Goal: Task Accomplishment & Management: Manage account settings

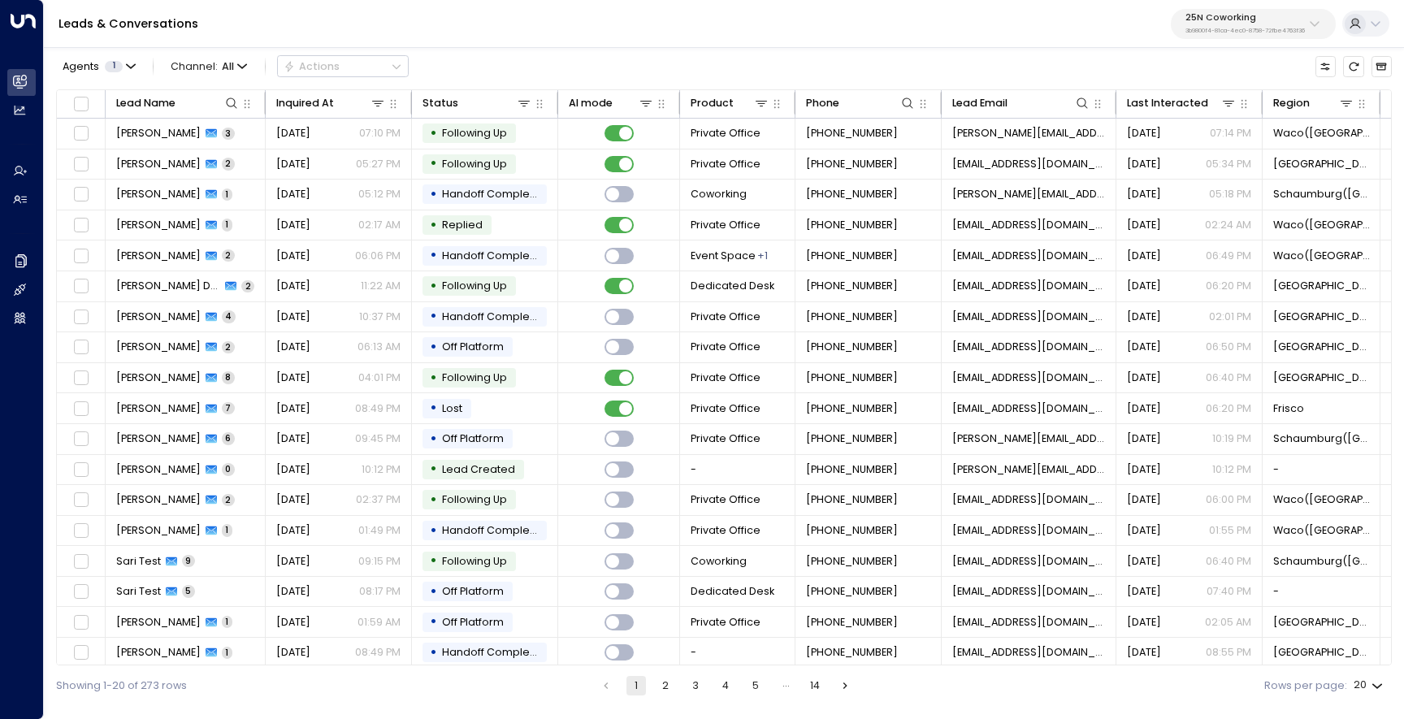
click at [1230, 18] on p "25N Coworking" at bounding box center [1245, 18] width 119 height 10
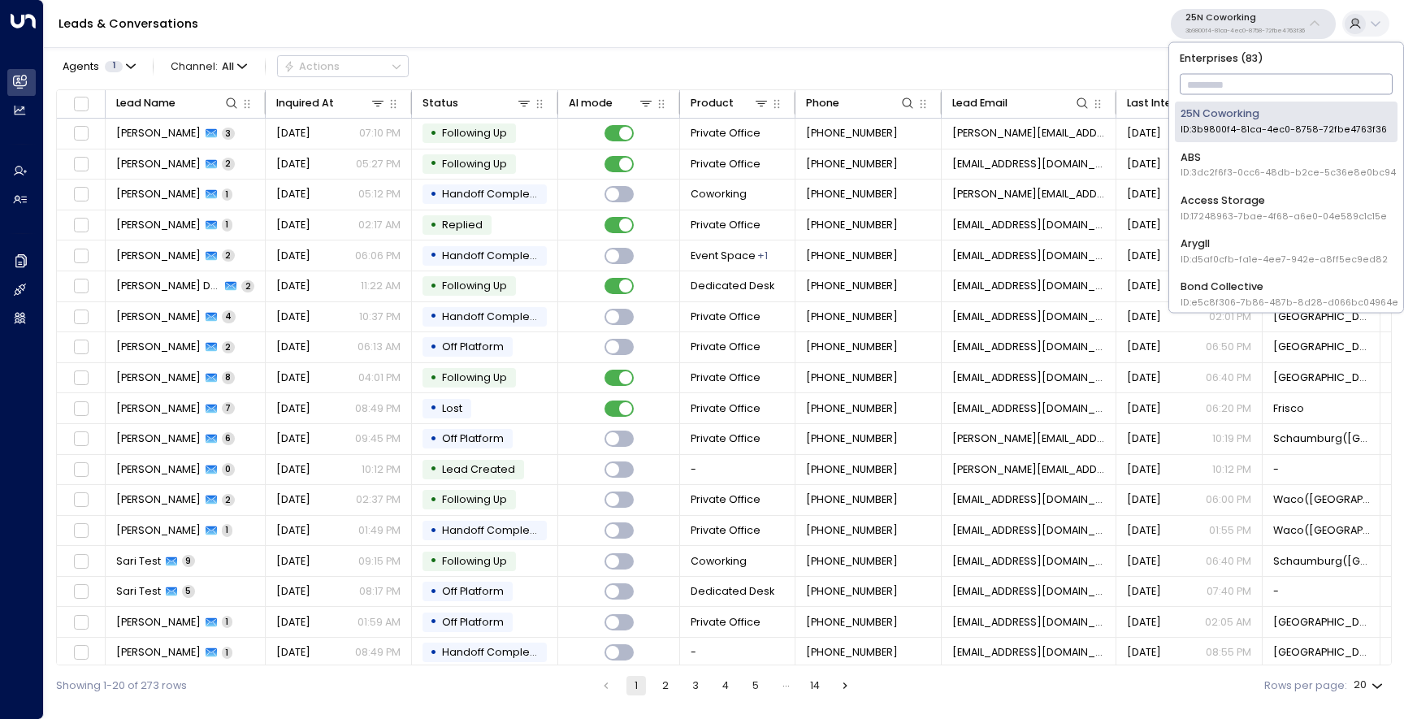
click at [1224, 78] on input "text" at bounding box center [1287, 85] width 214 height 28
type input "*****"
click at [1210, 280] on div "Uniti Team ID: 6519ad06-c6b0-40bc-88d7-7ccb9fb79e90" at bounding box center [1287, 294] width 212 height 30
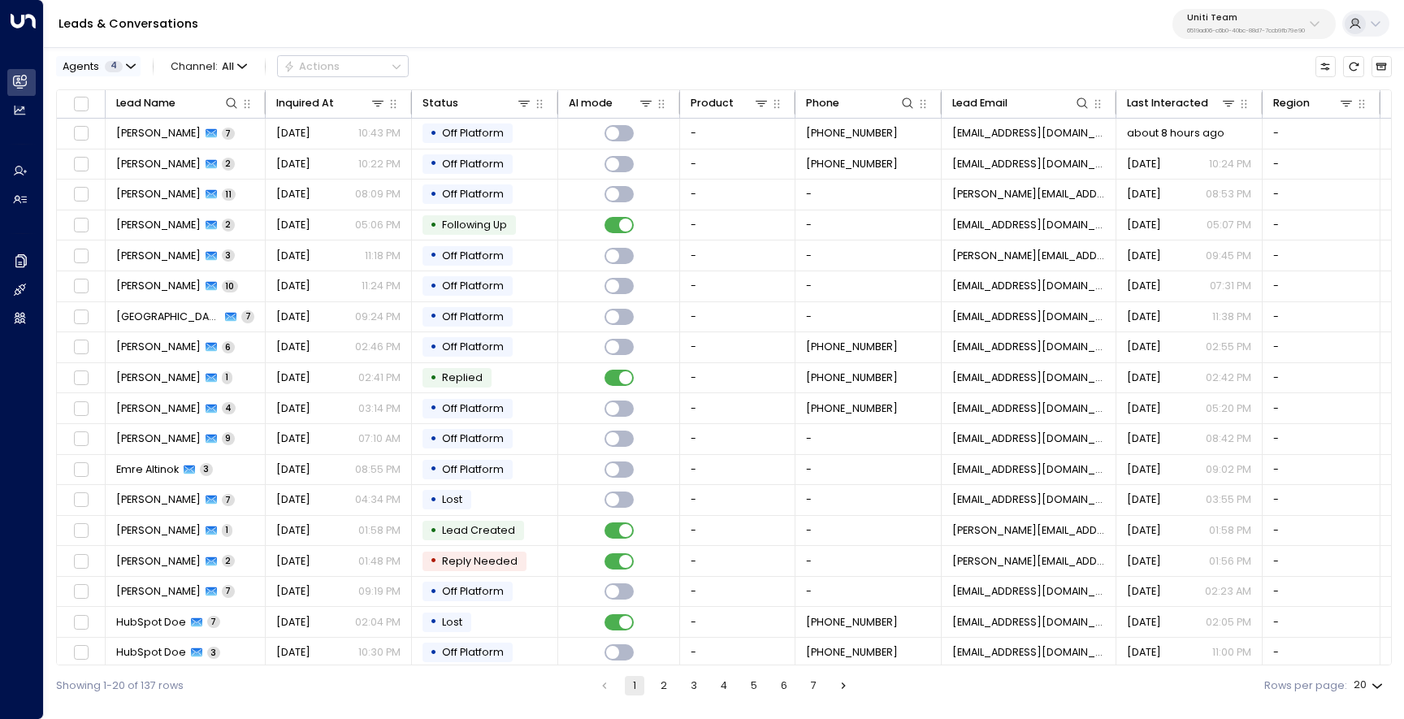
click at [121, 62] on div "Agents 4" at bounding box center [93, 66] width 60 height 11
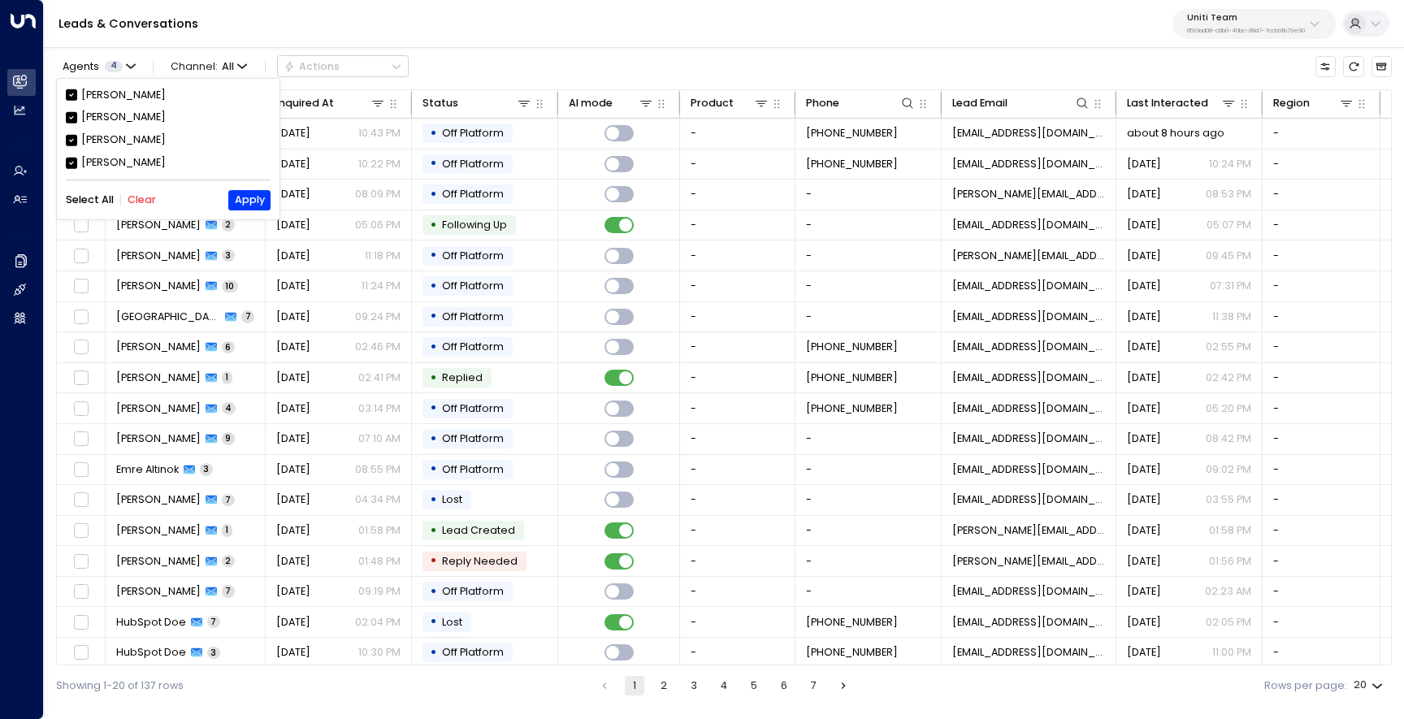
click at [132, 202] on button "Clear" at bounding box center [142, 199] width 28 height 11
click at [110, 168] on div "Alfred" at bounding box center [123, 162] width 85 height 15
click at [256, 197] on button "Apply" at bounding box center [248, 200] width 41 height 20
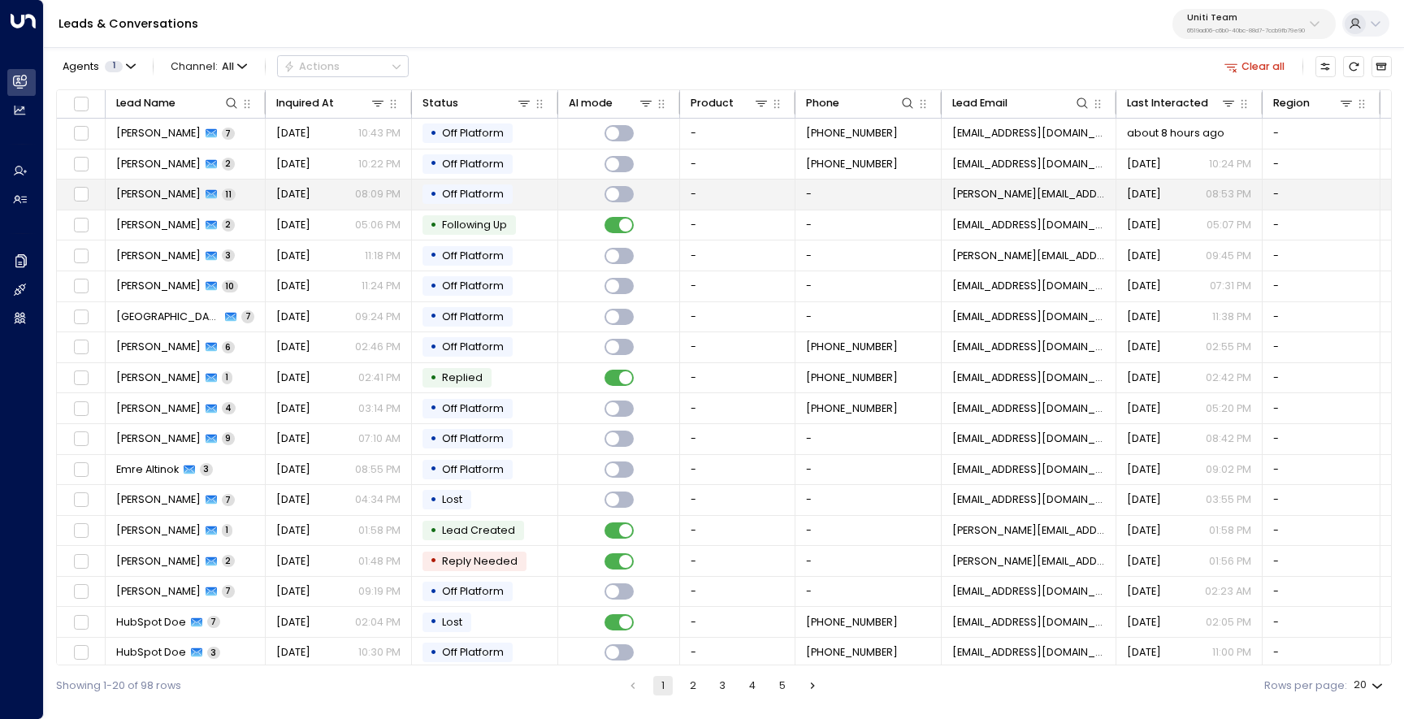
click at [138, 208] on td "Héctor G Olivo M 11" at bounding box center [186, 195] width 160 height 30
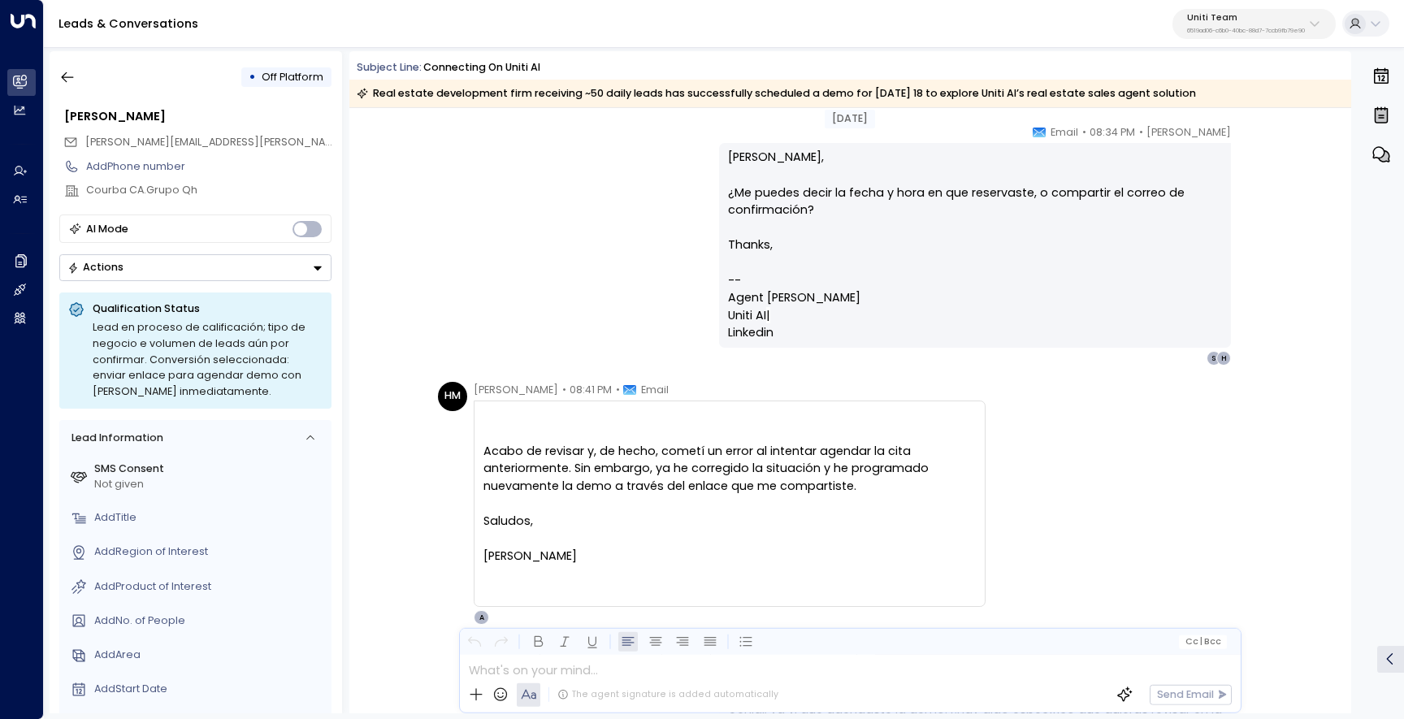
scroll to position [2702, 0]
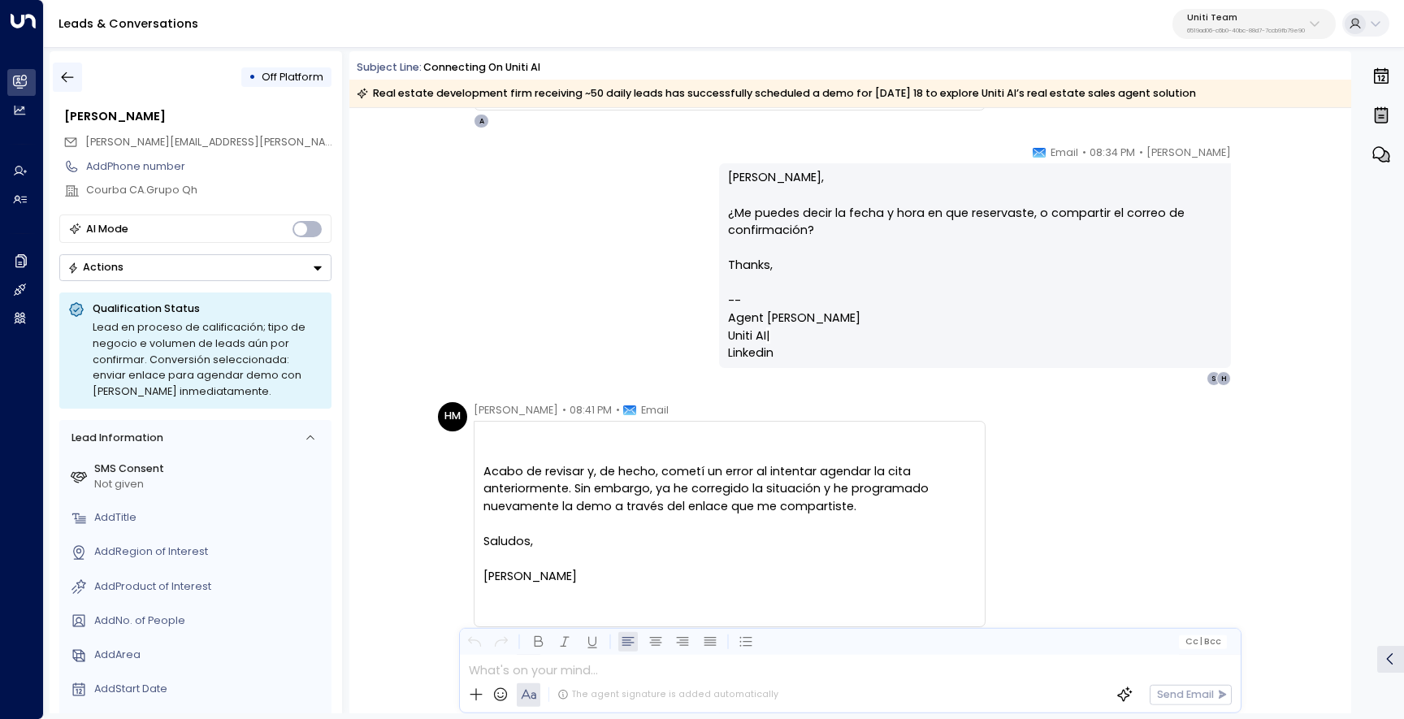
click at [74, 76] on icon "button" at bounding box center [67, 77] width 16 height 16
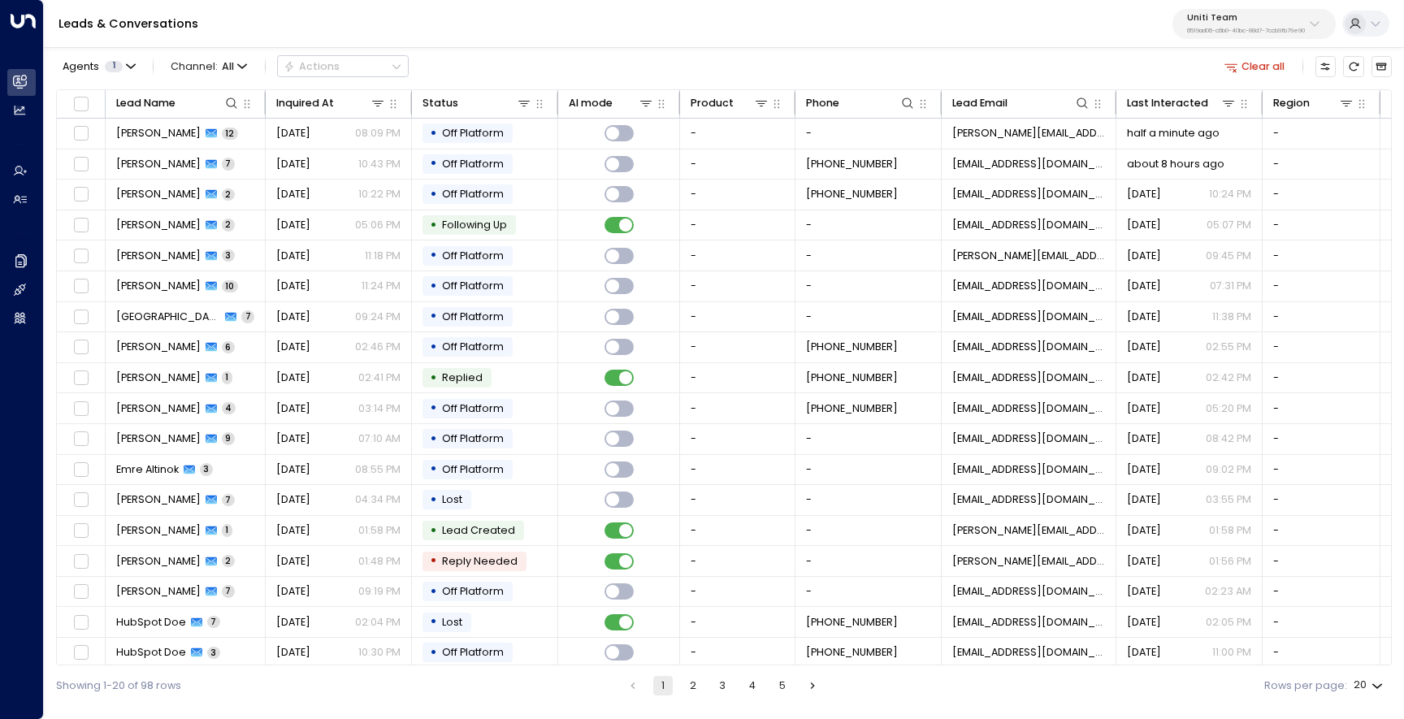
click at [1223, 30] on p "6519ad06-c6b0-40bc-88d7-7ccb9fb79e90" at bounding box center [1246, 31] width 118 height 7
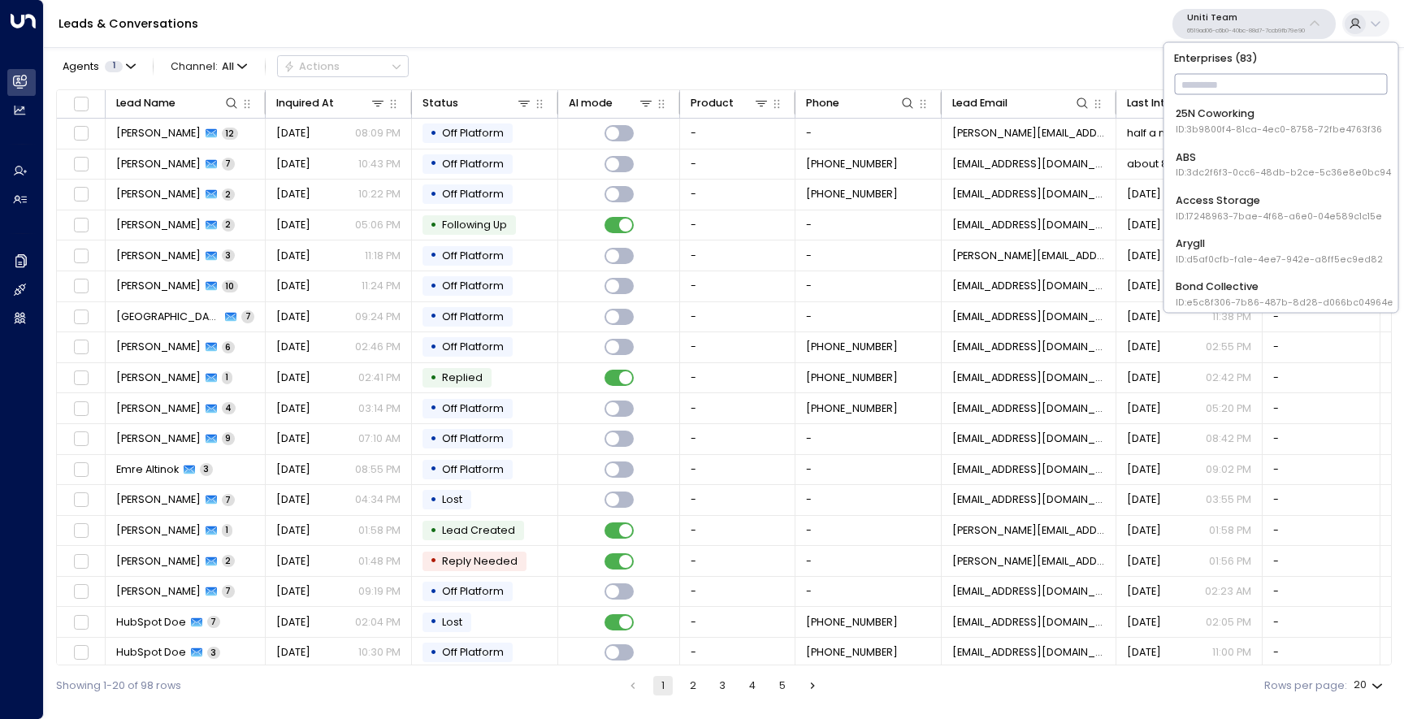
click at [1220, 84] on input "text" at bounding box center [1281, 85] width 214 height 28
type input "******"
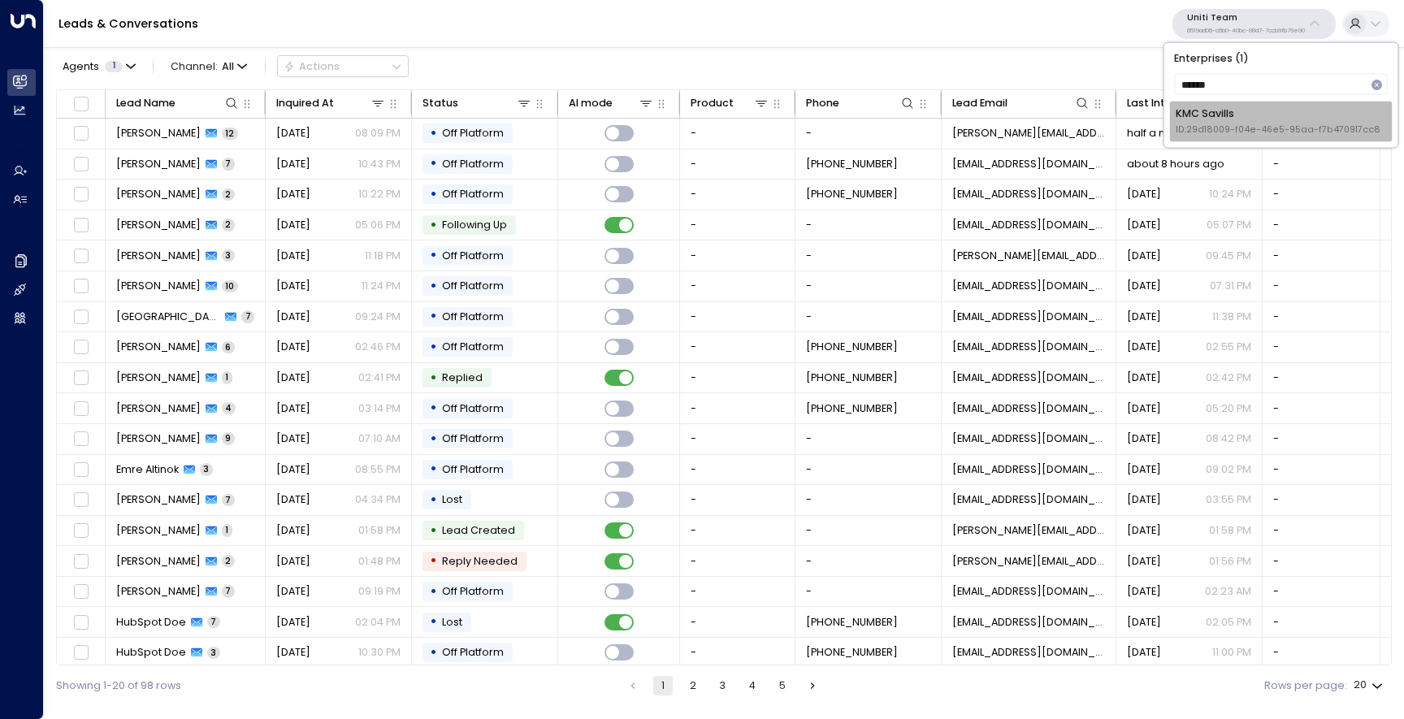
click at [1235, 122] on div "KMC Savills ID: 29d18009-f04e-46e5-95aa-f7b470917cc8" at bounding box center [1278, 121] width 205 height 30
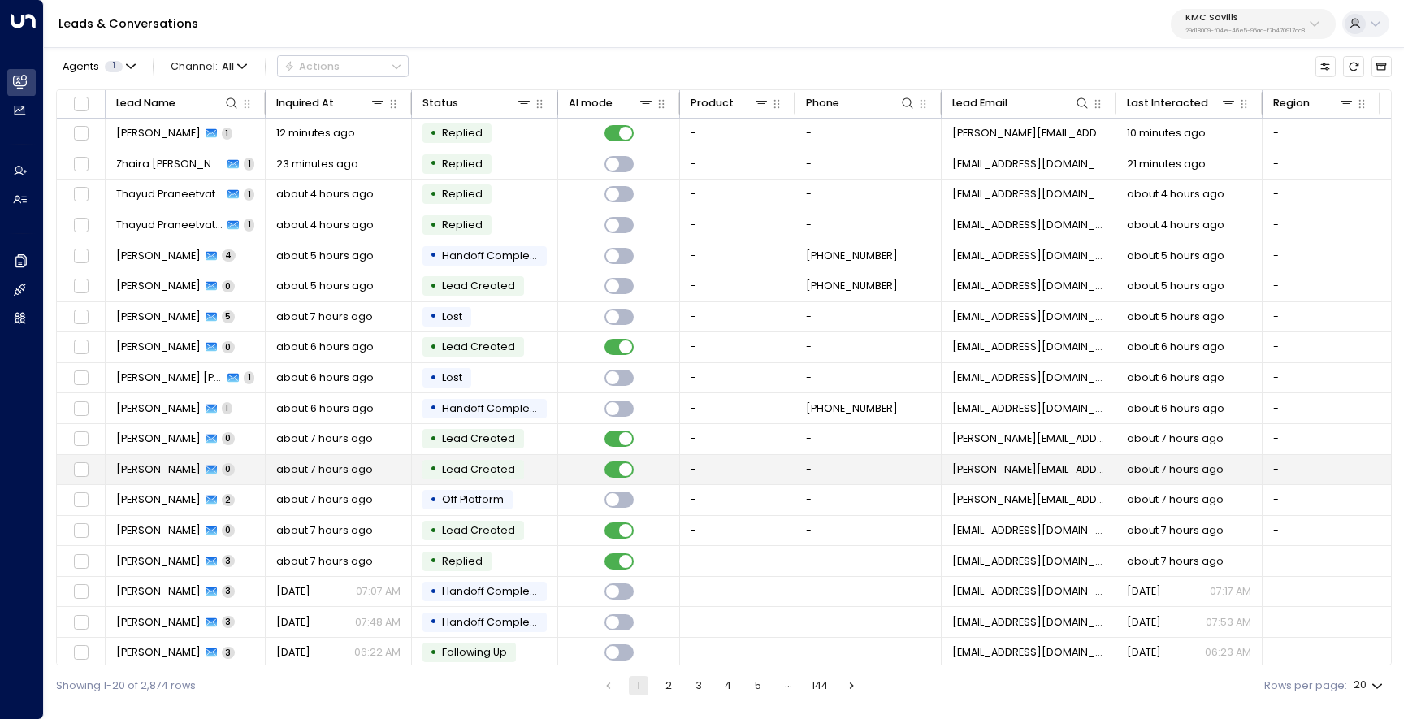
click at [141, 462] on span "Kim Absulio" at bounding box center [158, 469] width 85 height 15
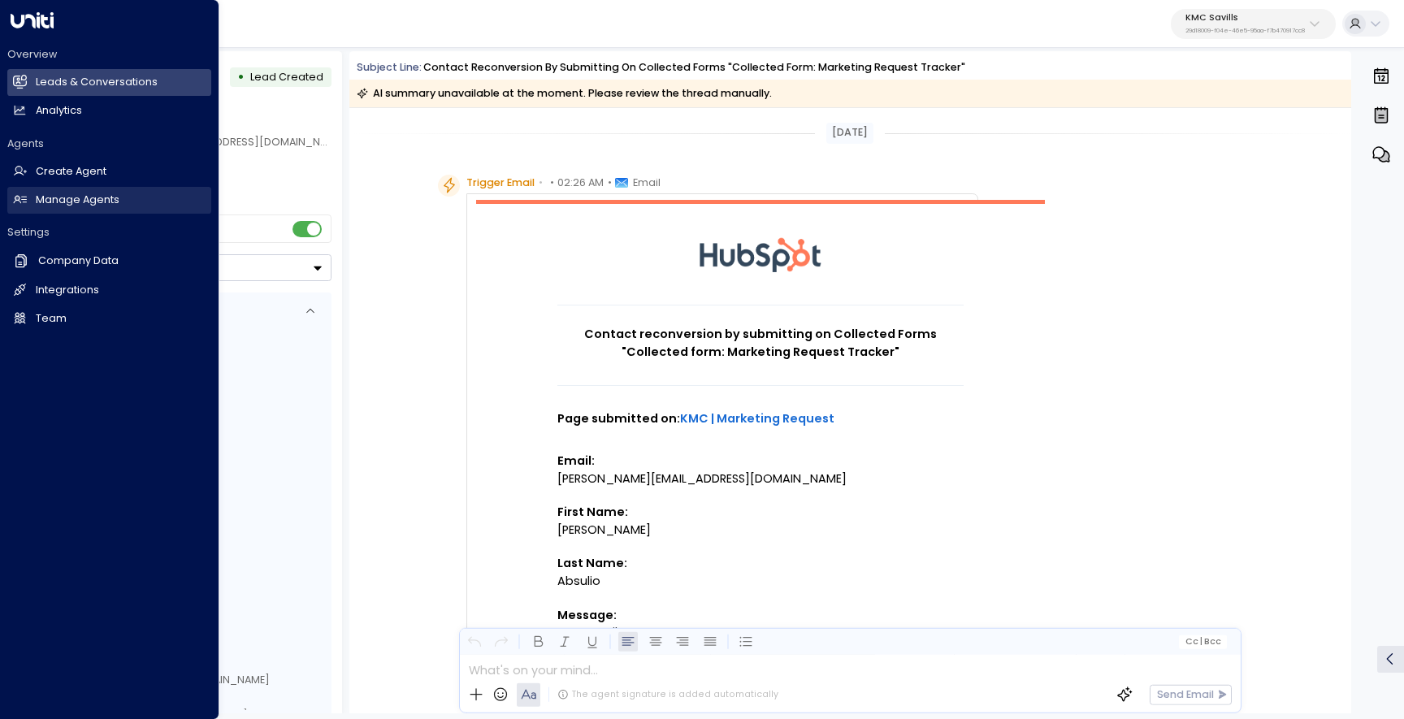
click at [49, 212] on link "Manage Agents Manage Agents" at bounding box center [109, 200] width 204 height 27
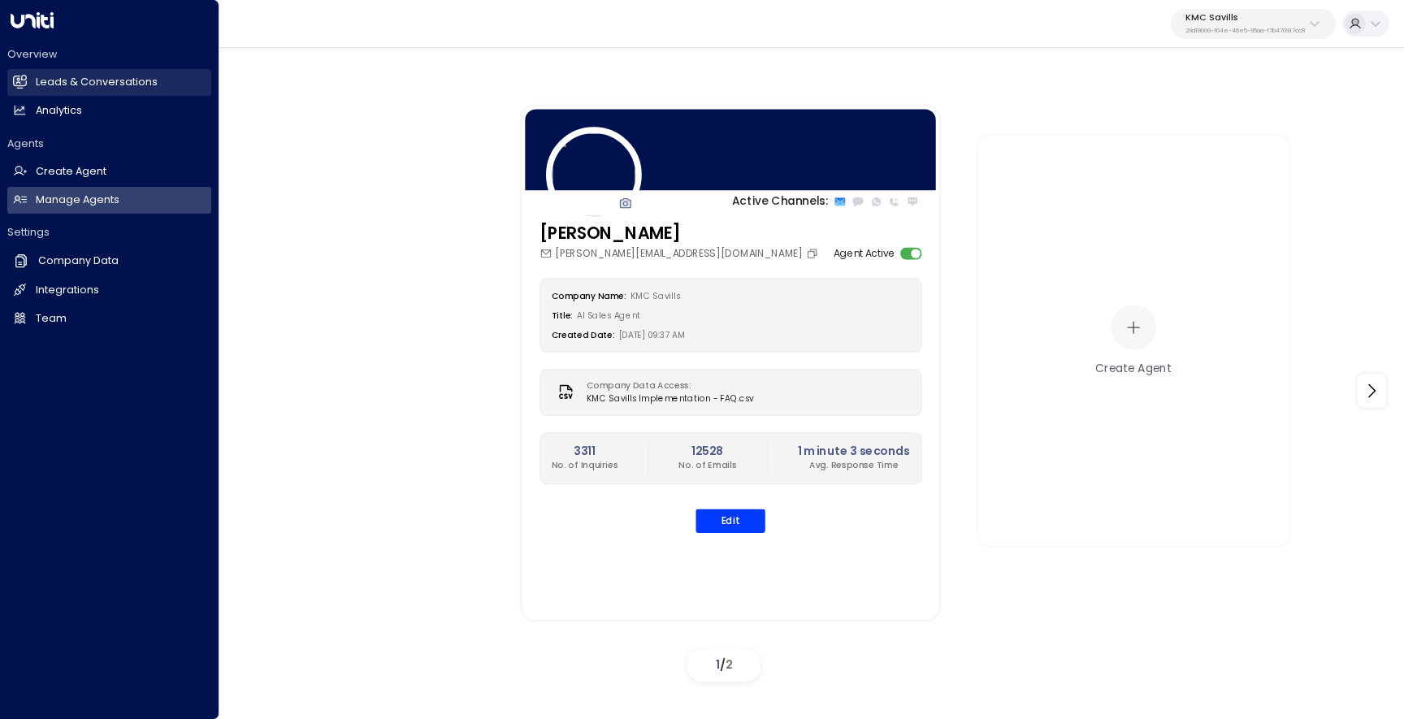
click at [28, 78] on link "Leads & Conversations Leads & Conversations" at bounding box center [109, 82] width 204 height 27
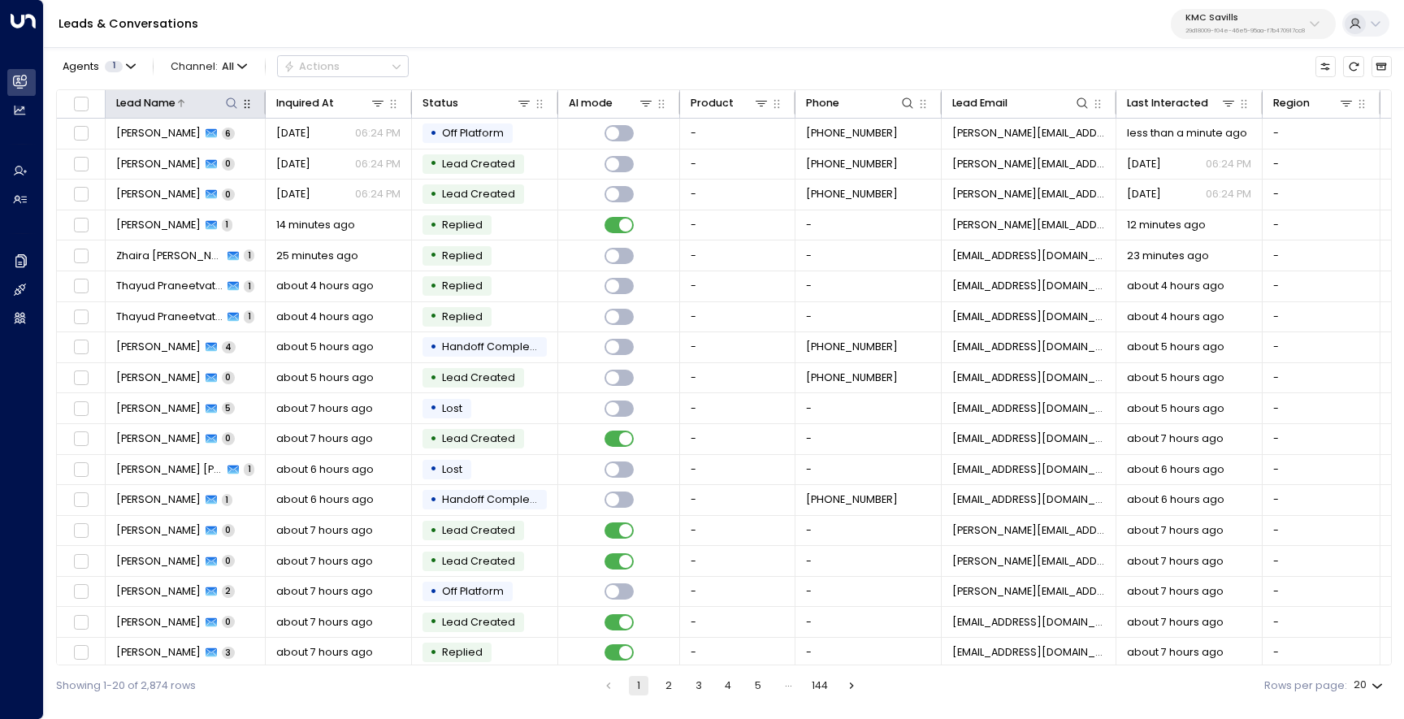
click at [228, 102] on icon at bounding box center [231, 103] width 13 height 13
type input "***"
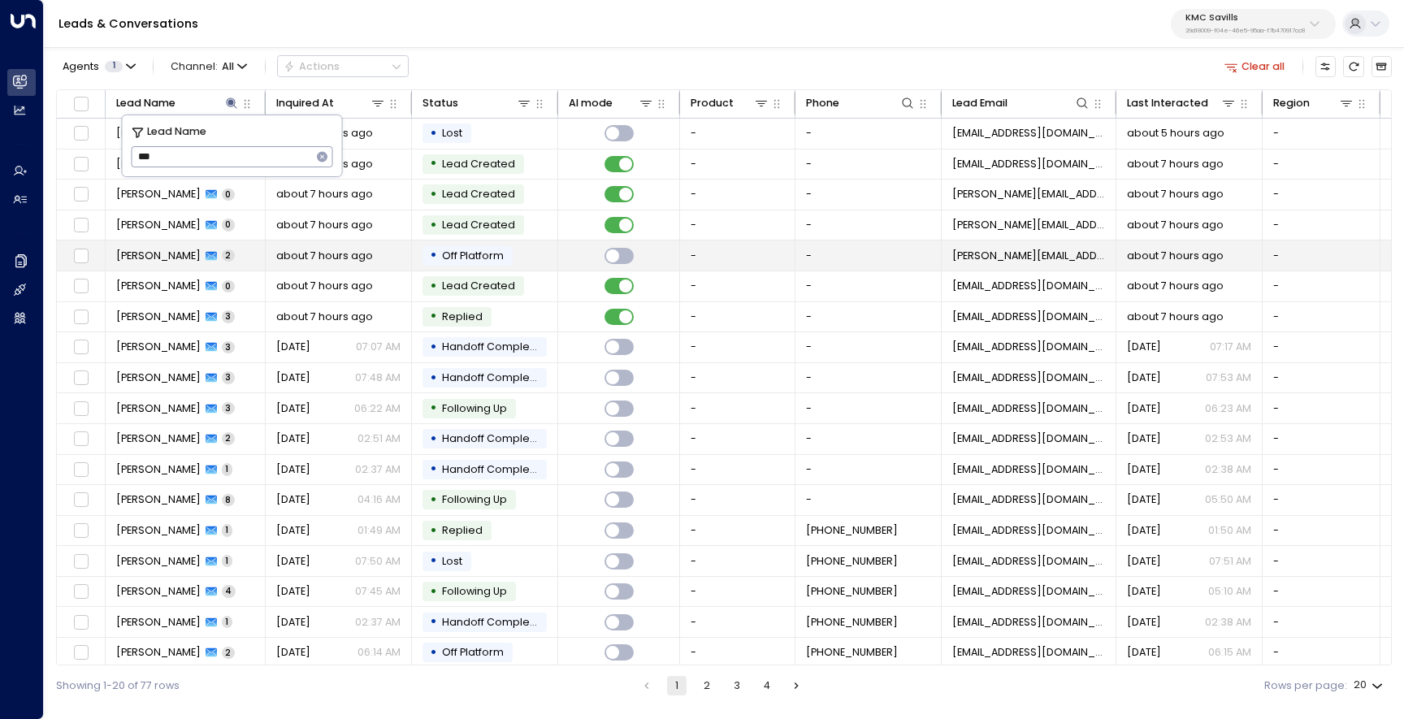
scroll to position [68, 0]
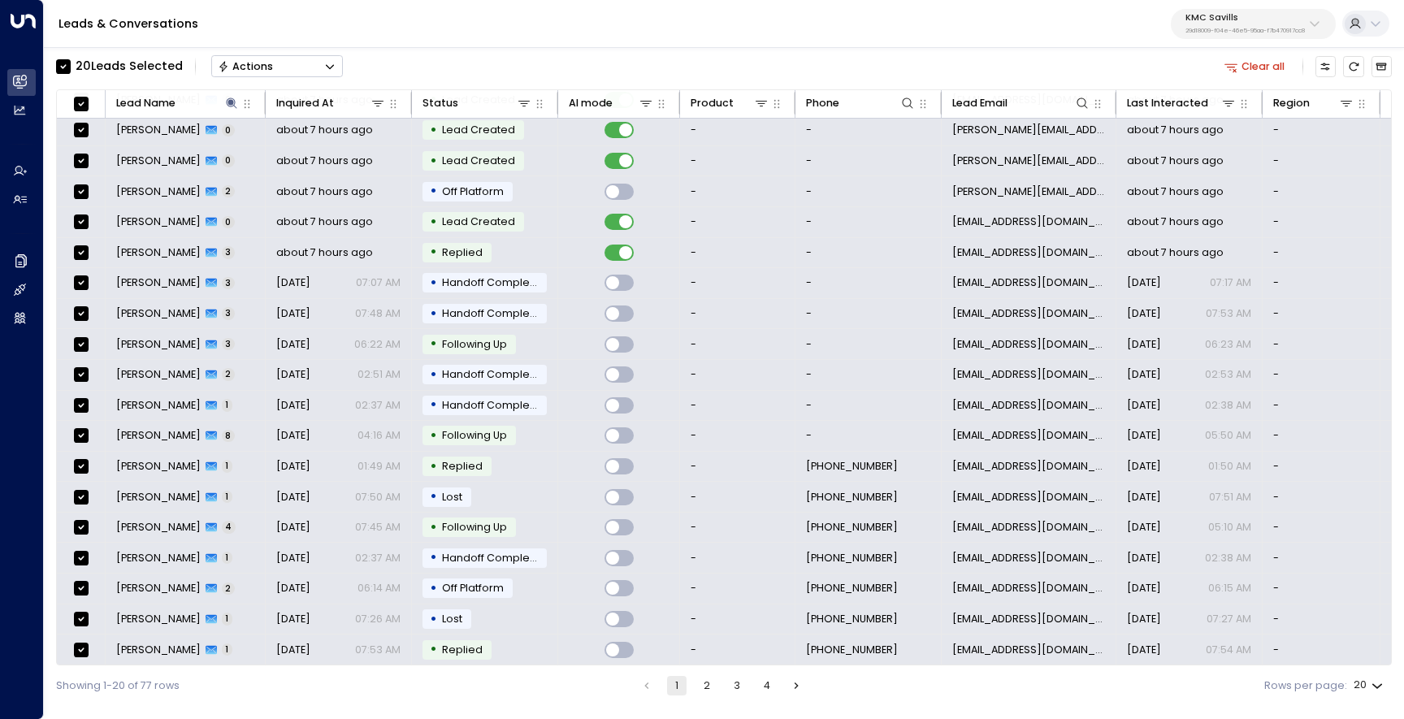
click at [272, 76] on button "Actions" at bounding box center [277, 66] width 132 height 22
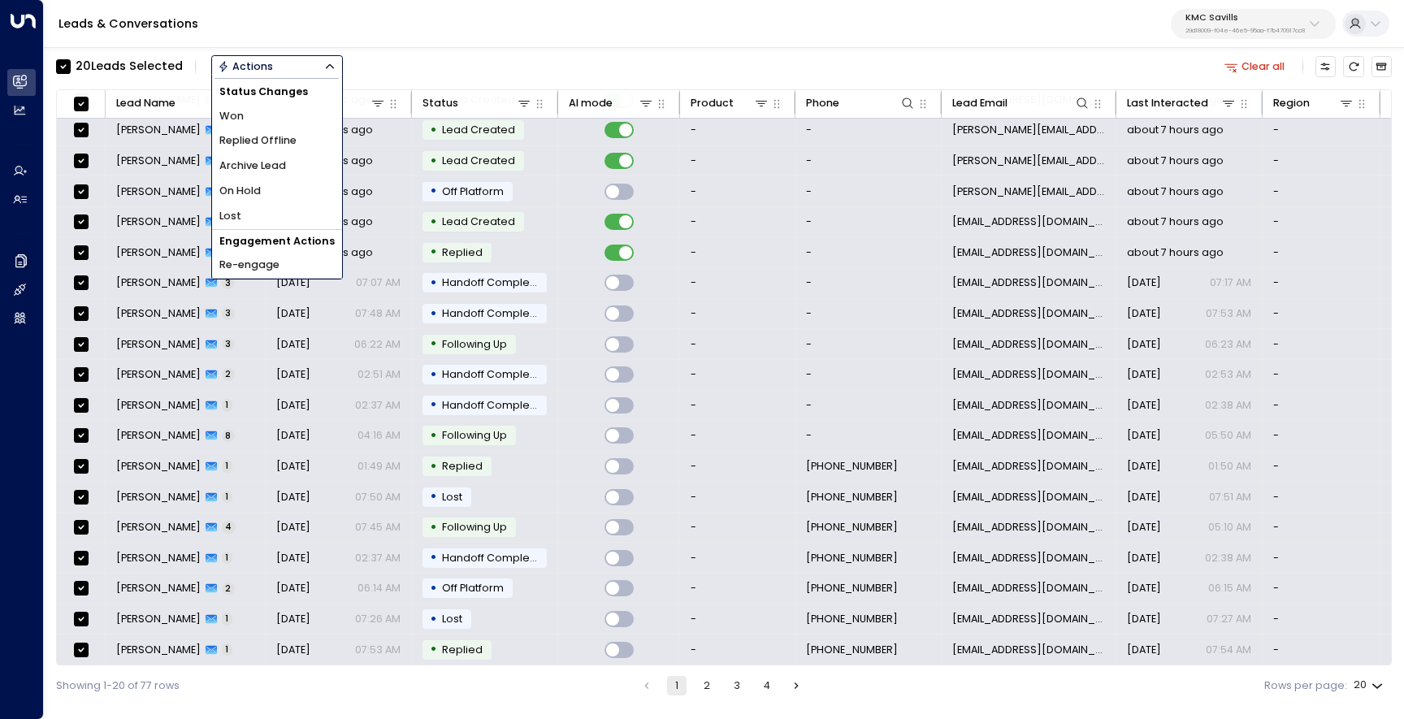
click at [265, 167] on span "Archive Lead" at bounding box center [252, 165] width 67 height 15
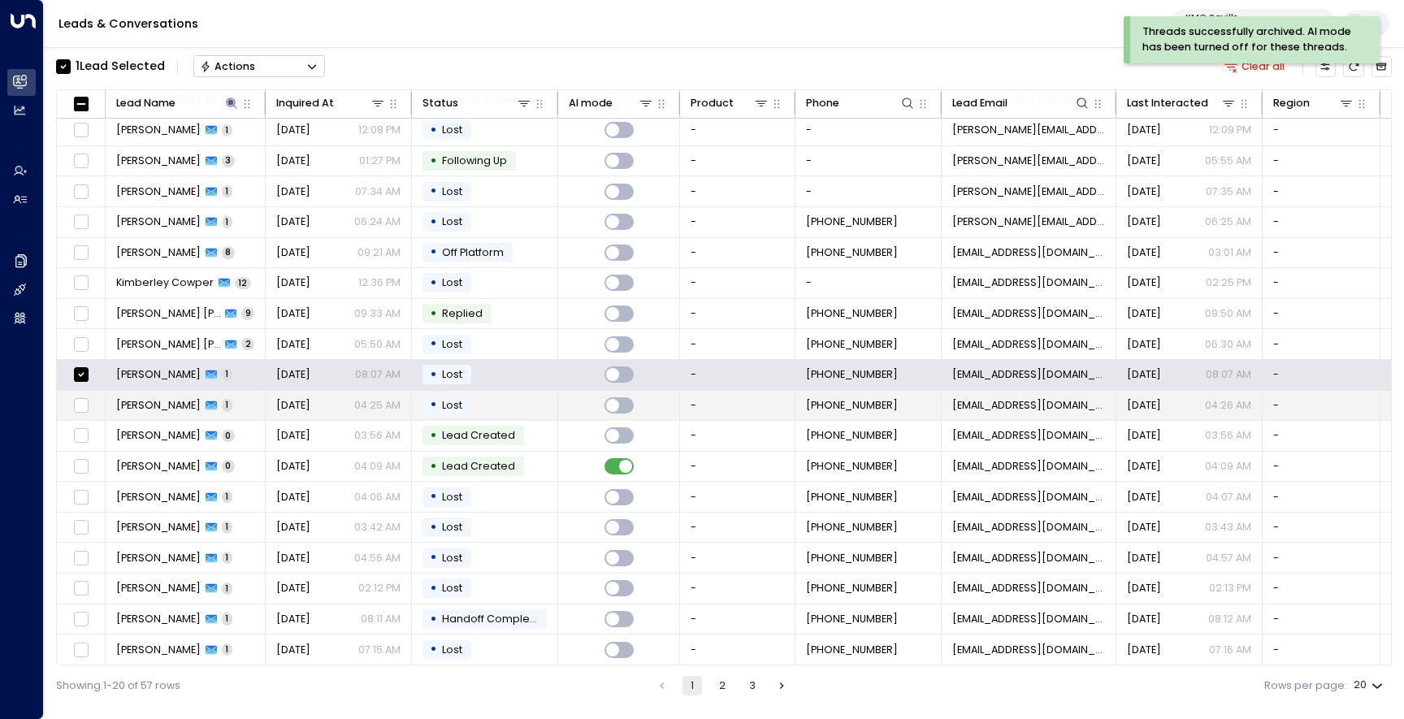
click at [83, 413] on td at bounding box center [81, 406] width 49 height 30
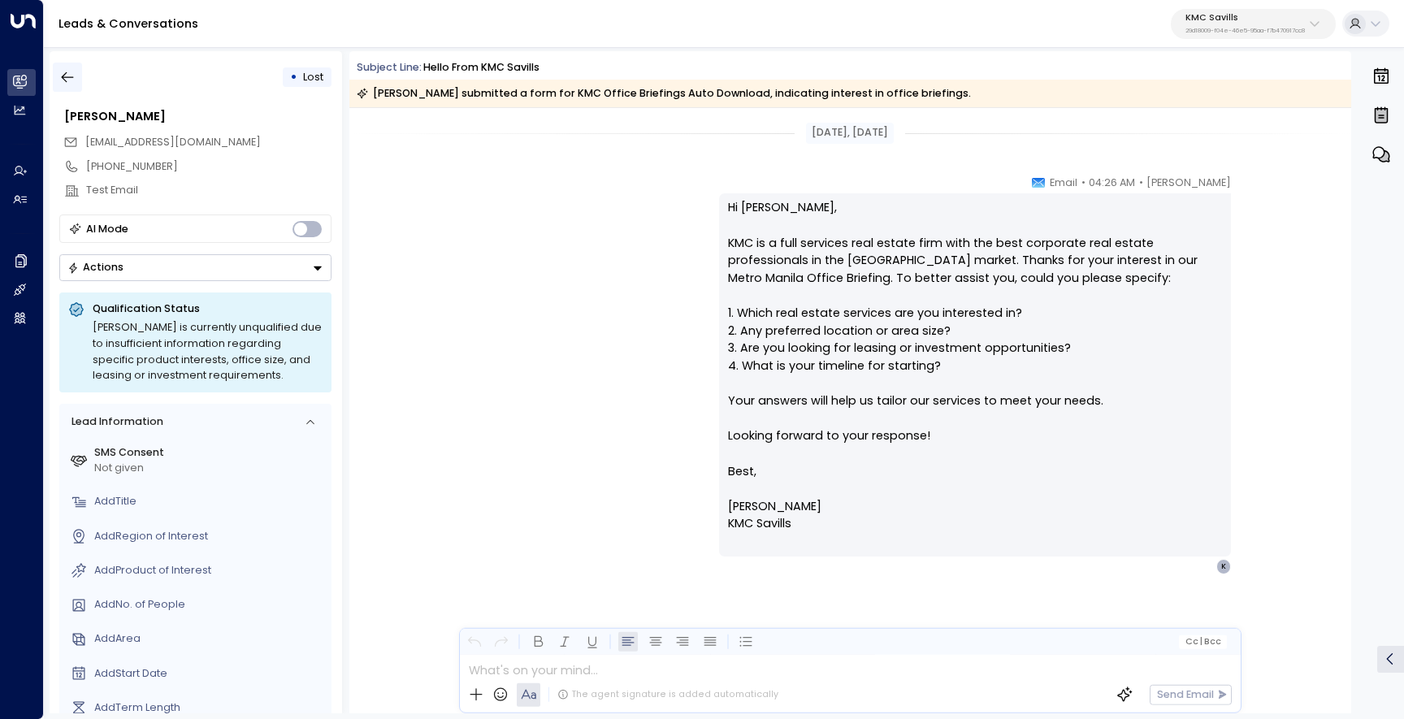
click at [80, 81] on button "button" at bounding box center [67, 77] width 29 height 29
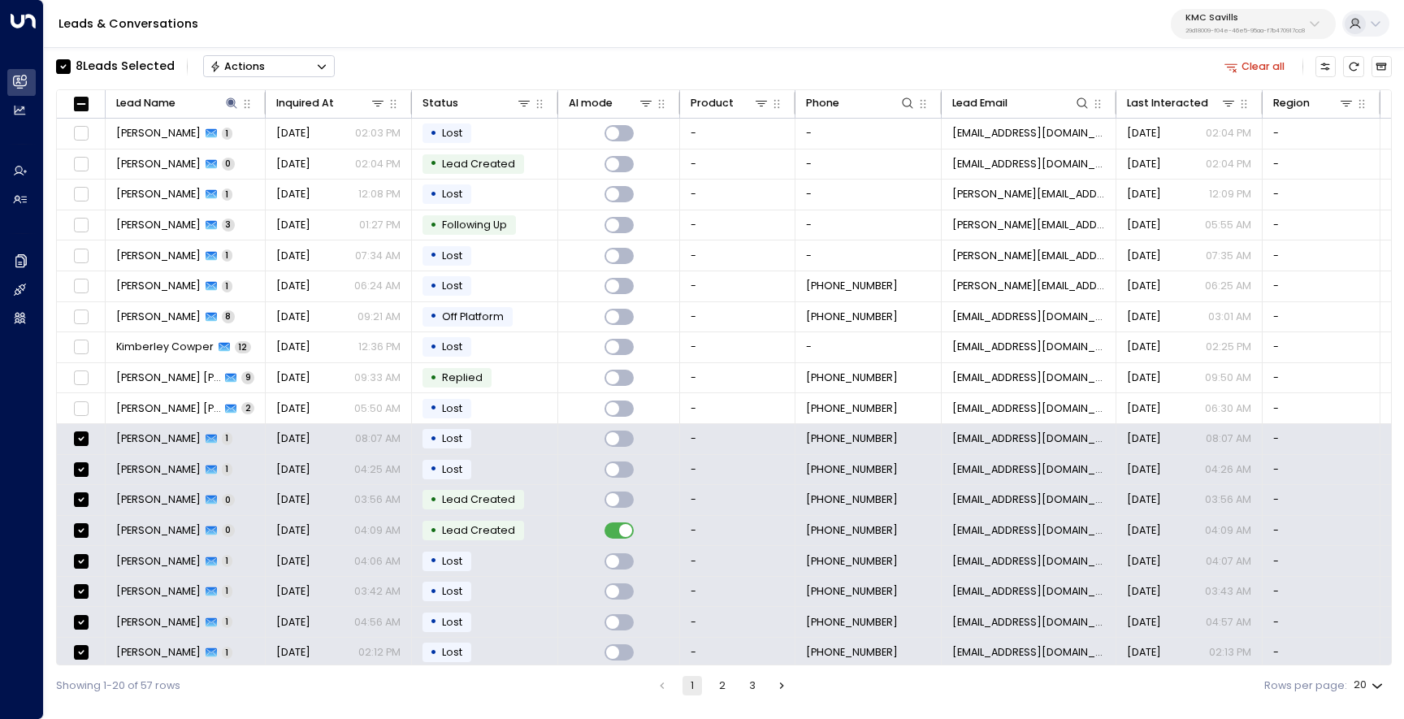
click at [290, 59] on button "Actions" at bounding box center [269, 66] width 132 height 22
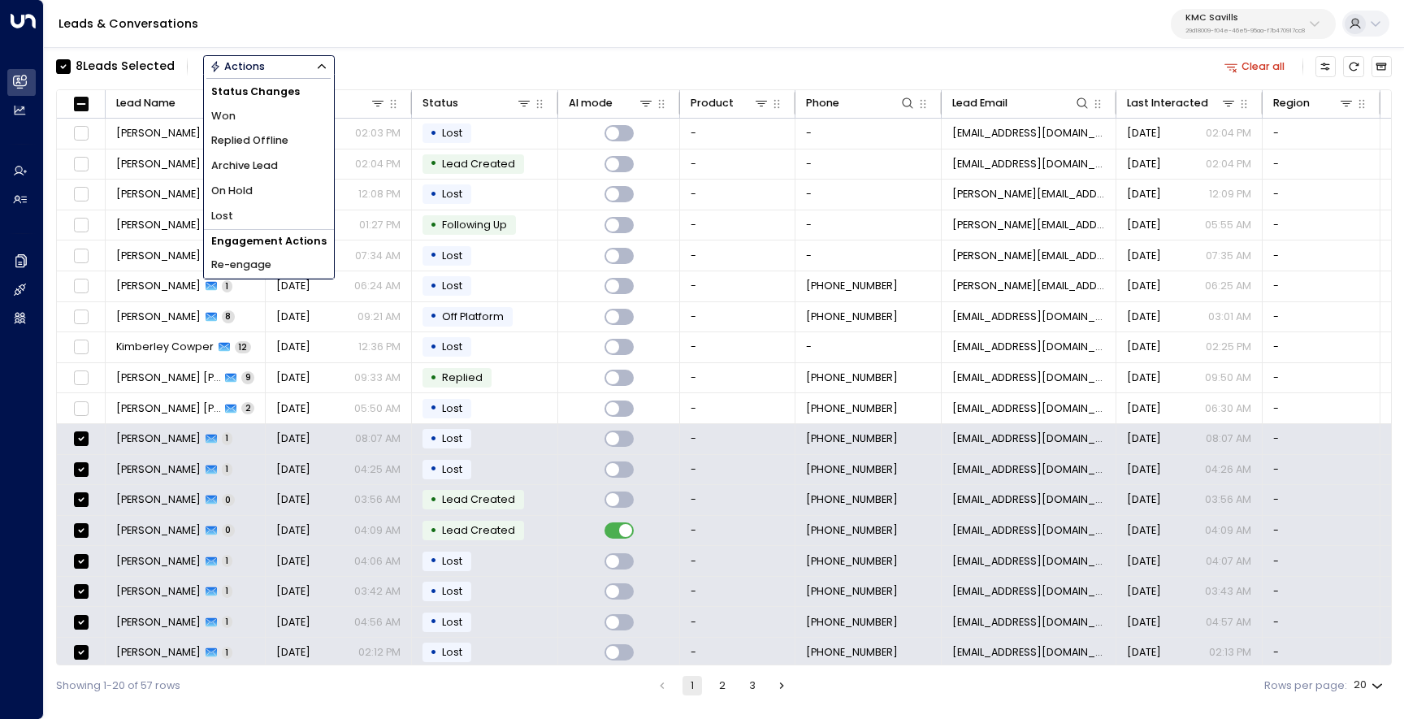
click at [271, 163] on span "Archive Lead" at bounding box center [244, 165] width 67 height 15
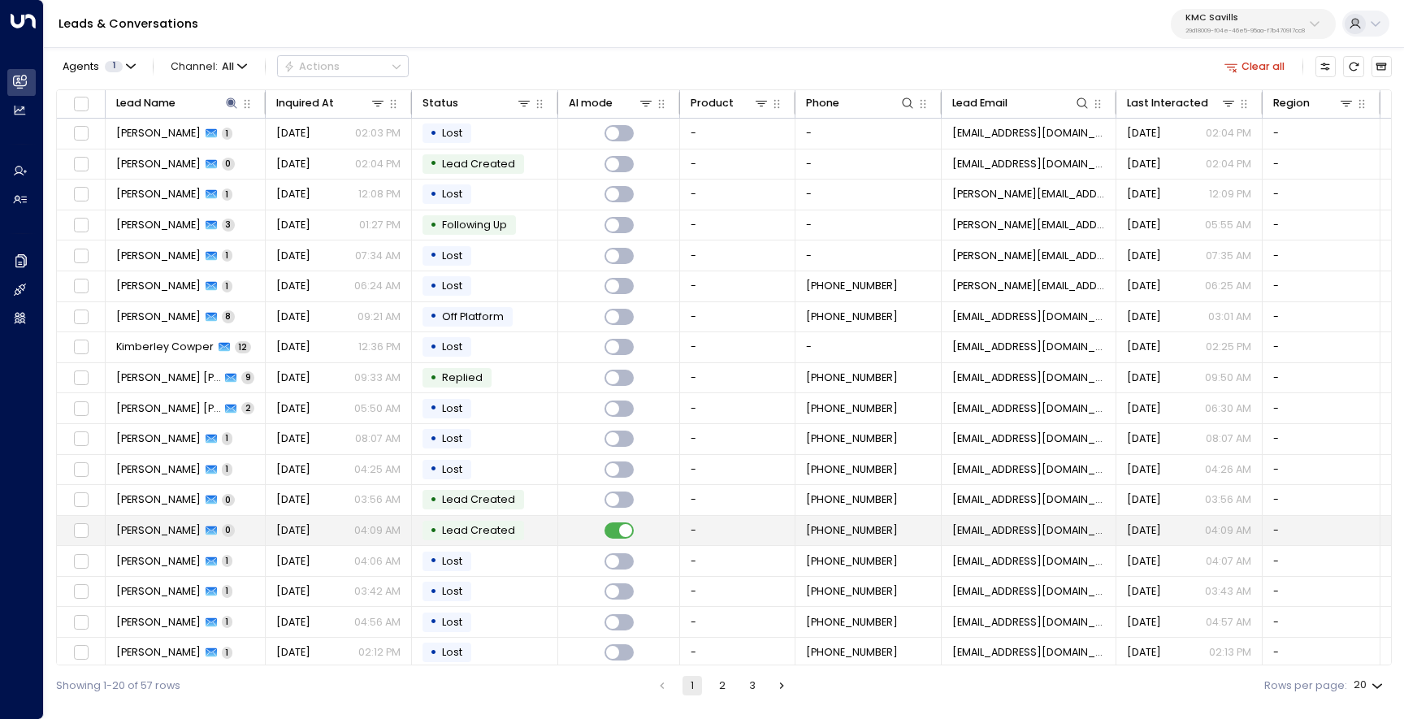
scroll to position [68, 0]
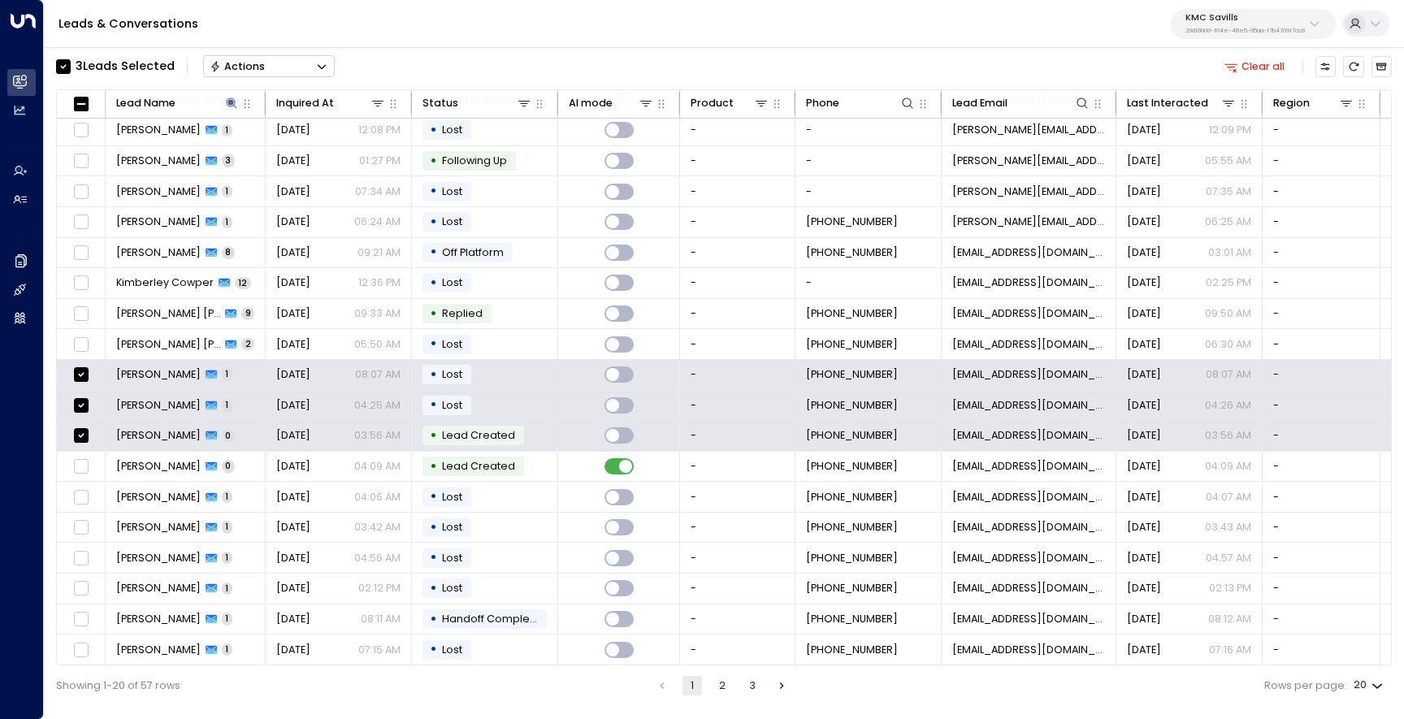
click at [267, 69] on button "Actions" at bounding box center [269, 66] width 132 height 22
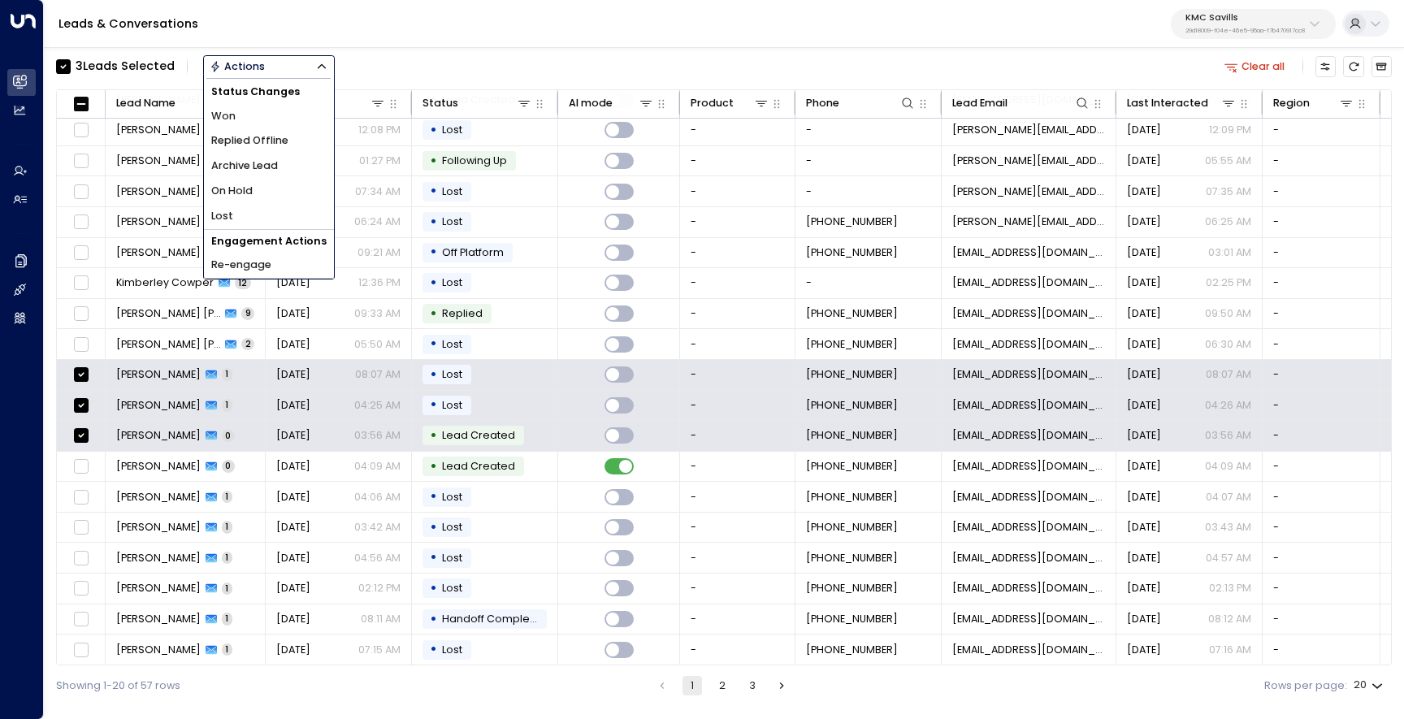
click at [269, 163] on span "Archive Lead" at bounding box center [244, 165] width 67 height 15
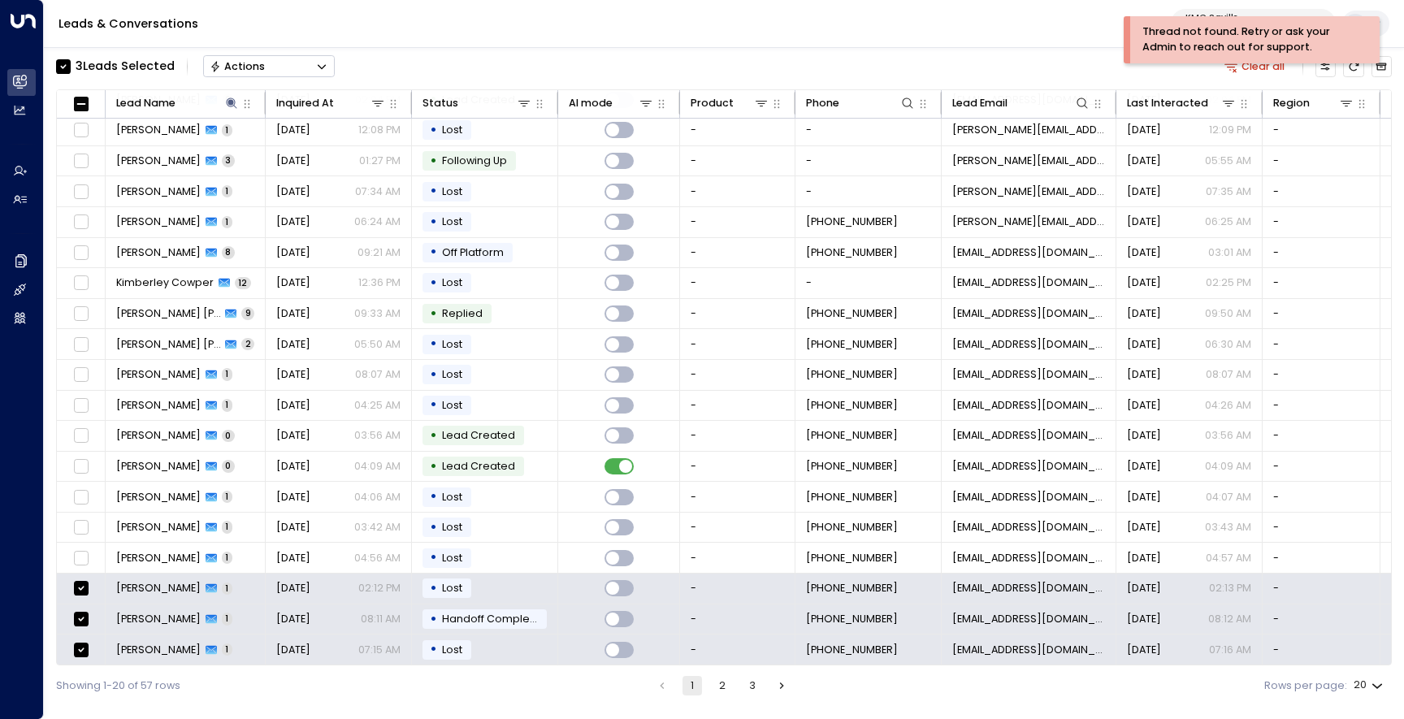
click at [297, 76] on button "Actions" at bounding box center [269, 66] width 132 height 22
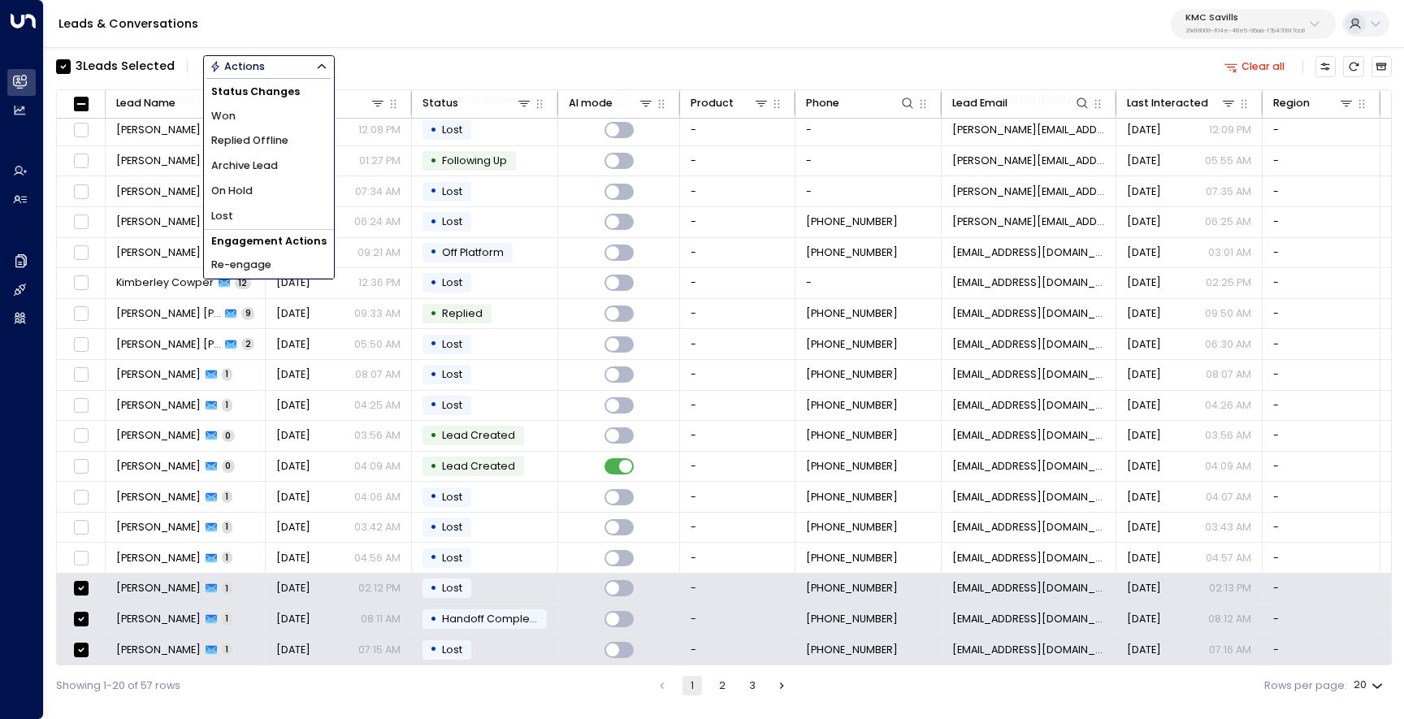
click at [273, 159] on span "Archive Lead" at bounding box center [244, 165] width 67 height 15
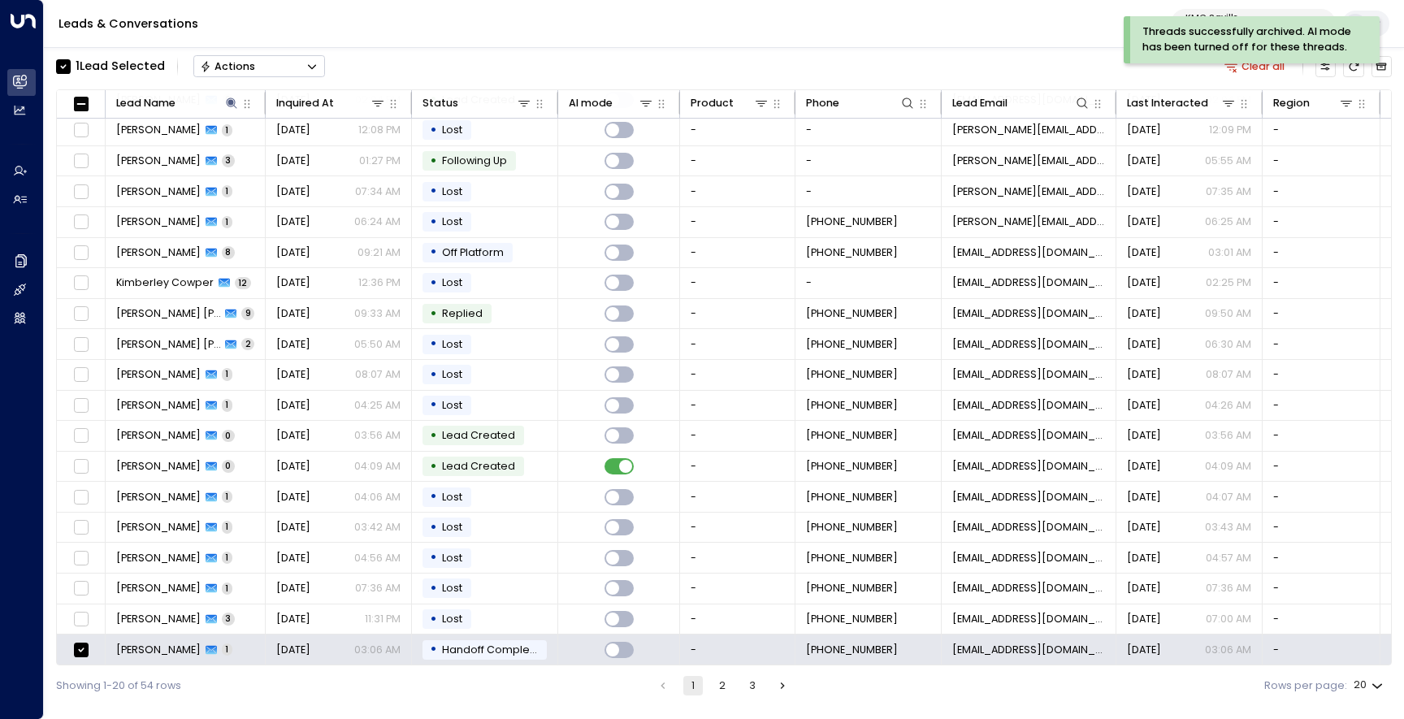
click at [1357, 67] on div "Threads successfully archived. AI mode has been turned off for these threads." at bounding box center [1252, 45] width 256 height 59
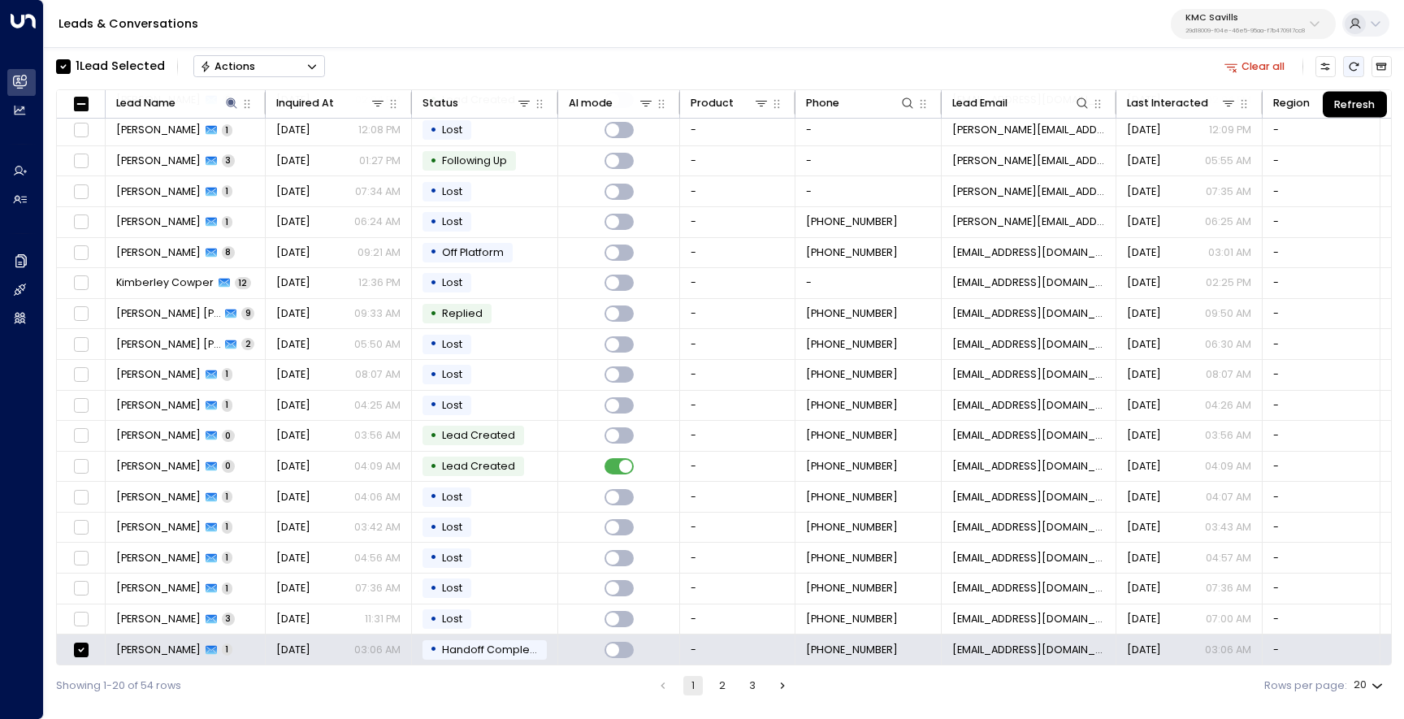
click at [1357, 68] on icon "Refresh" at bounding box center [1353, 66] width 11 height 11
click at [725, 692] on button "2" at bounding box center [723, 686] width 20 height 20
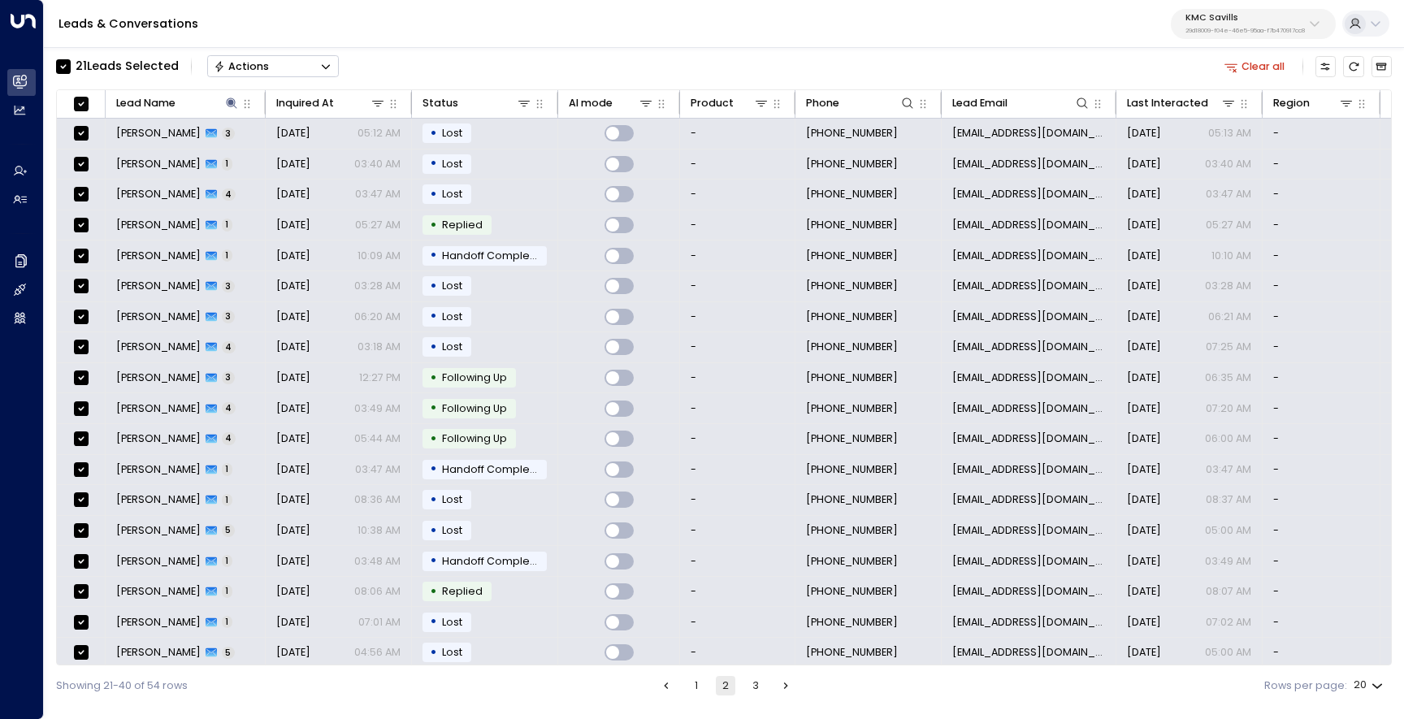
click at [258, 56] on button "Actions" at bounding box center [273, 66] width 132 height 22
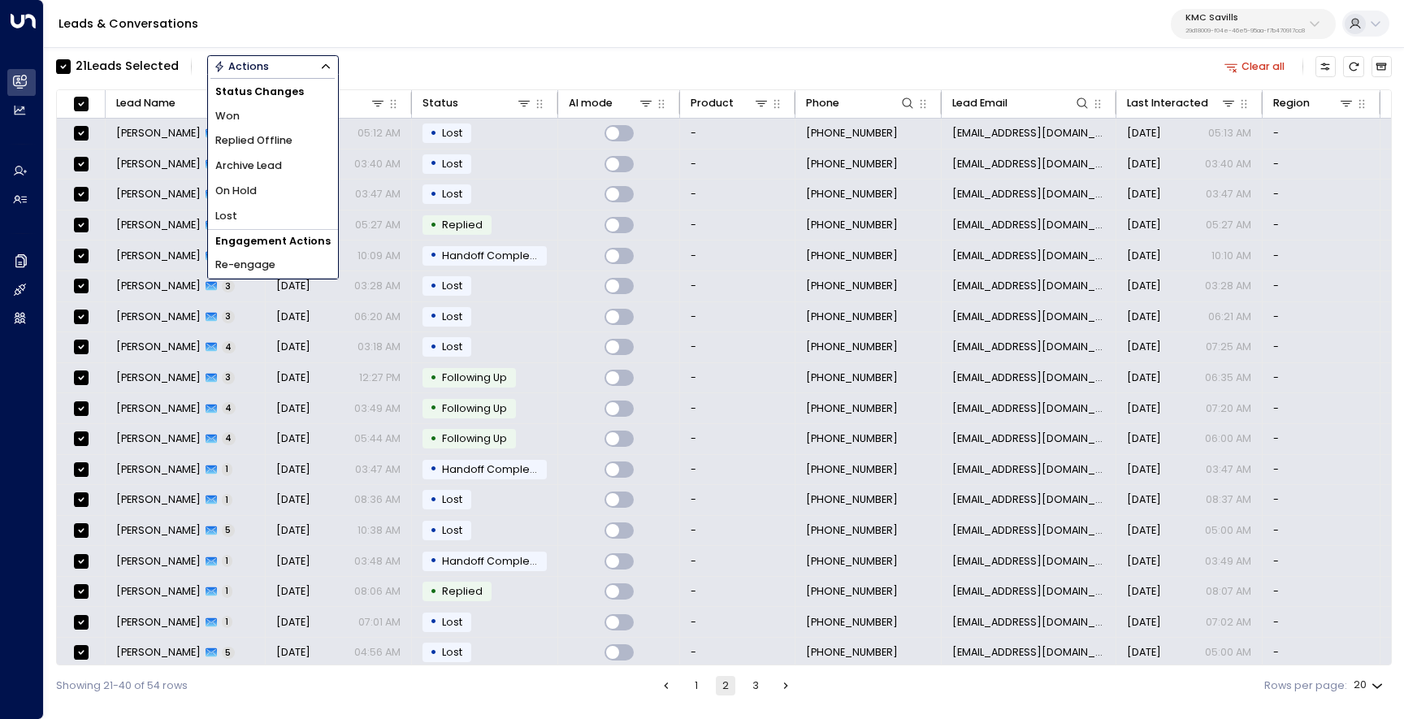
click at [262, 162] on span "Archive Lead" at bounding box center [248, 165] width 67 height 15
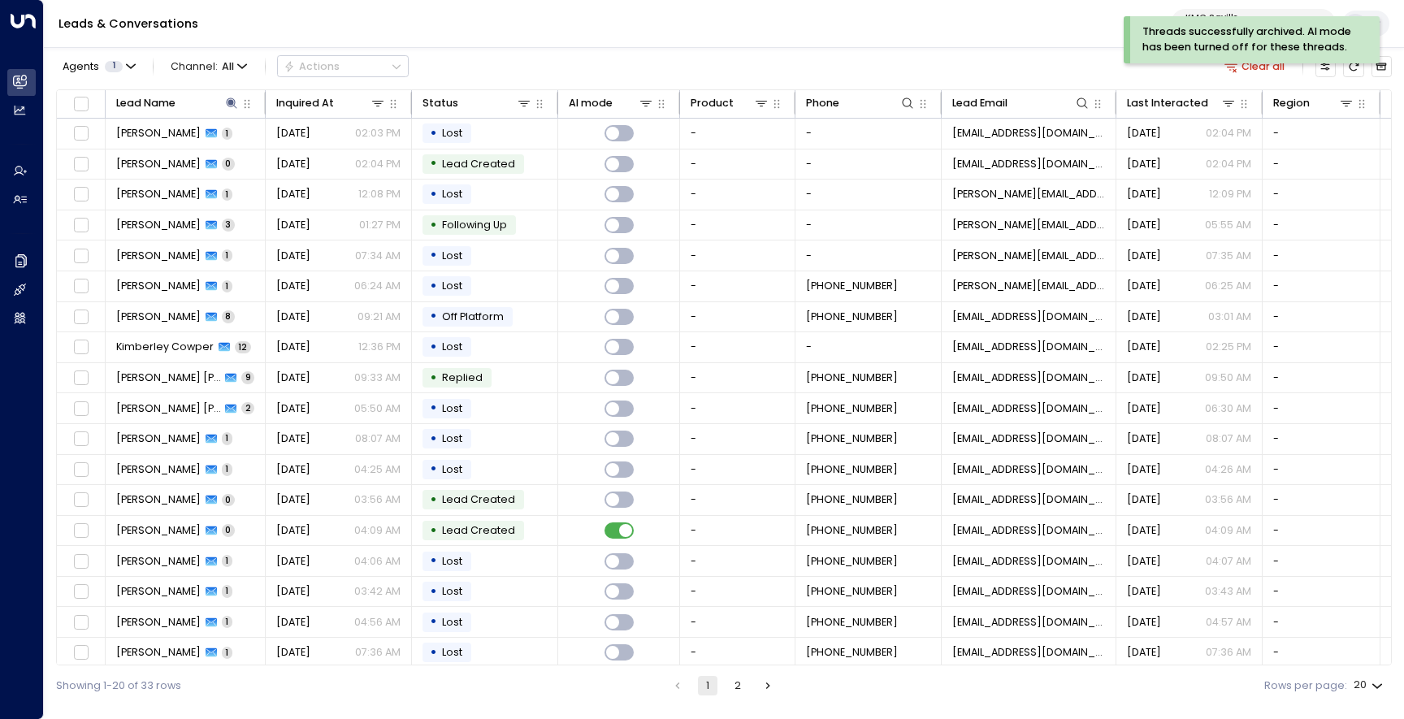
click at [744, 688] on button "2" at bounding box center [738, 686] width 20 height 20
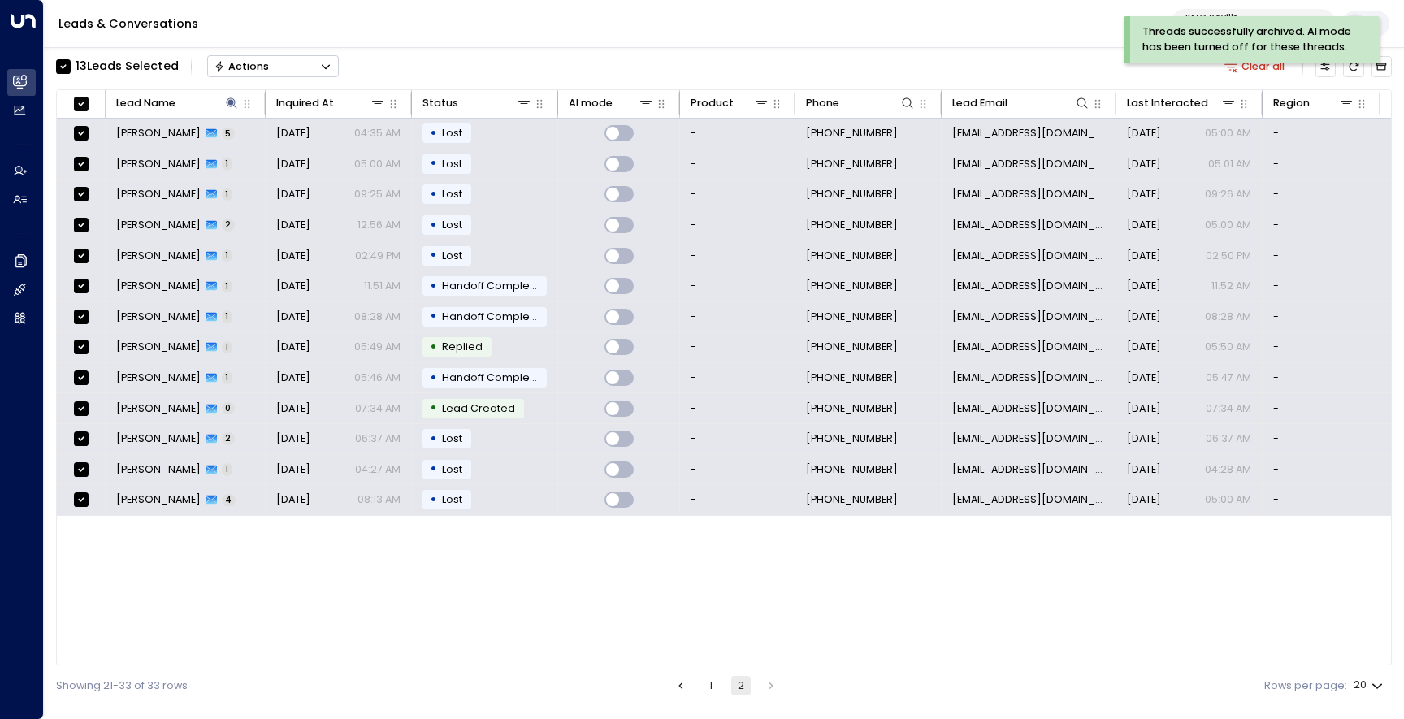
click at [275, 67] on button "Actions" at bounding box center [273, 66] width 132 height 22
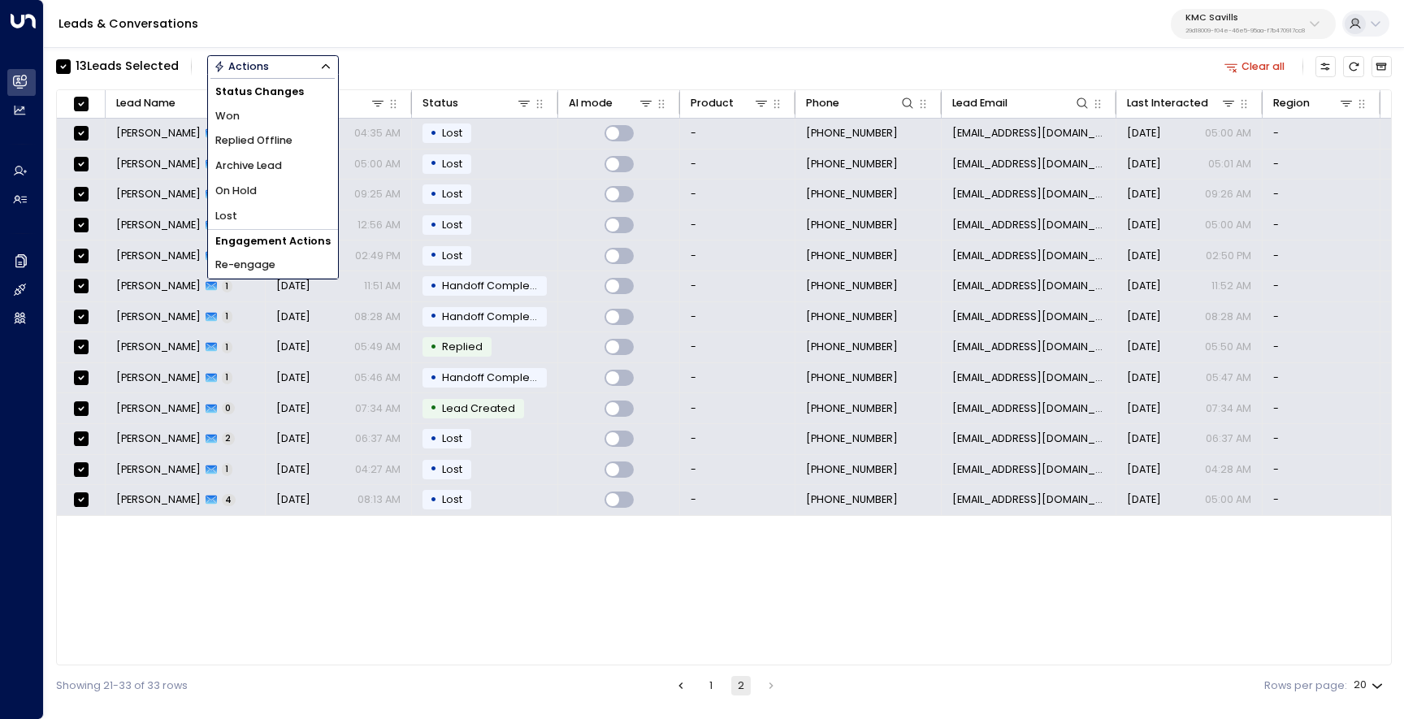
click at [288, 170] on li "Archive Lead" at bounding box center [273, 166] width 130 height 25
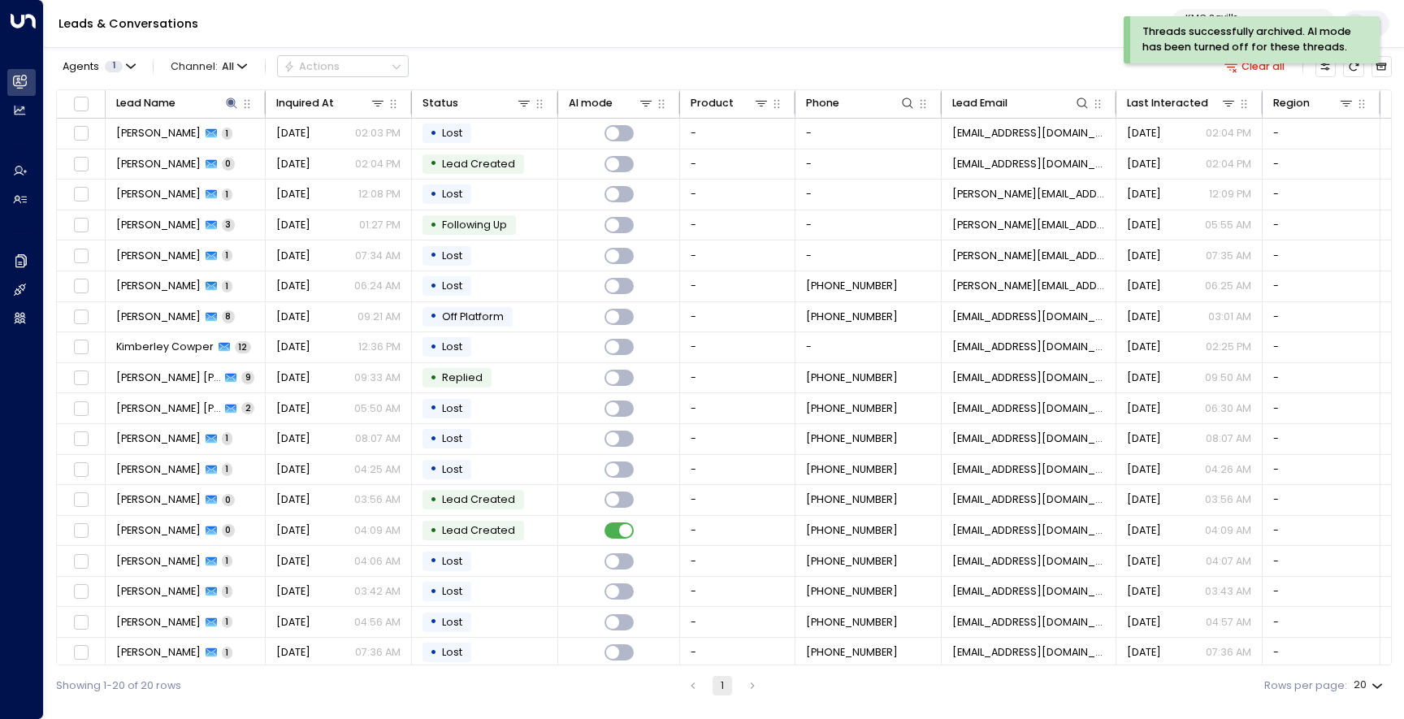
click at [1349, 68] on div "Threads successfully archived. AI mode has been turned off for these threads." at bounding box center [1252, 45] width 256 height 59
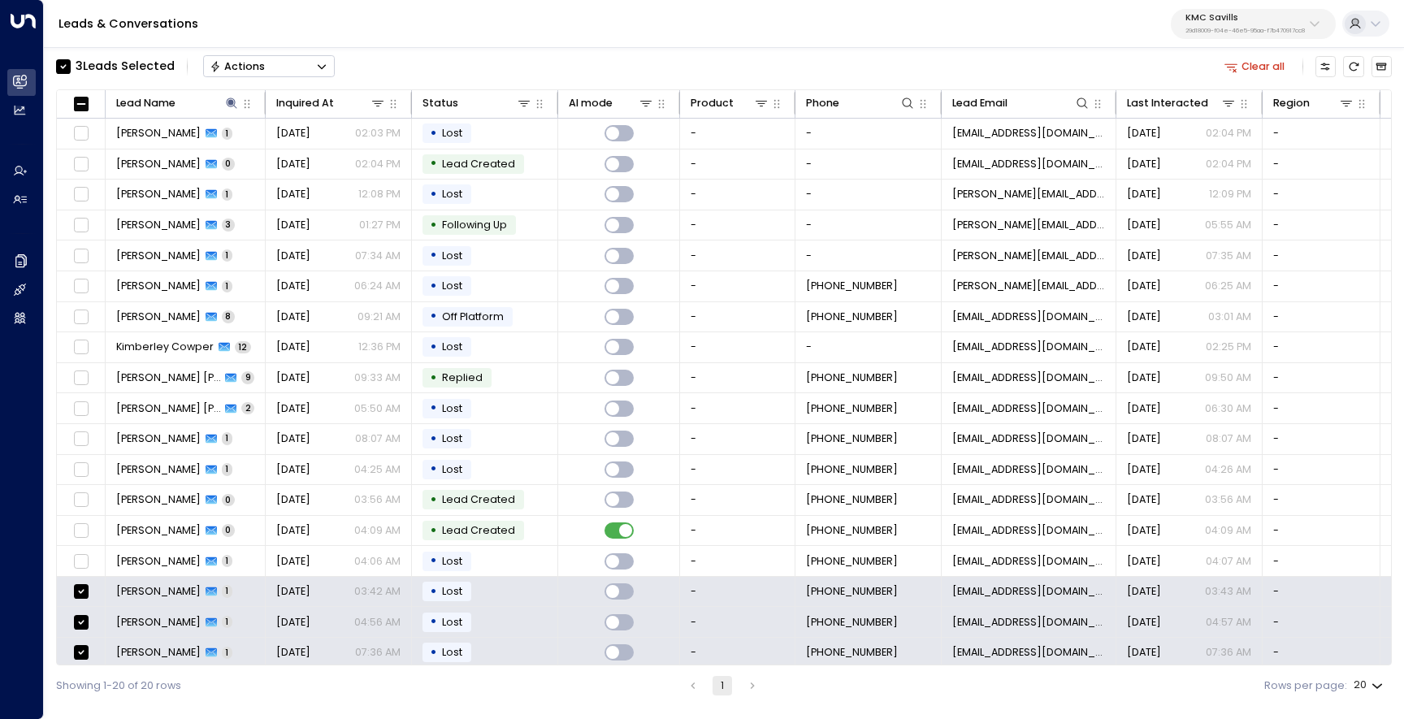
click at [251, 63] on div "Actions" at bounding box center [238, 66] width 56 height 13
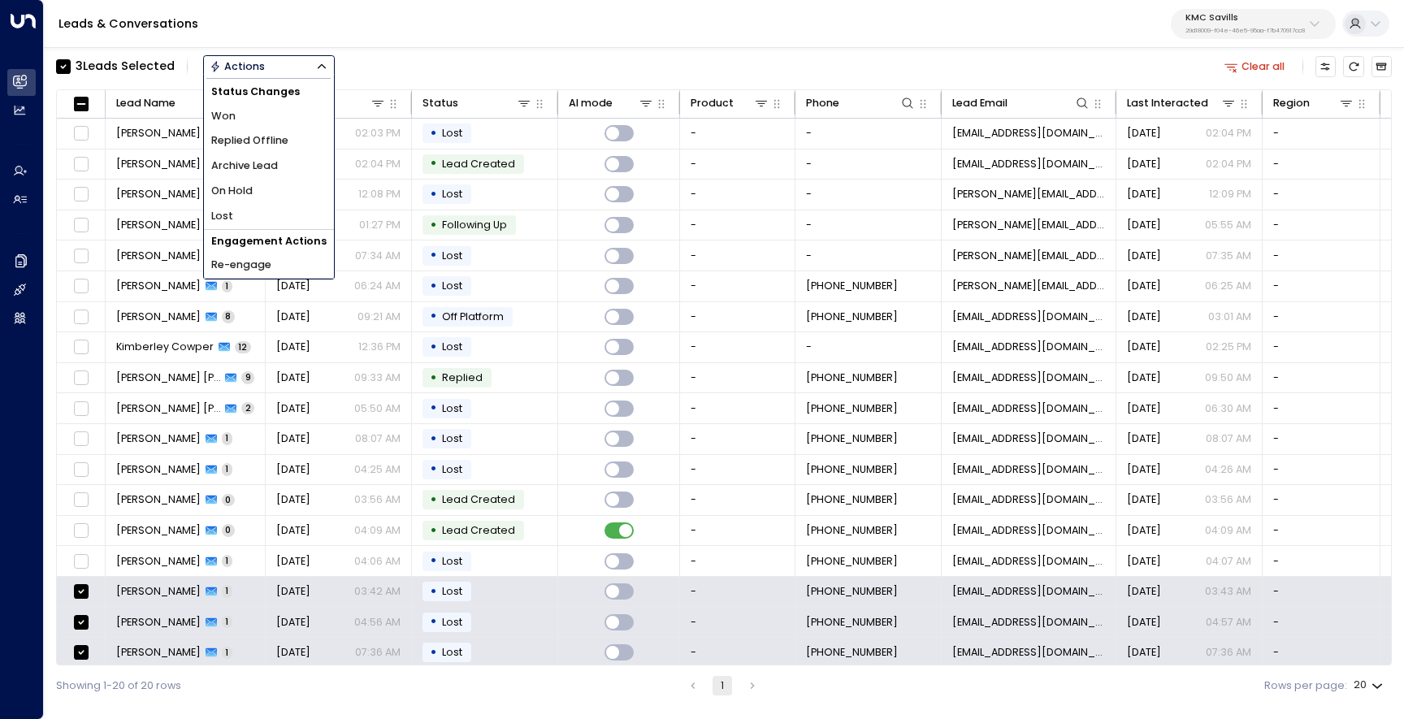
click at [258, 162] on span "Archive Lead" at bounding box center [244, 165] width 67 height 15
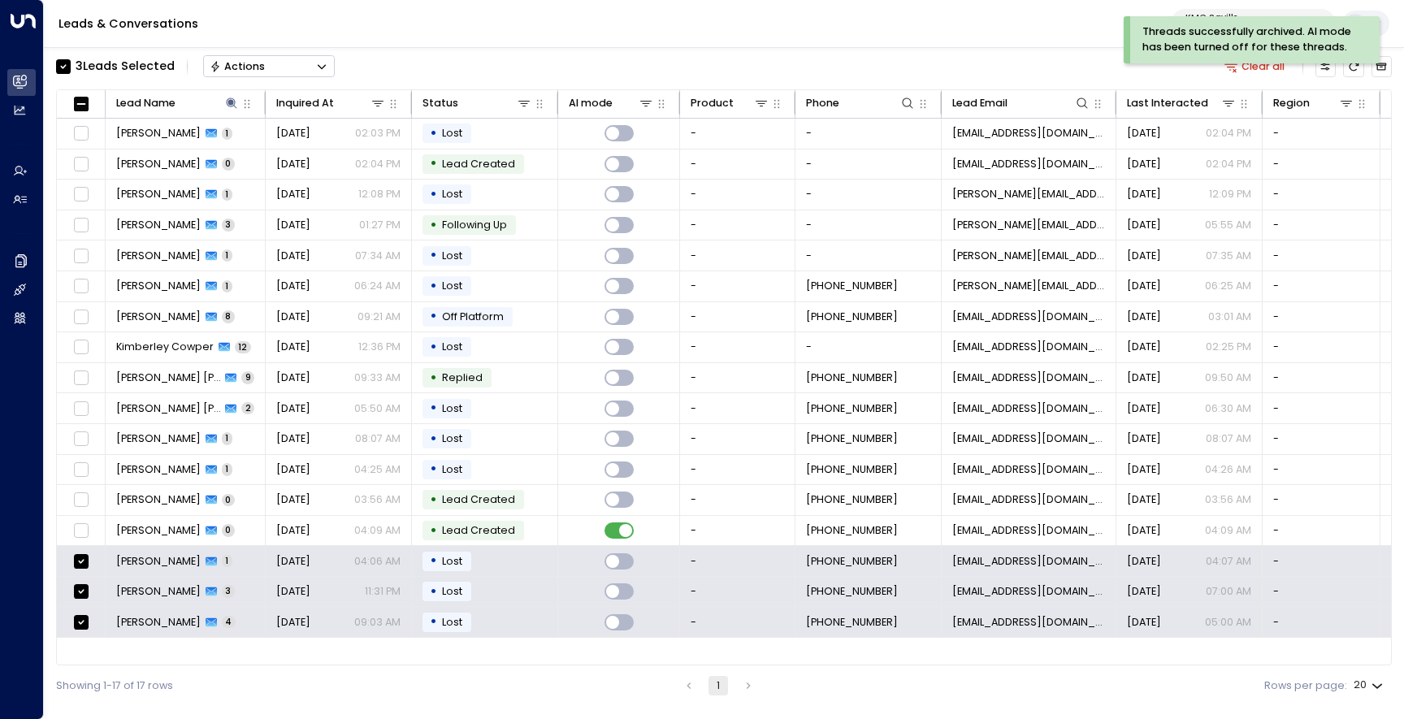
click at [261, 69] on div "Actions" at bounding box center [238, 66] width 56 height 13
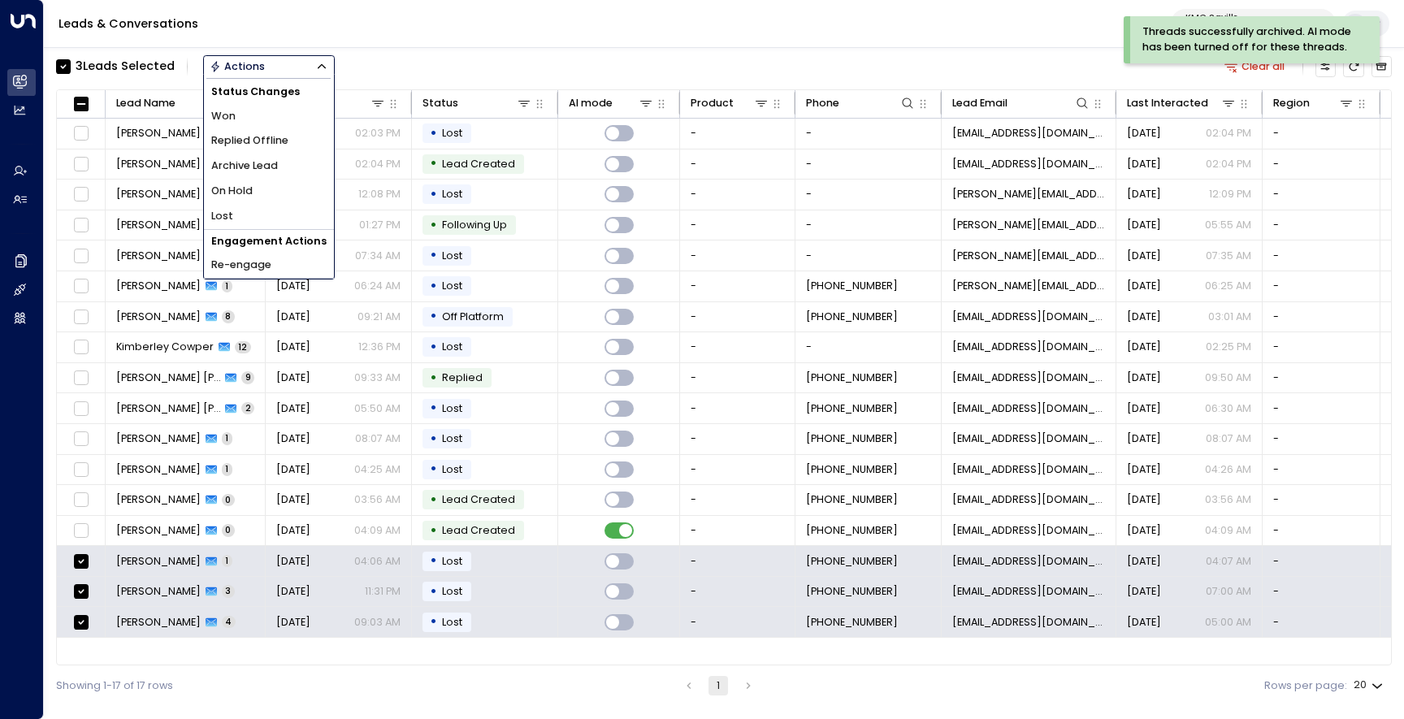
click at [262, 163] on span "Archive Lead" at bounding box center [244, 165] width 67 height 15
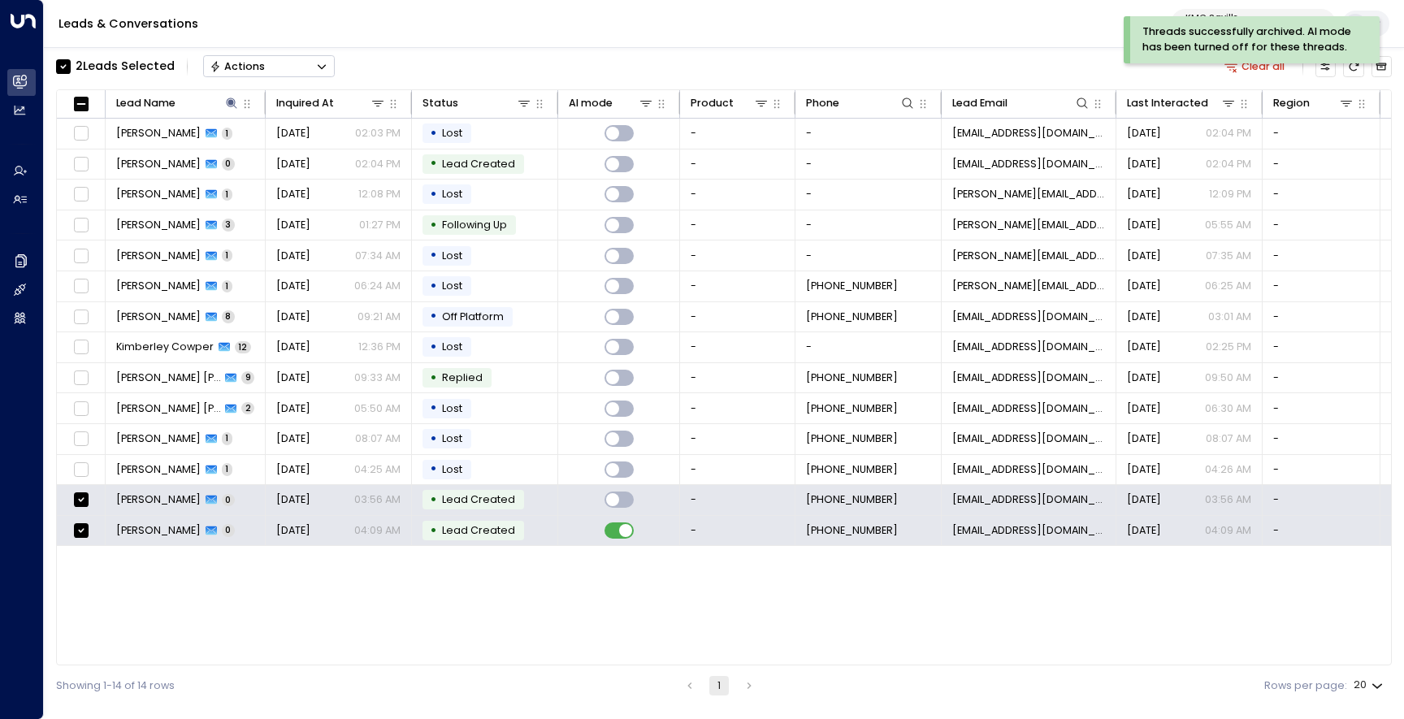
click at [270, 70] on button "Actions" at bounding box center [269, 66] width 132 height 22
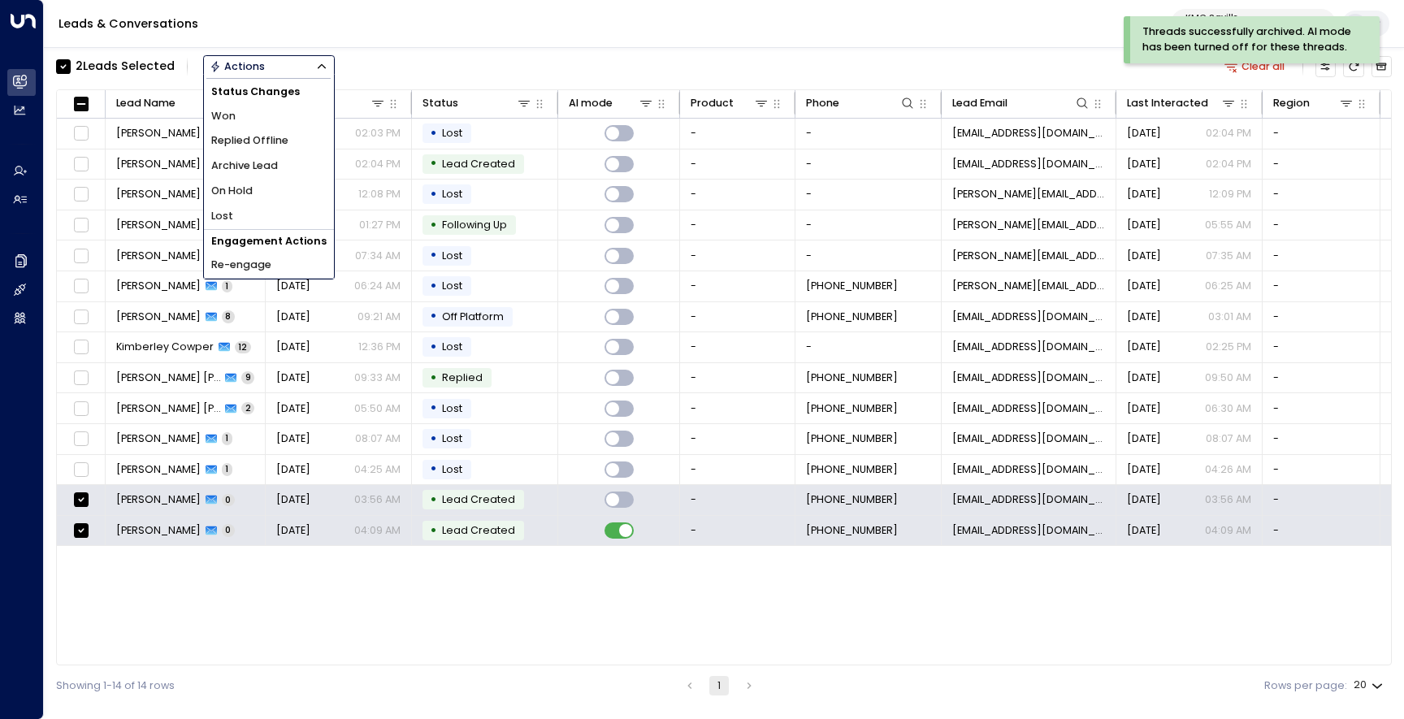
click at [264, 171] on span "Archive Lead" at bounding box center [244, 165] width 67 height 15
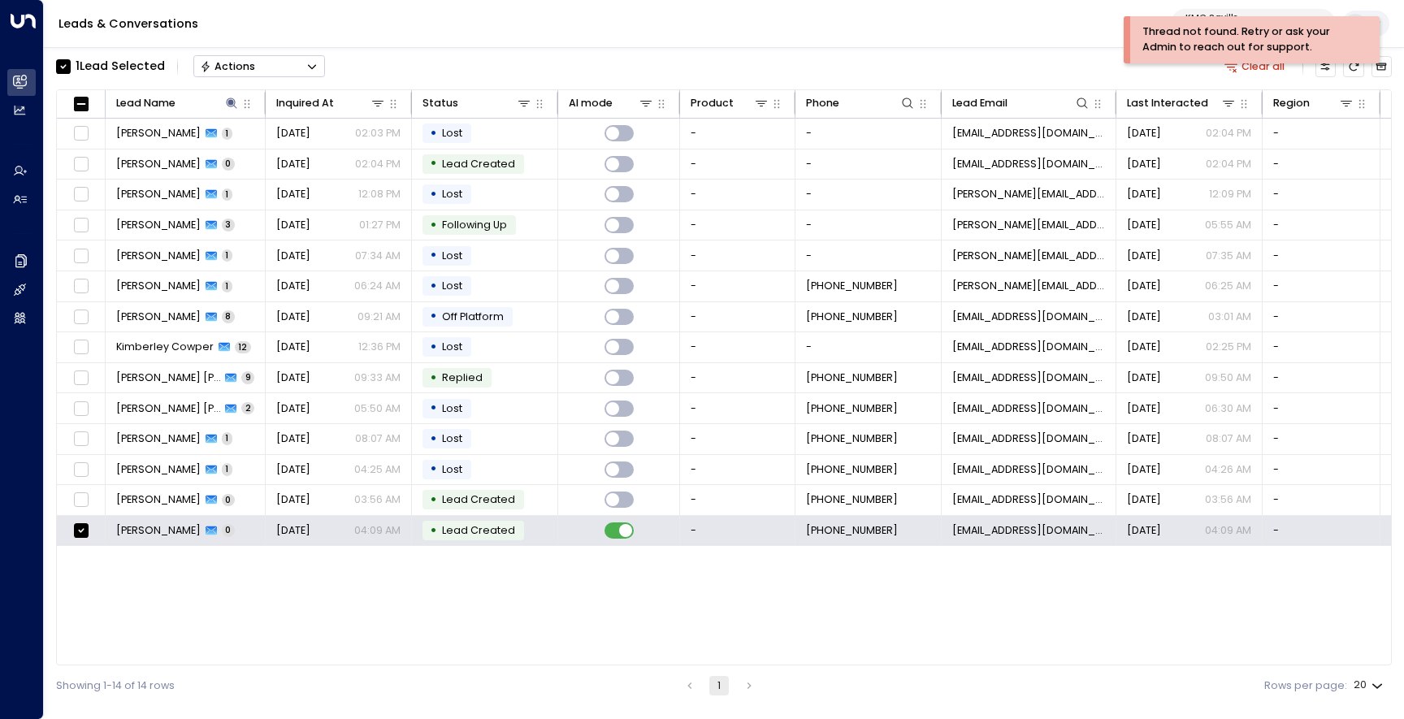
click at [270, 69] on button "Actions" at bounding box center [259, 66] width 132 height 22
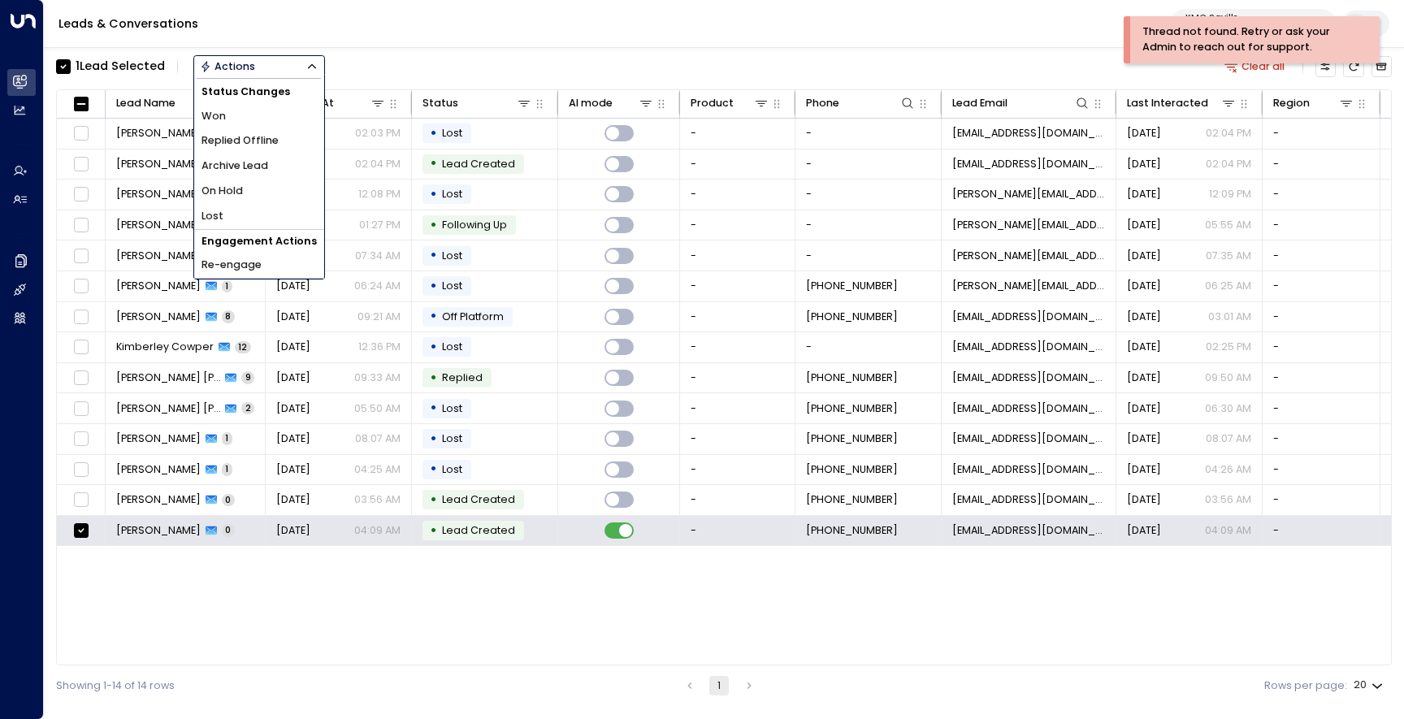
click at [269, 161] on li "Archive Lead" at bounding box center [259, 166] width 130 height 25
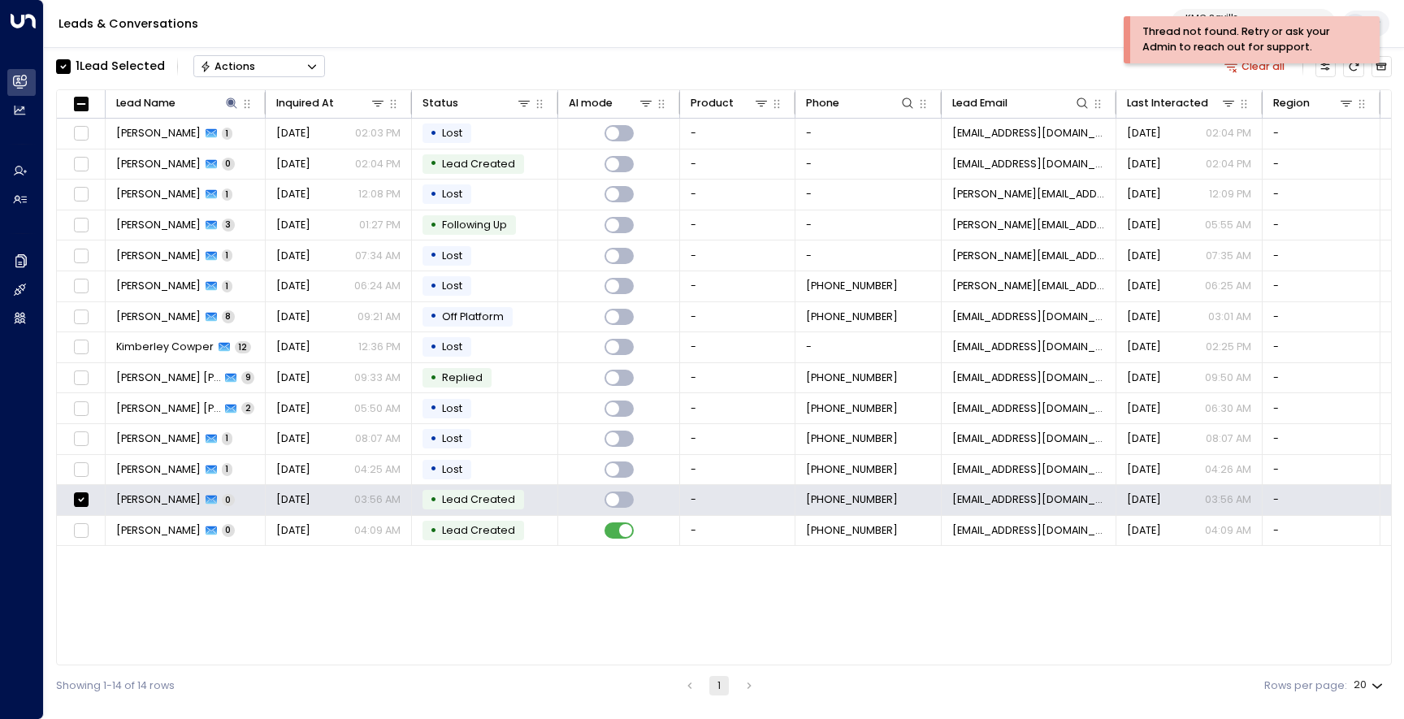
click at [290, 68] on button "Actions" at bounding box center [259, 66] width 132 height 22
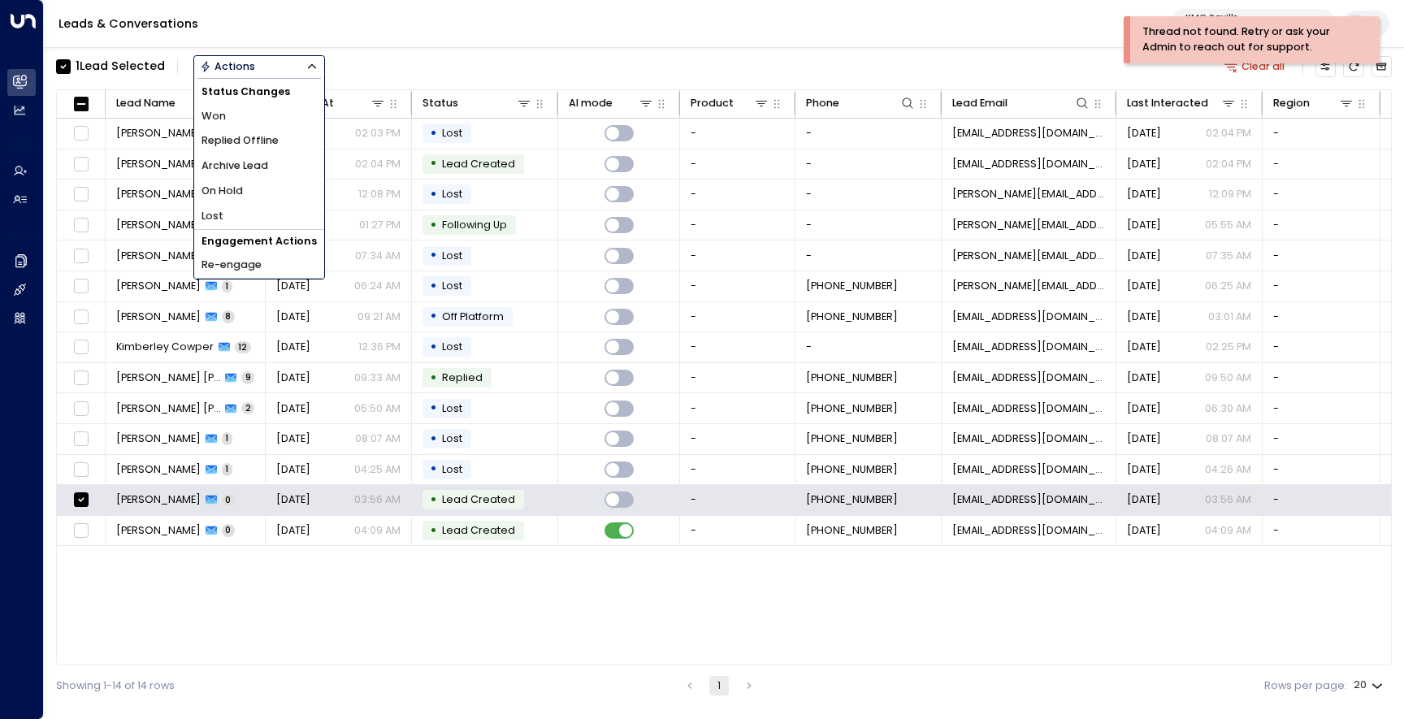
click at [265, 171] on span "Archive Lead" at bounding box center [235, 165] width 67 height 15
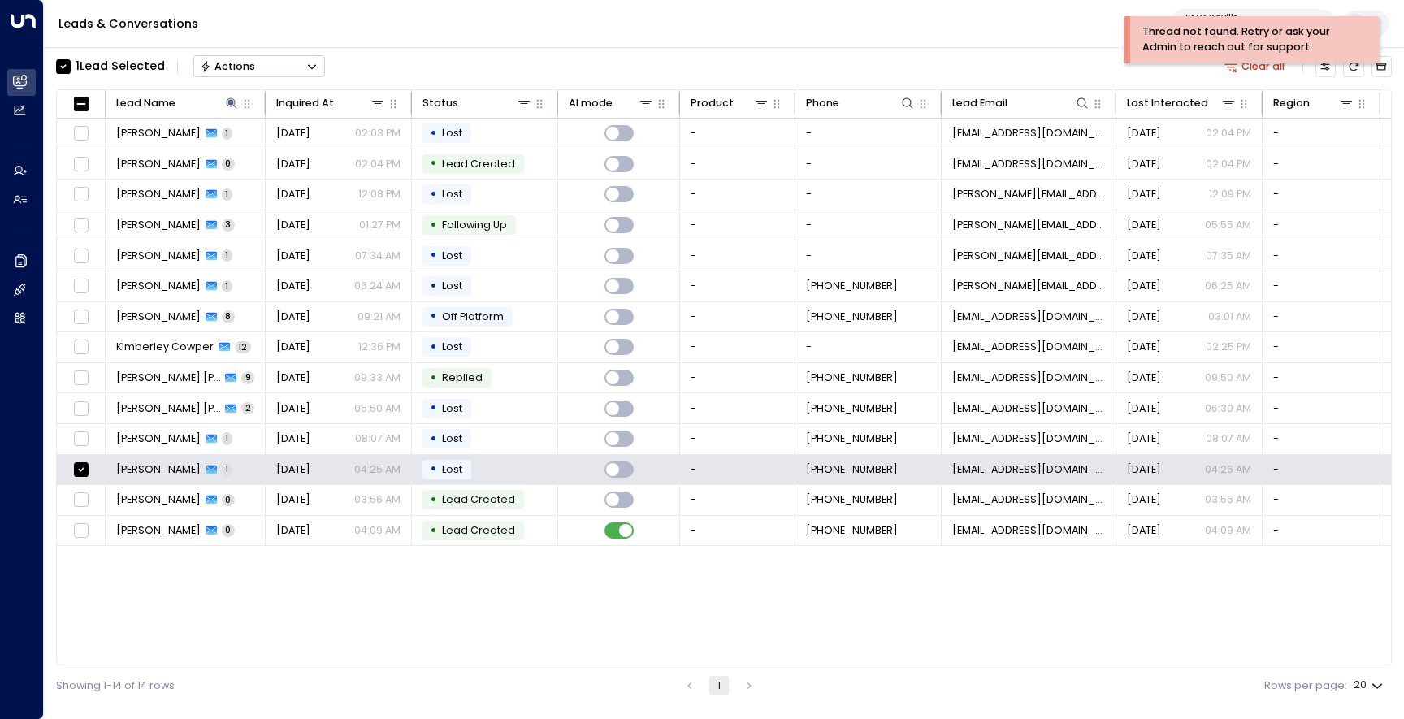
click at [249, 66] on div "Actions" at bounding box center [228, 66] width 56 height 13
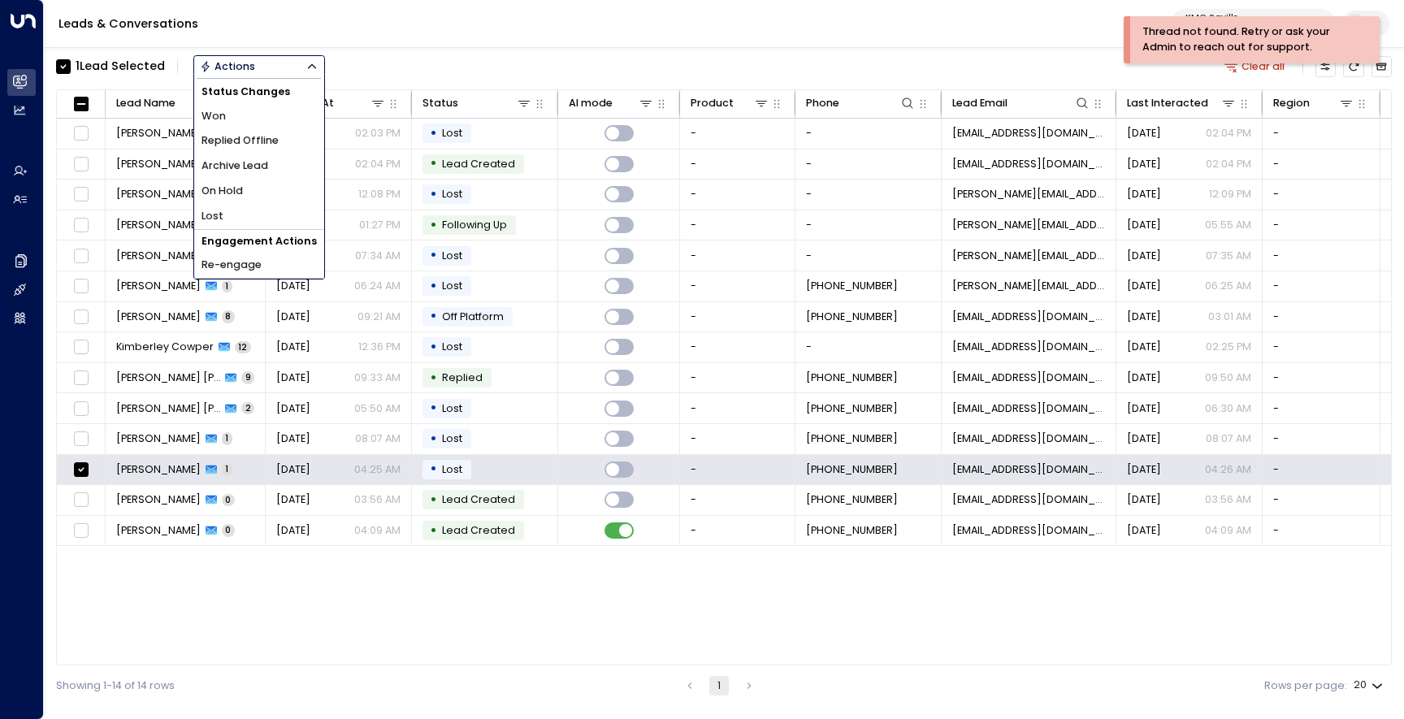
click at [249, 159] on span "Archive Lead" at bounding box center [235, 165] width 67 height 15
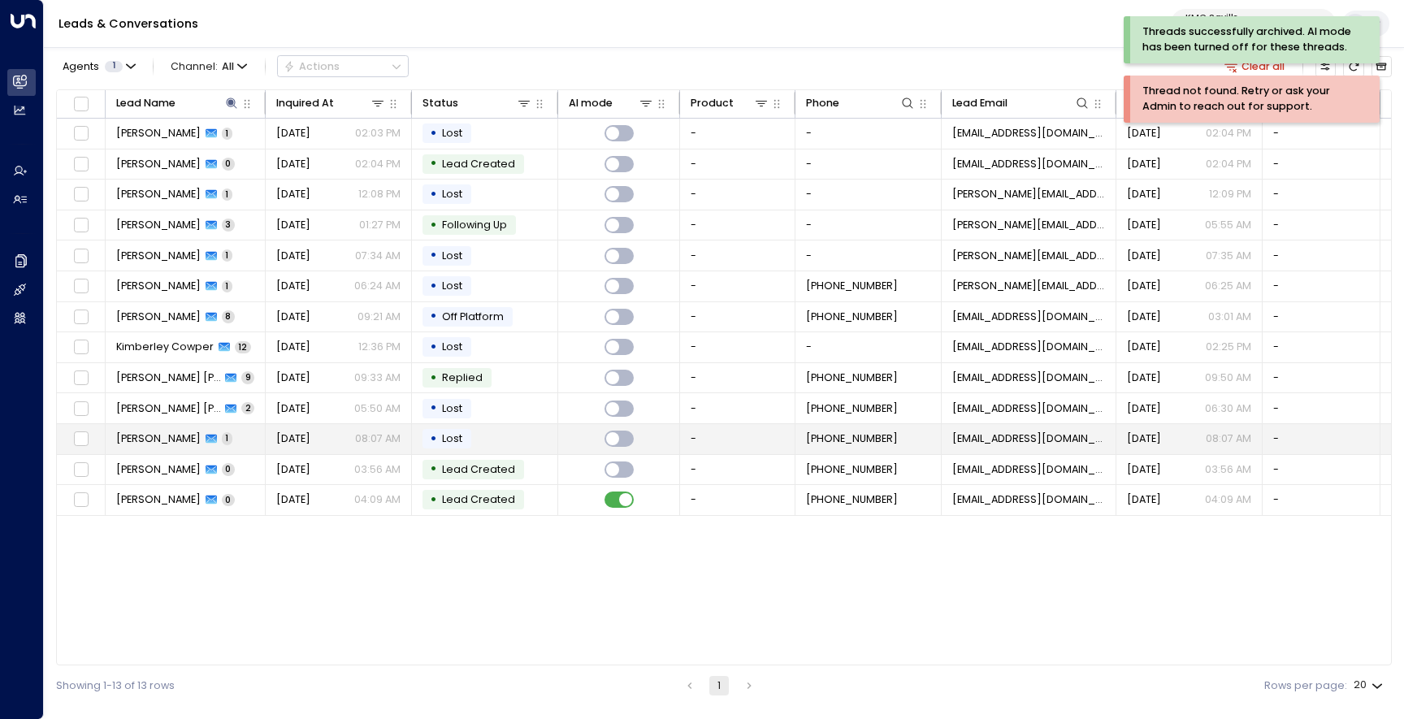
click at [89, 448] on td at bounding box center [81, 439] width 49 height 30
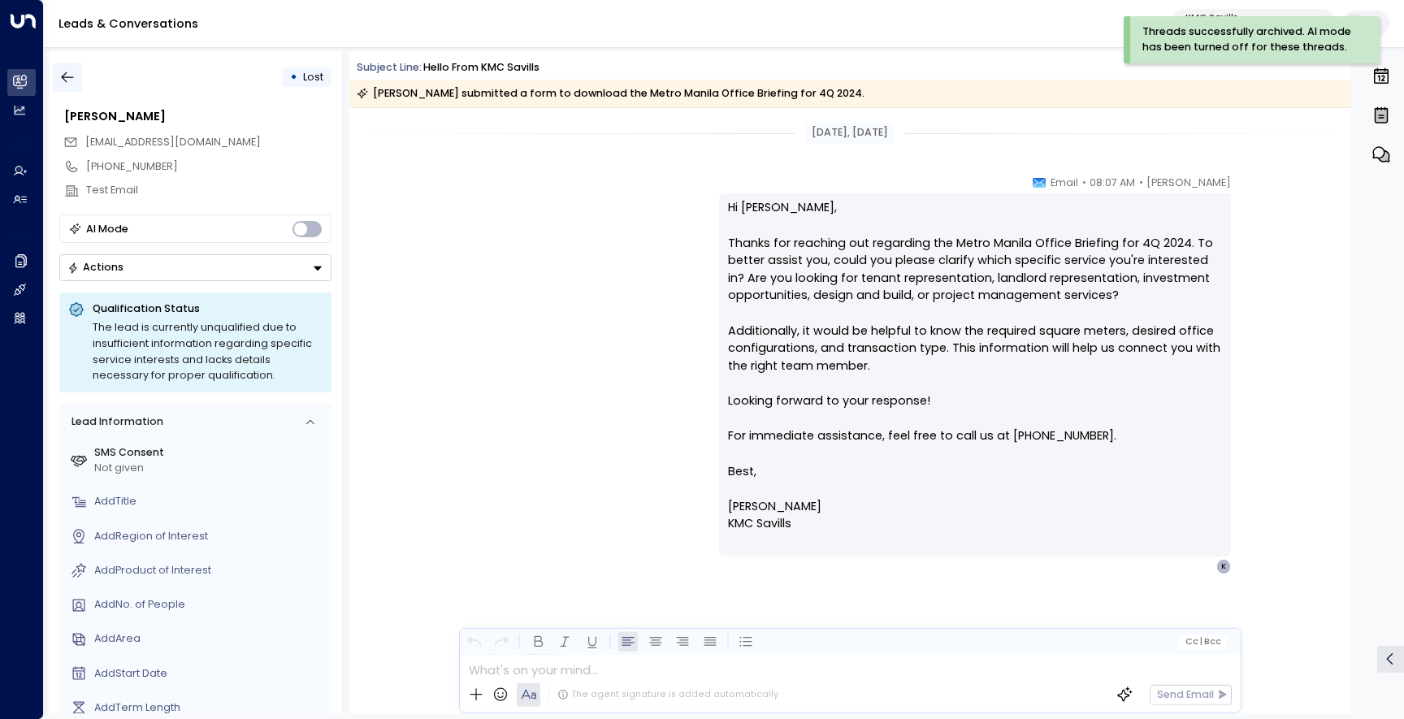
click at [64, 89] on button "button" at bounding box center [67, 77] width 29 height 29
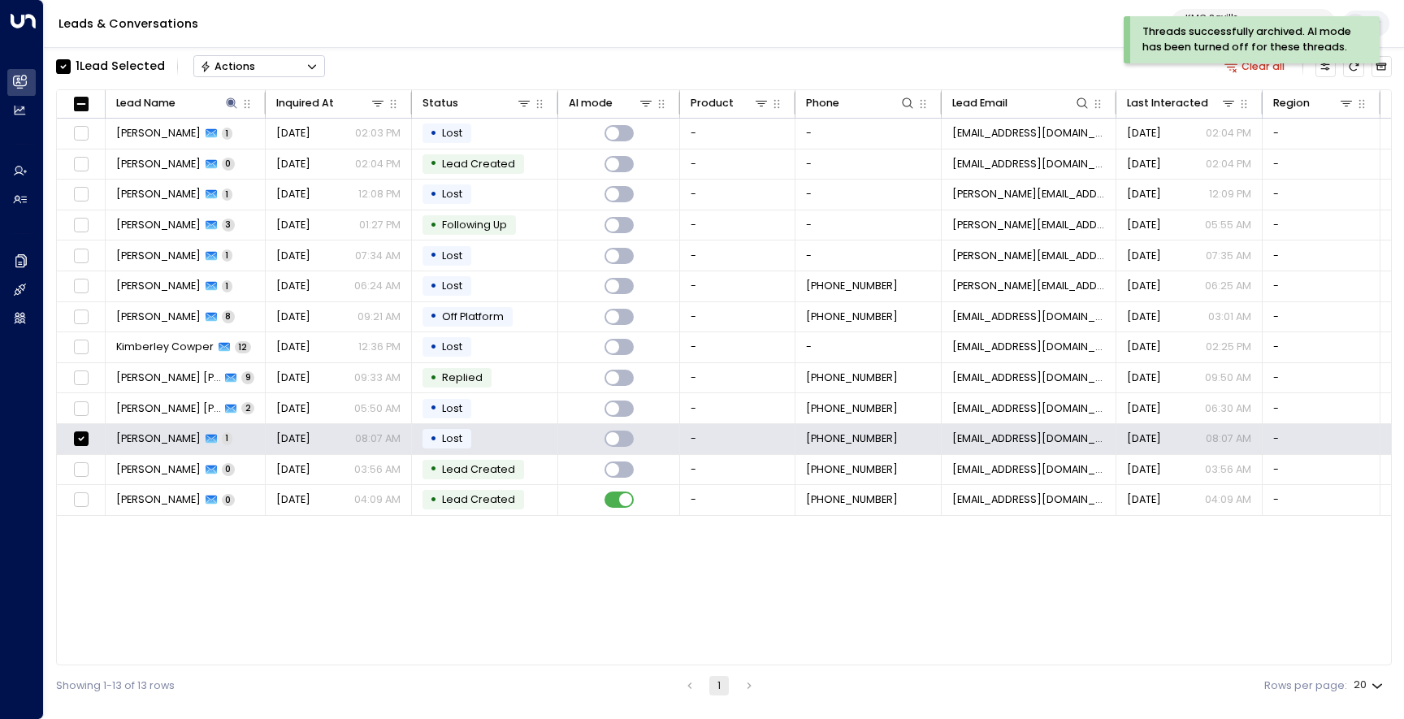
click at [215, 76] on button "Actions" at bounding box center [259, 66] width 132 height 22
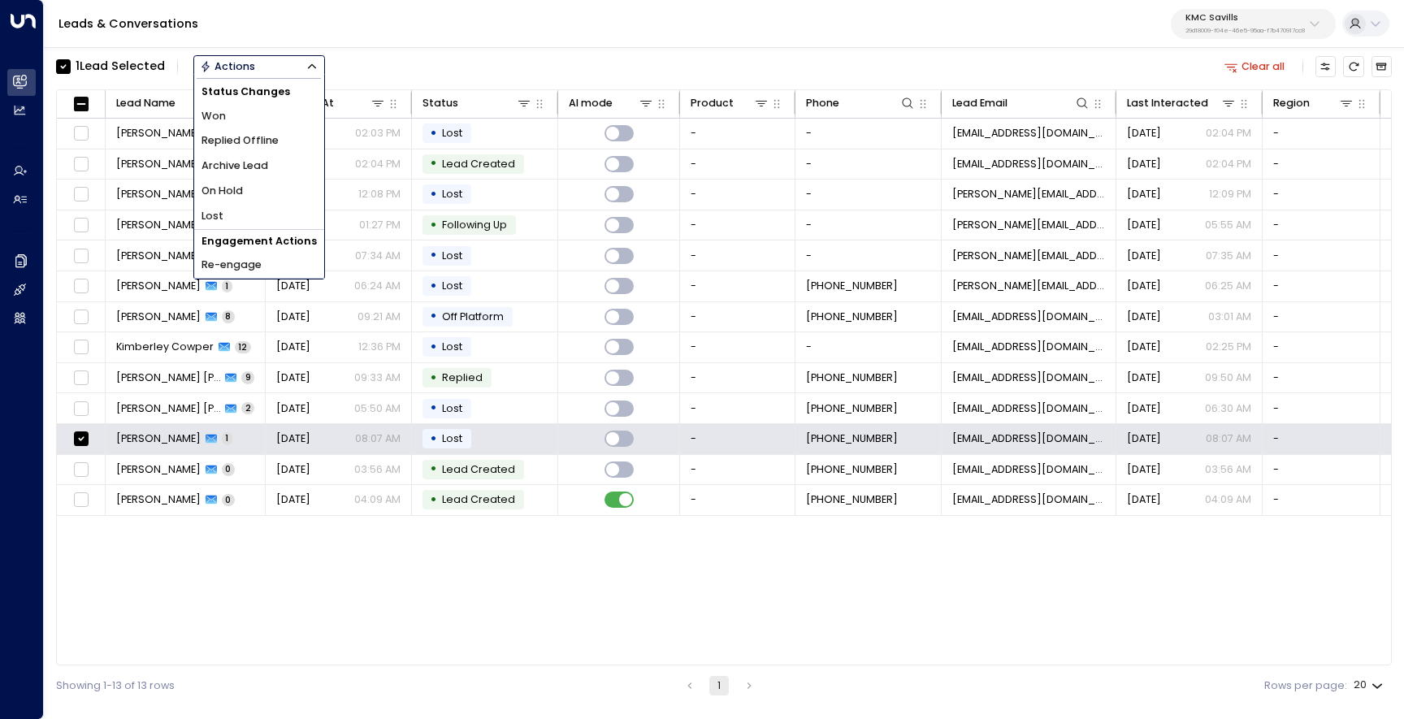
click at [223, 162] on span "Archive Lead" at bounding box center [235, 165] width 67 height 15
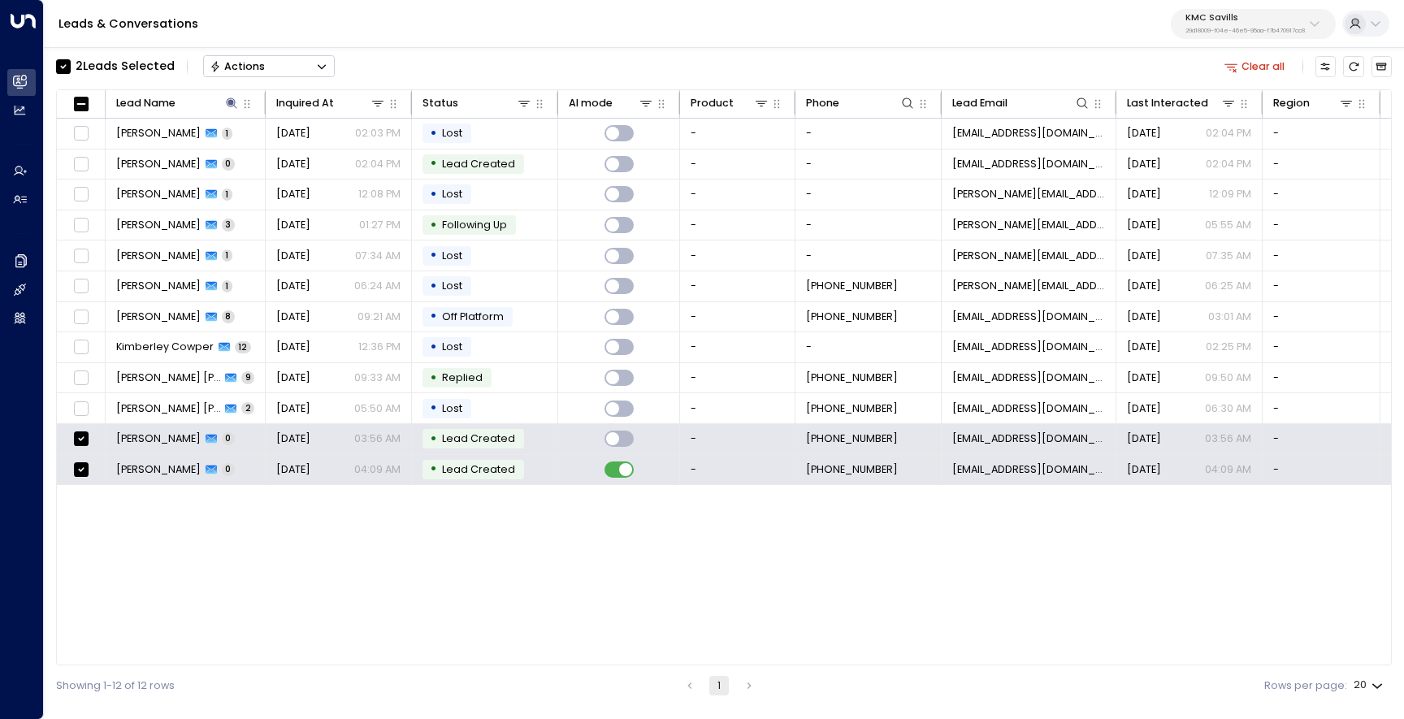
click at [246, 71] on div "Actions" at bounding box center [238, 66] width 56 height 13
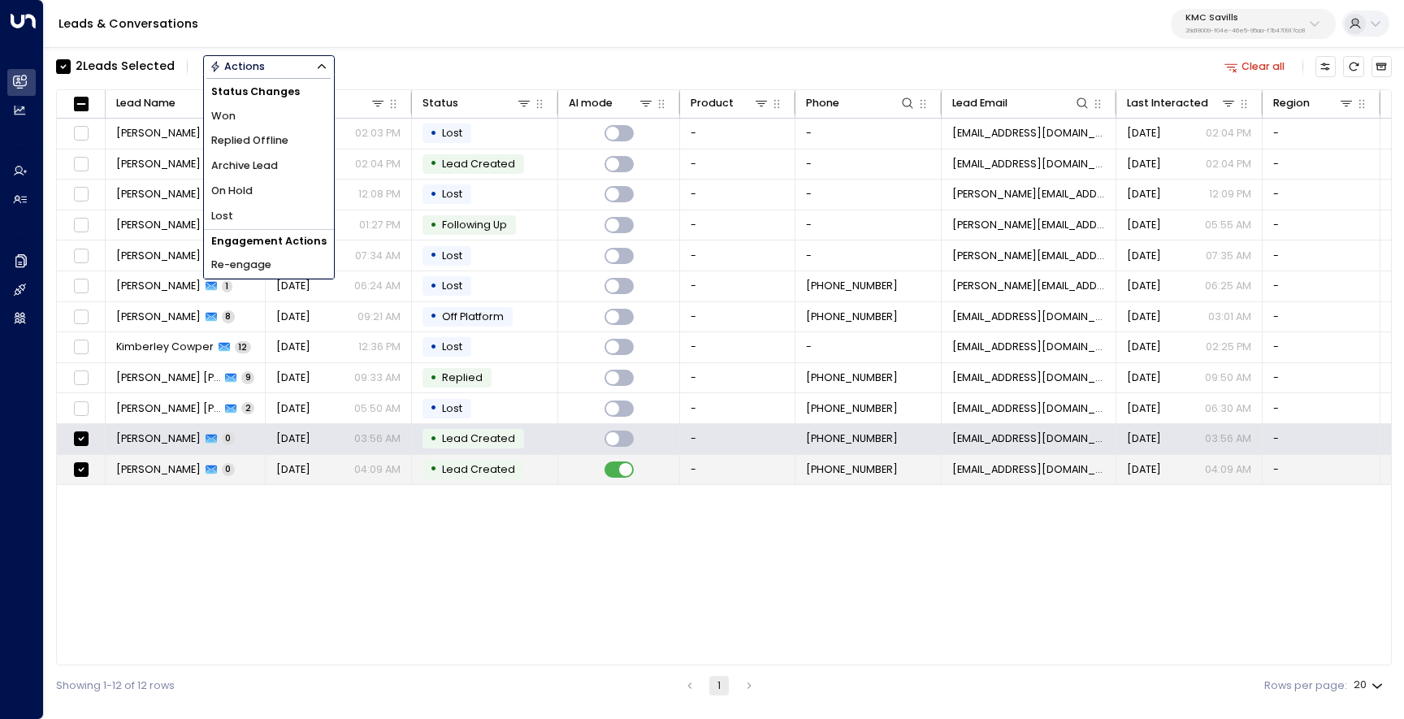
click at [151, 461] on td "Kim Absulio 0" at bounding box center [186, 470] width 160 height 30
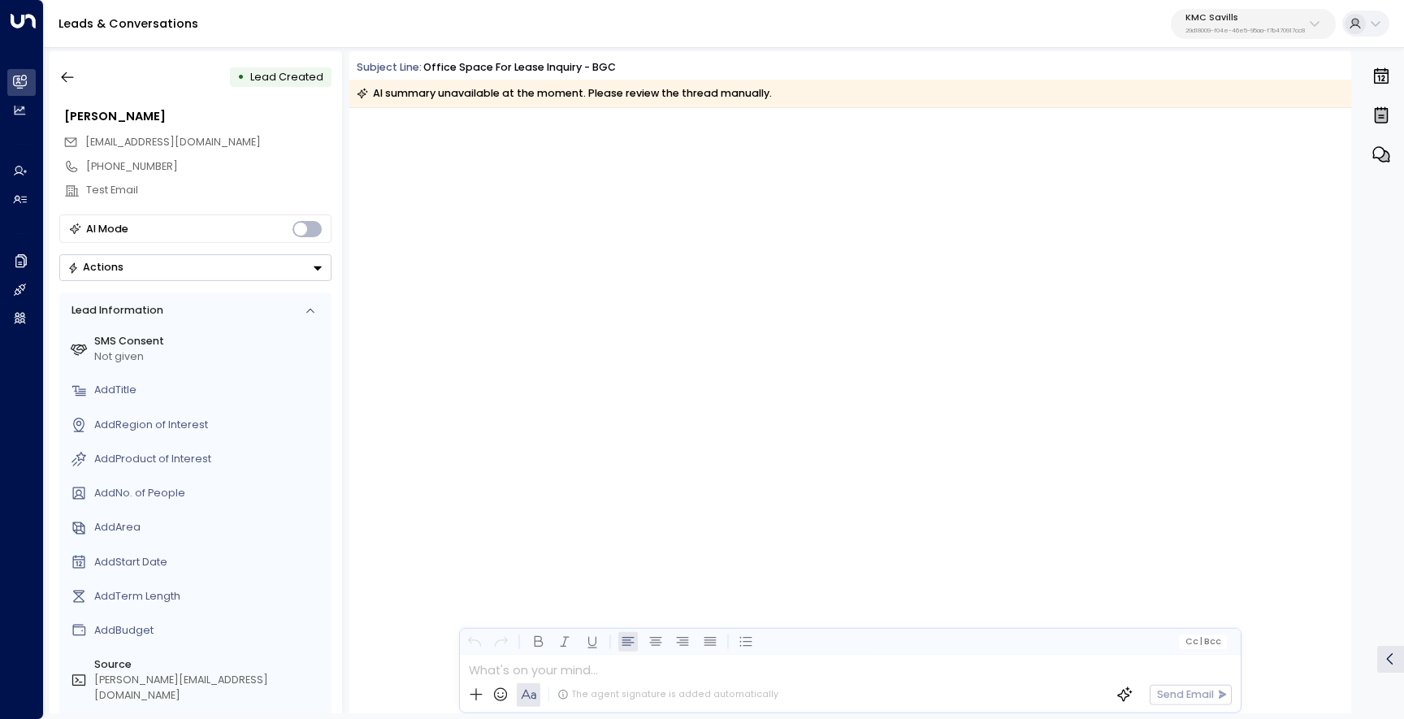
scroll to position [2492, 0]
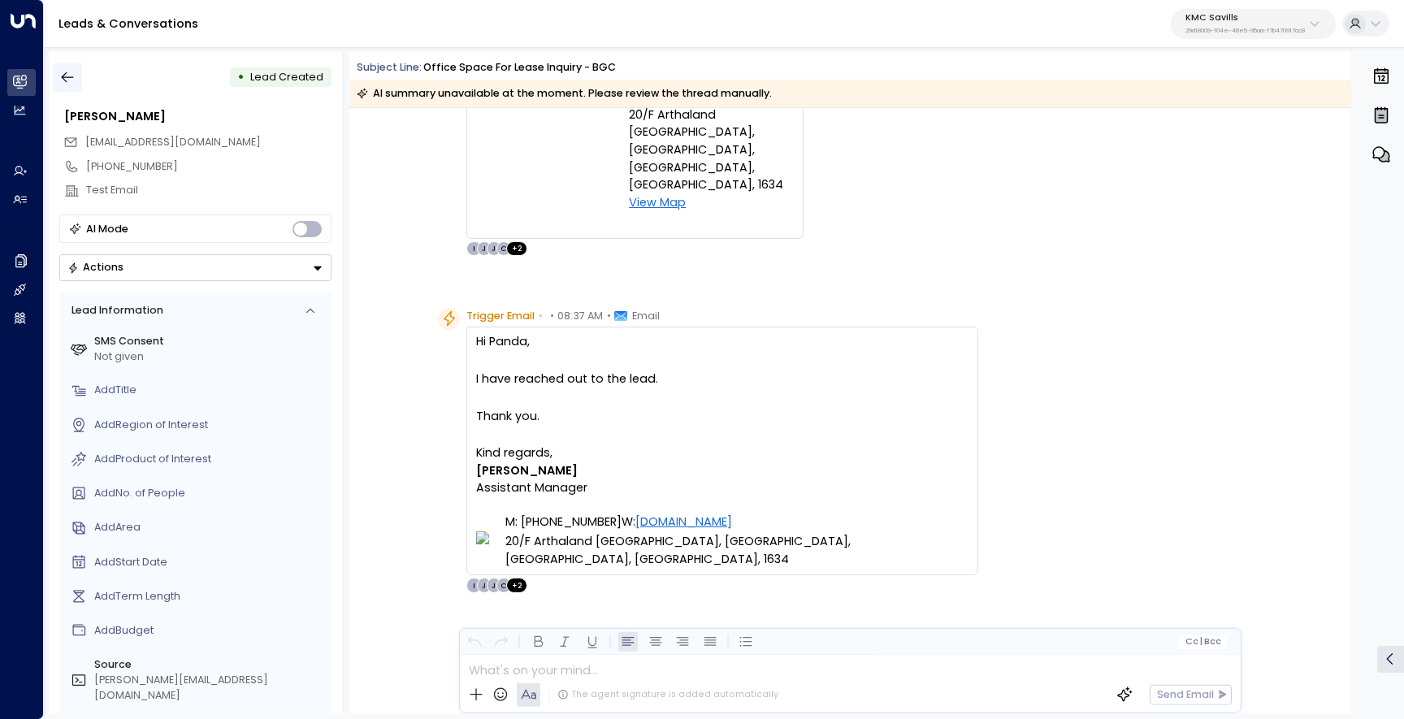
click at [72, 83] on icon "button" at bounding box center [67, 77] width 16 height 16
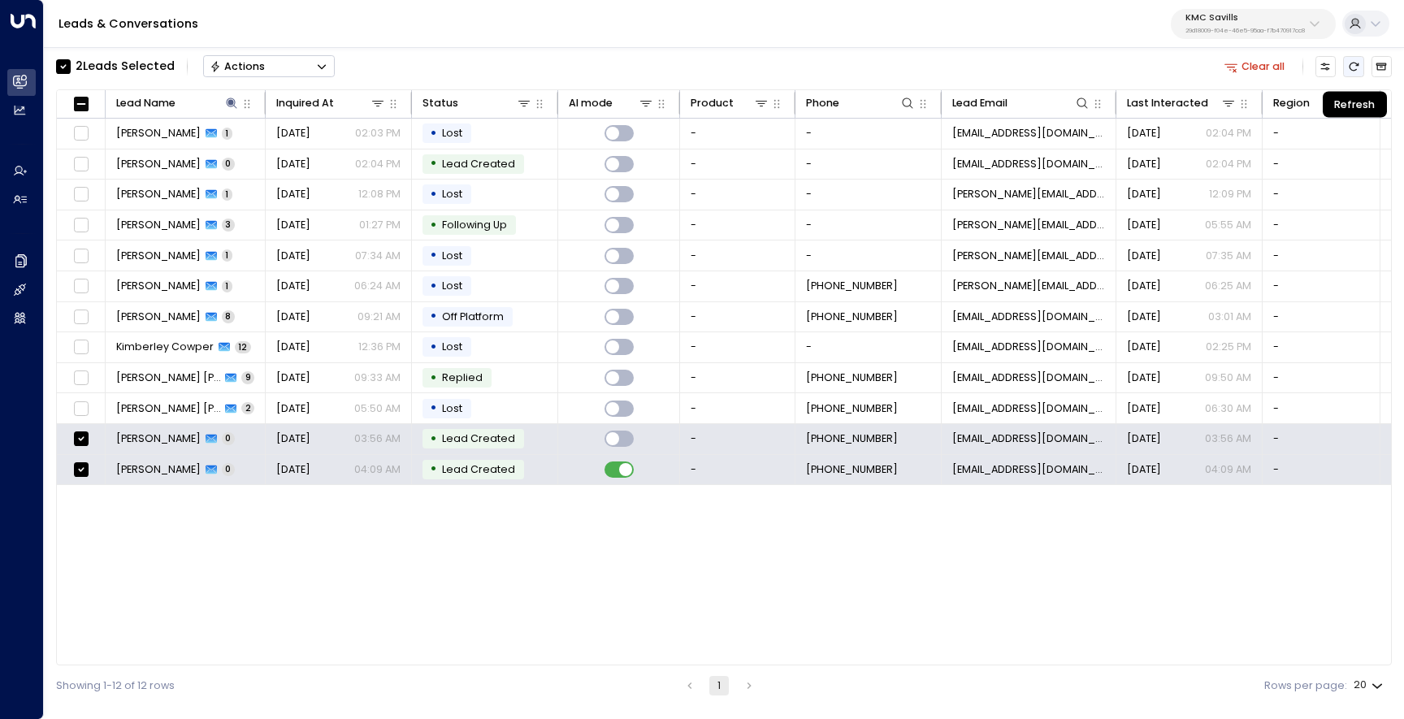
click at [1358, 67] on icon "Refresh" at bounding box center [1353, 66] width 11 height 11
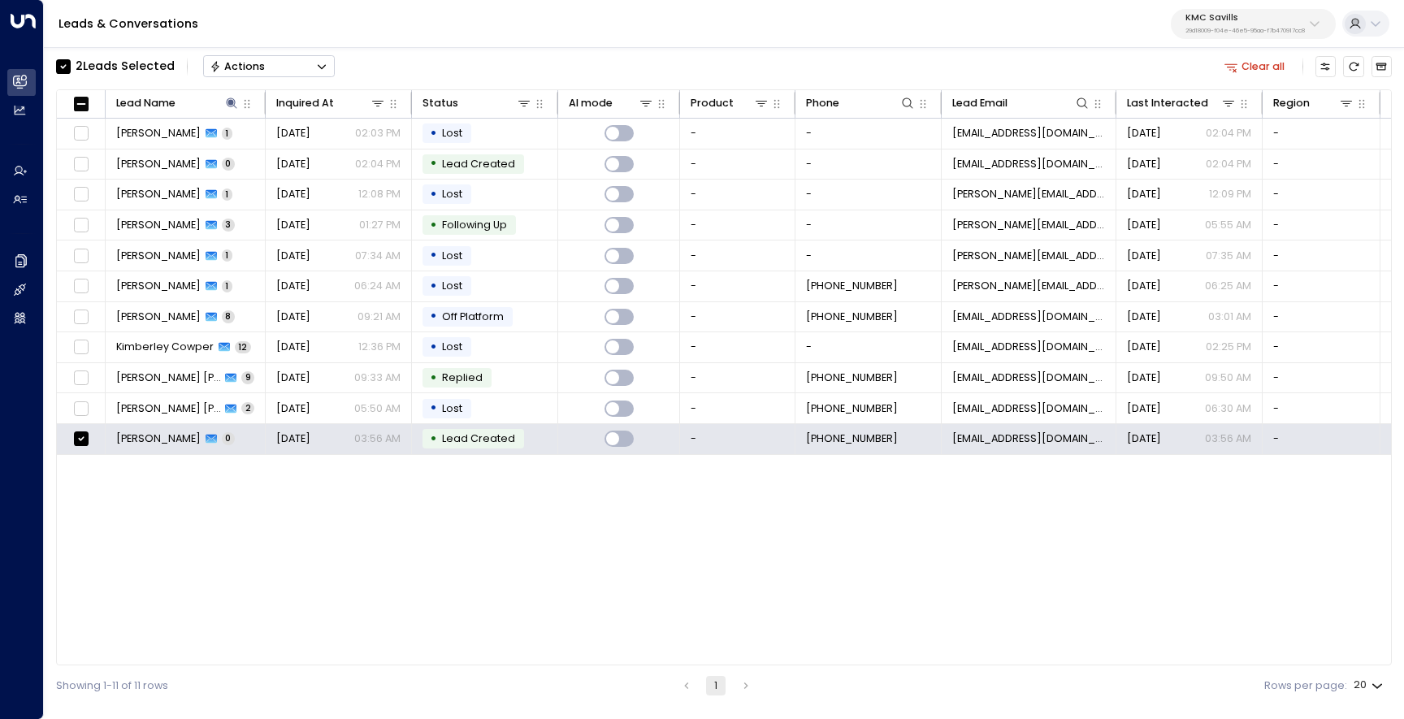
click at [613, 551] on div "Lead Name Inquired At Status AI mode Product Phone Lead Email Last Interacted R…" at bounding box center [724, 377] width 1336 height 577
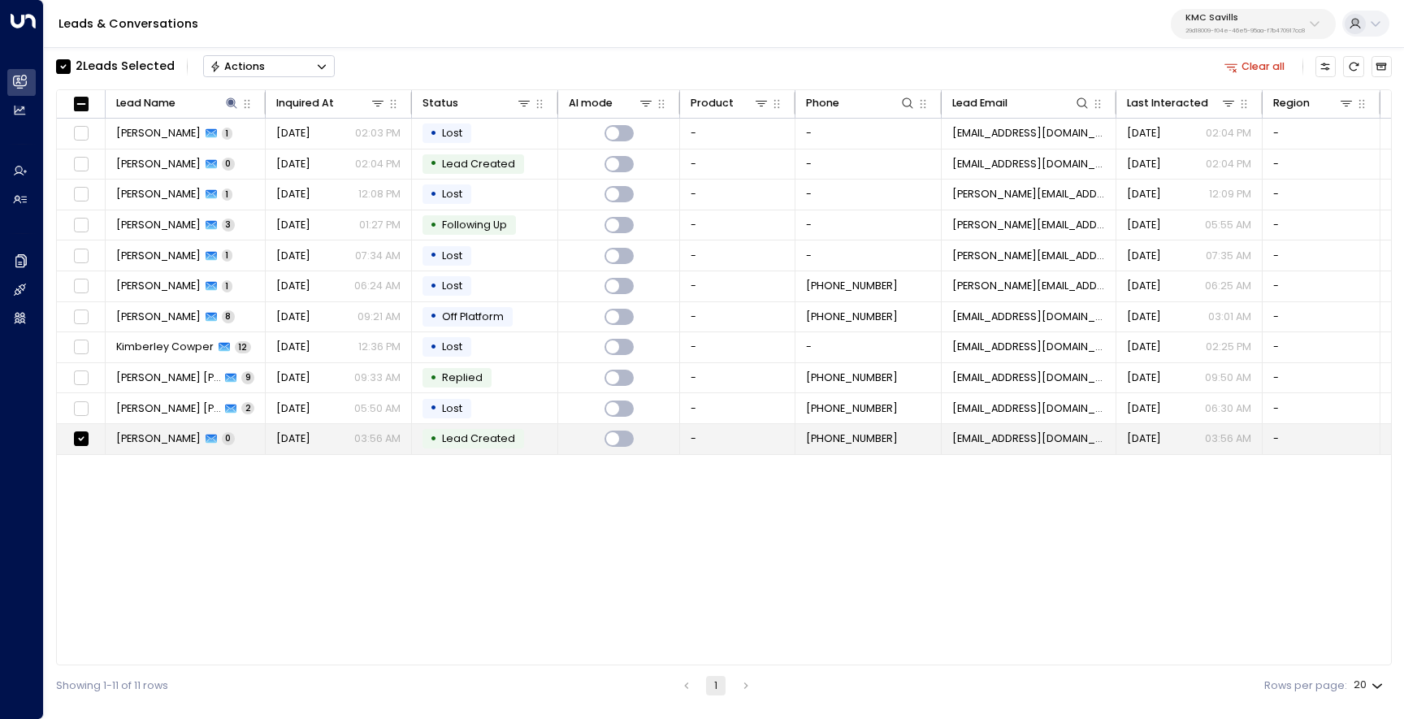
click at [146, 436] on span "Kim Absulio" at bounding box center [158, 439] width 85 height 15
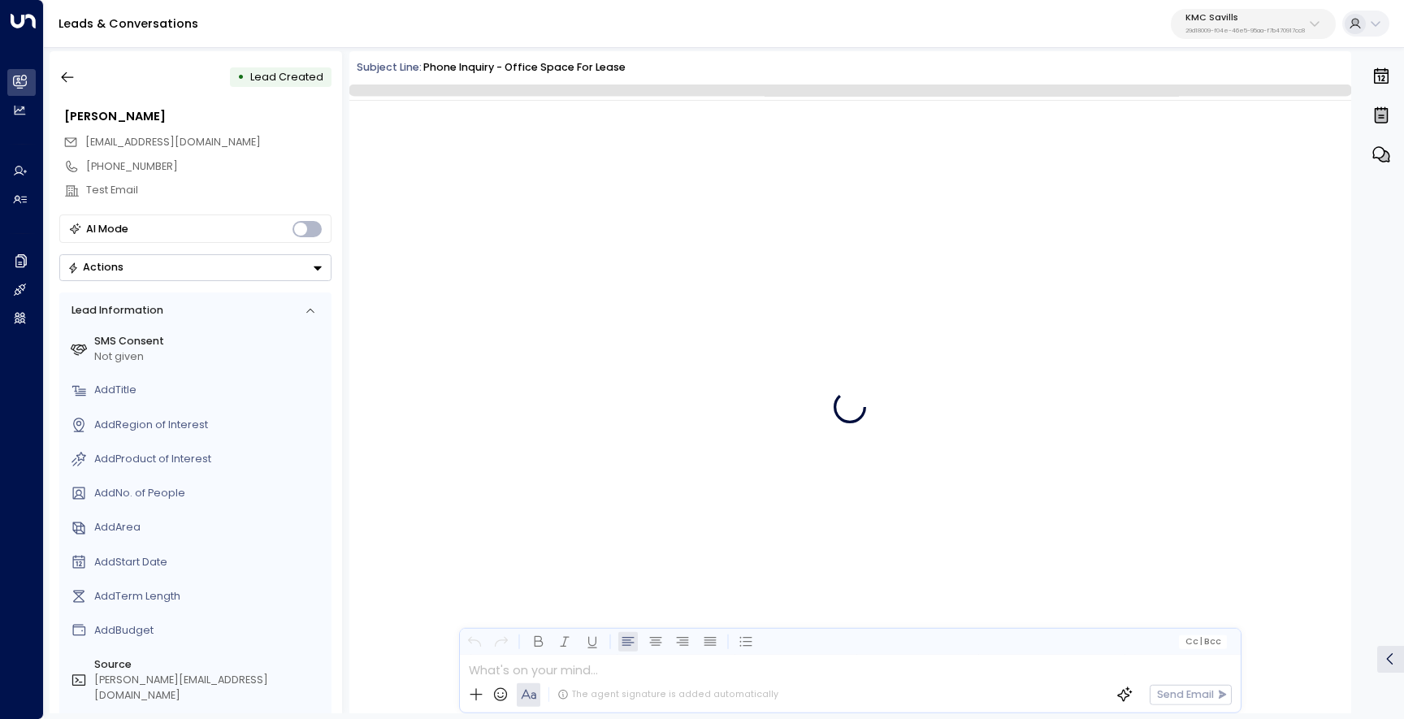
scroll to position [234, 0]
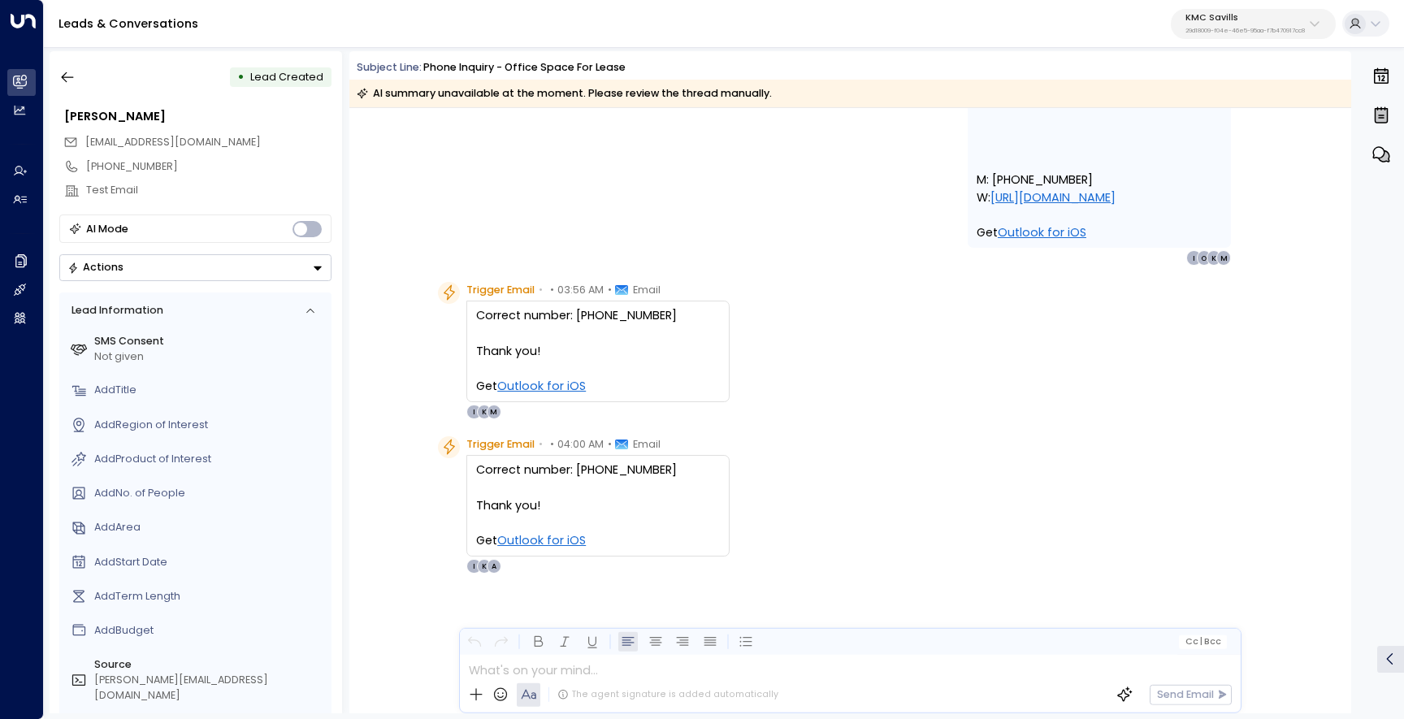
click at [82, 75] on div "• Lead Created" at bounding box center [195, 77] width 272 height 29
click at [66, 77] on icon "button" at bounding box center [68, 77] width 12 height 11
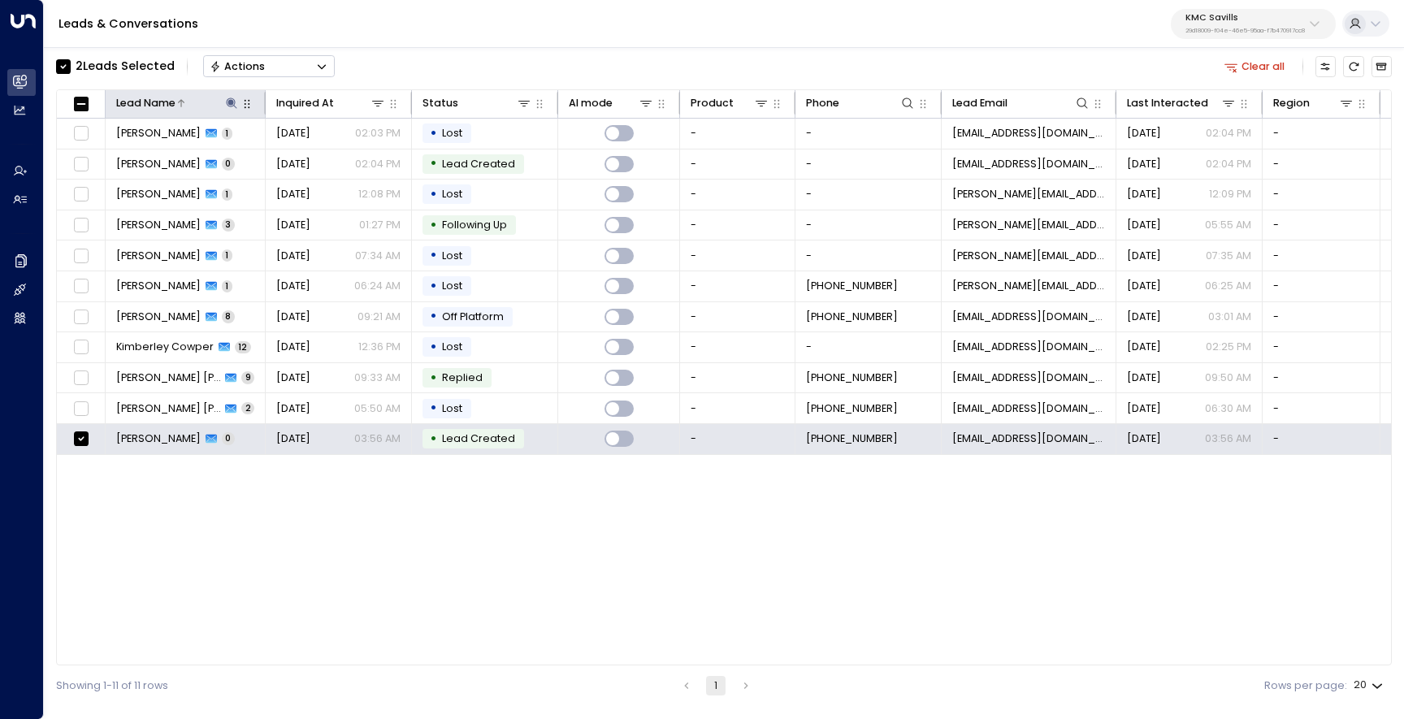
click at [228, 103] on icon at bounding box center [232, 103] width 11 height 11
click at [319, 158] on icon "button" at bounding box center [322, 157] width 11 height 11
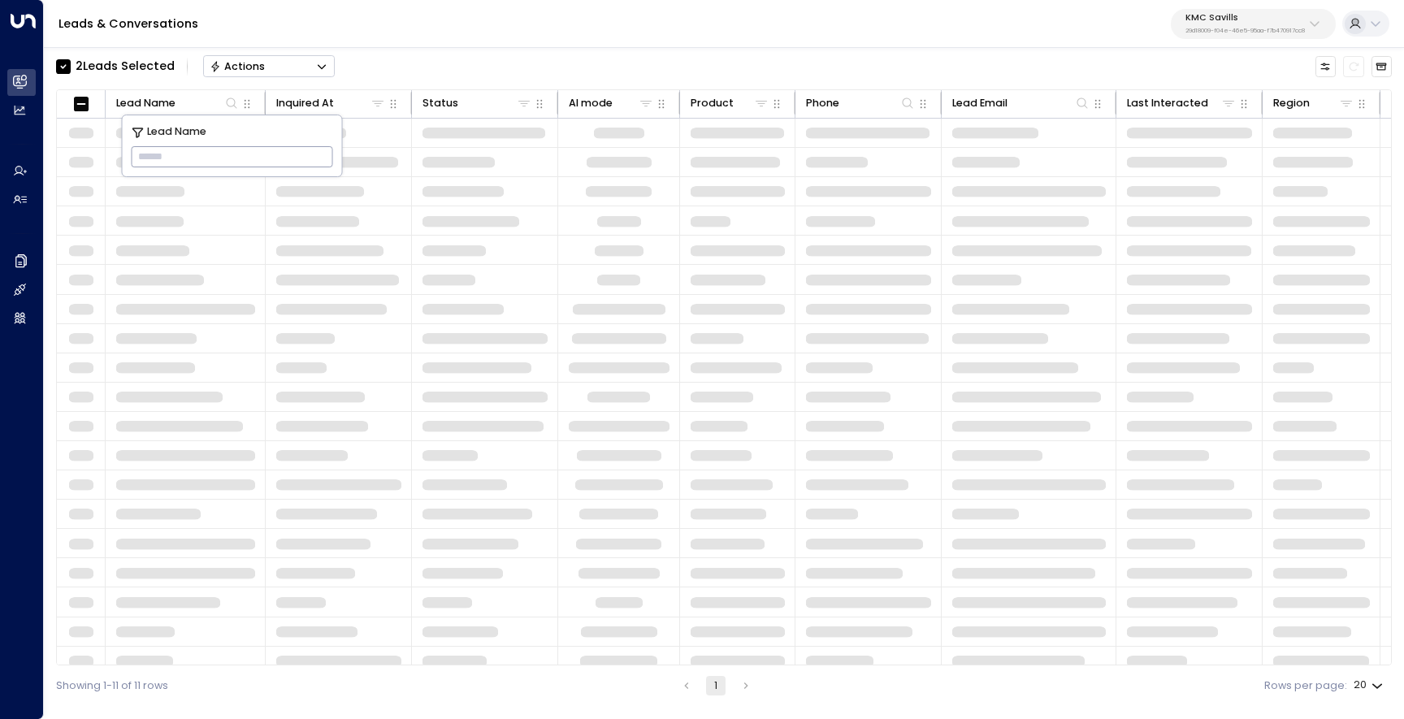
click at [260, 159] on input "text" at bounding box center [232, 157] width 202 height 28
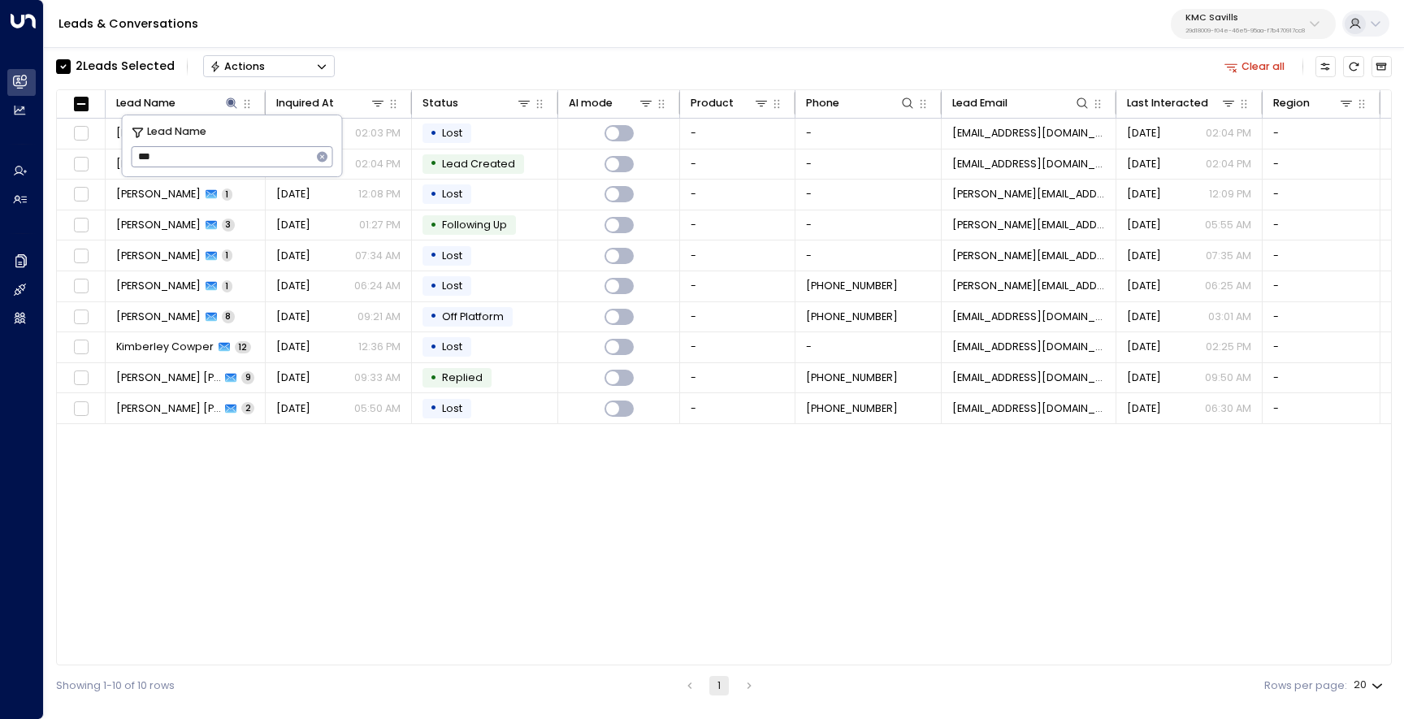
type input "***"
click at [322, 162] on icon "button" at bounding box center [322, 157] width 11 height 11
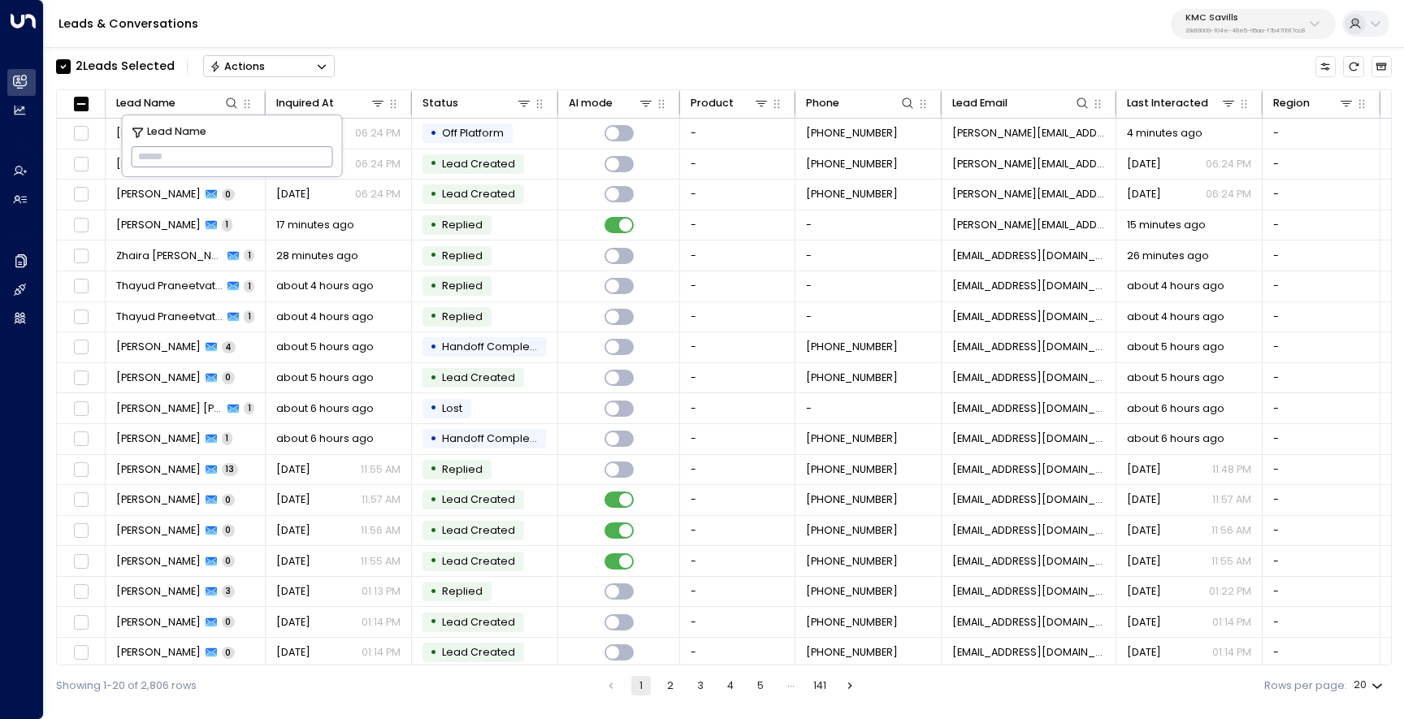
click at [578, 46] on div "Leads & Conversations KMC Savills 29d18009-f04e-46e5-95aa-f7b470917cc8" at bounding box center [724, 24] width 1360 height 48
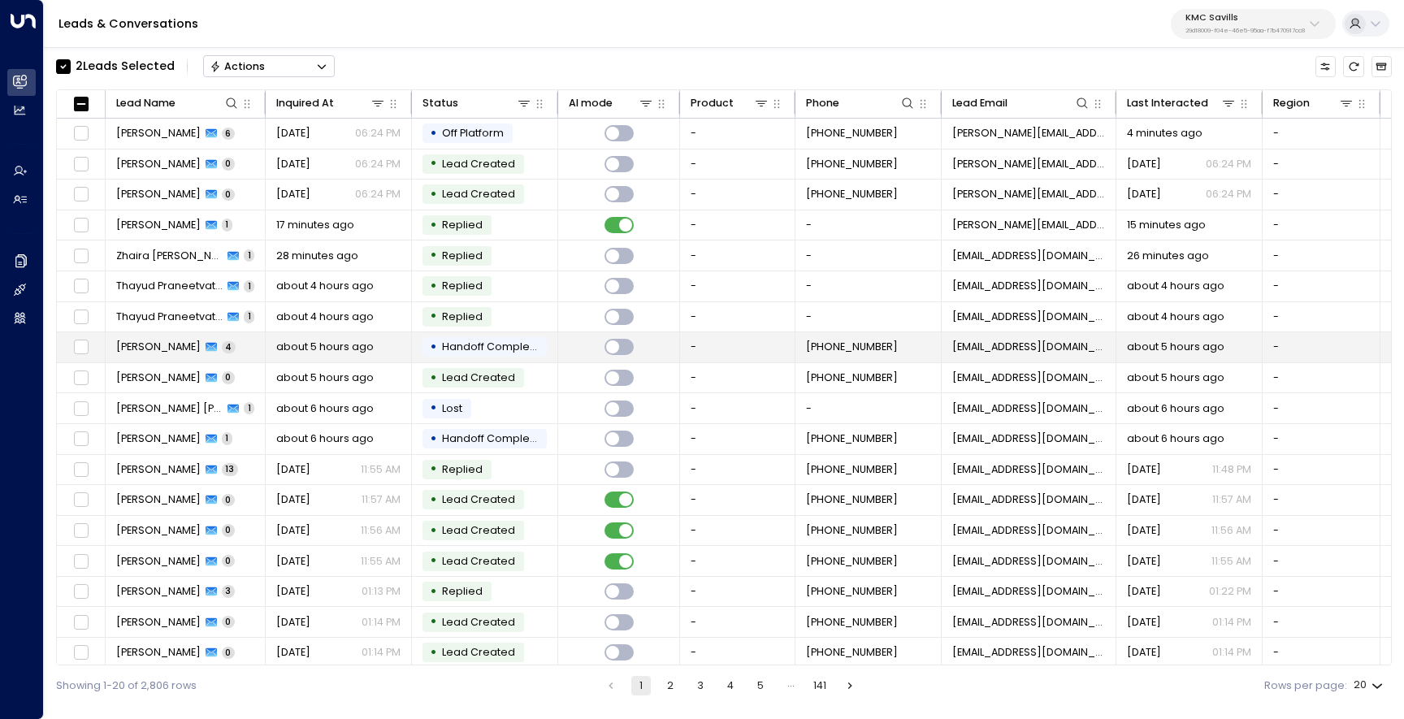
click at [162, 348] on span "Rowena Florencio" at bounding box center [158, 347] width 85 height 15
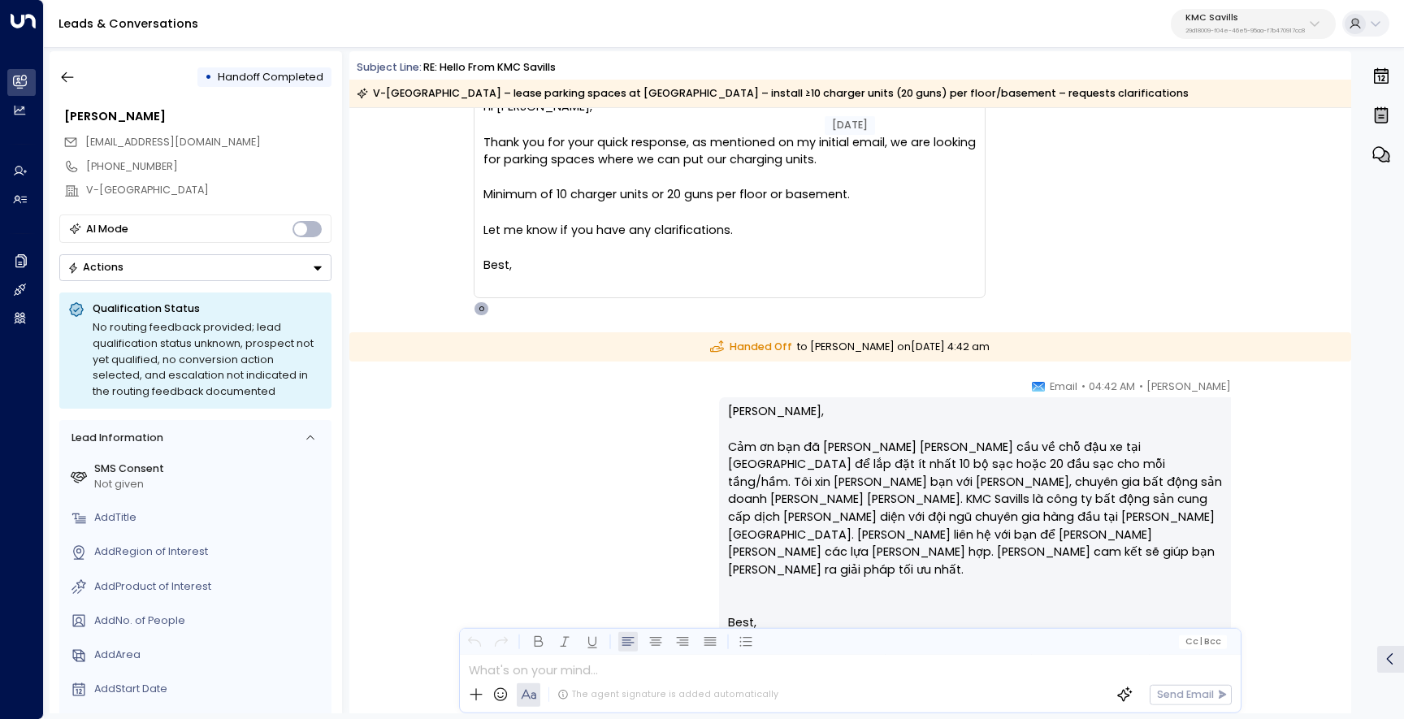
scroll to position [1691, 0]
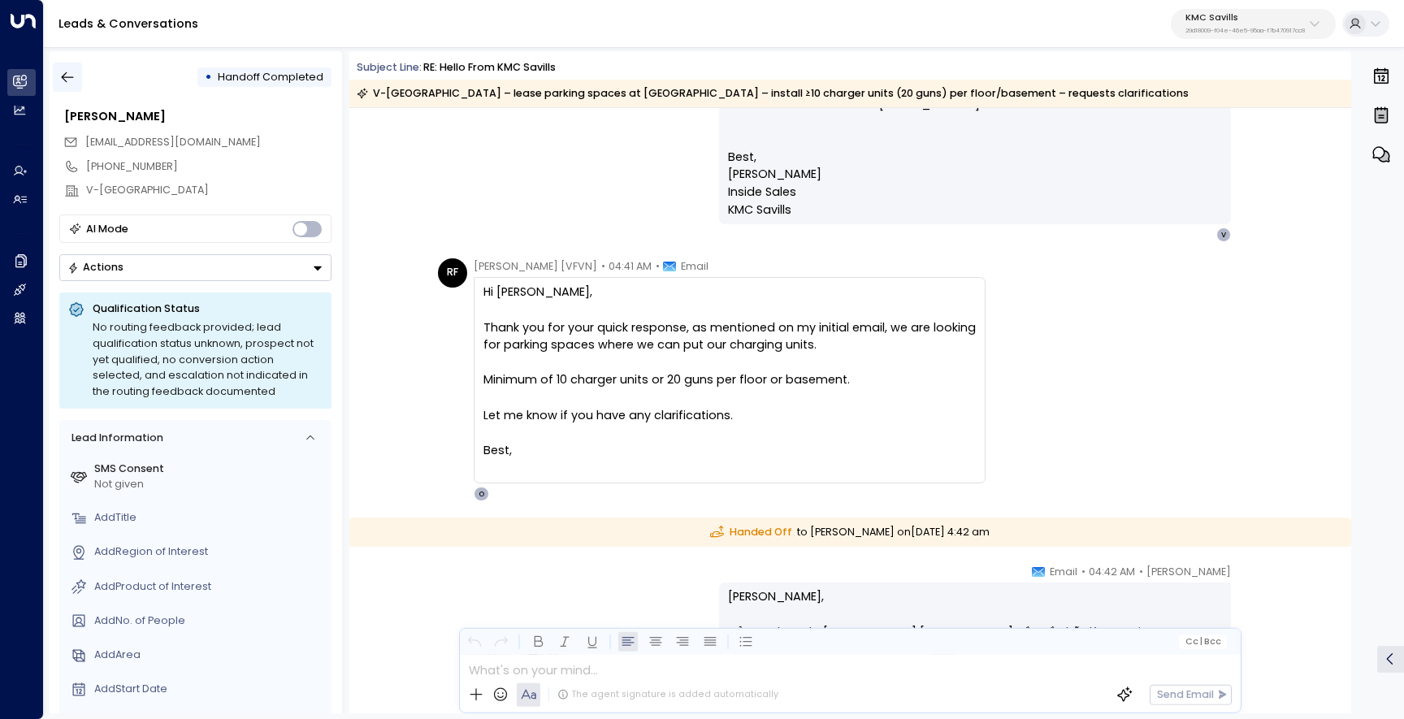
click at [76, 80] on button "button" at bounding box center [67, 77] width 29 height 29
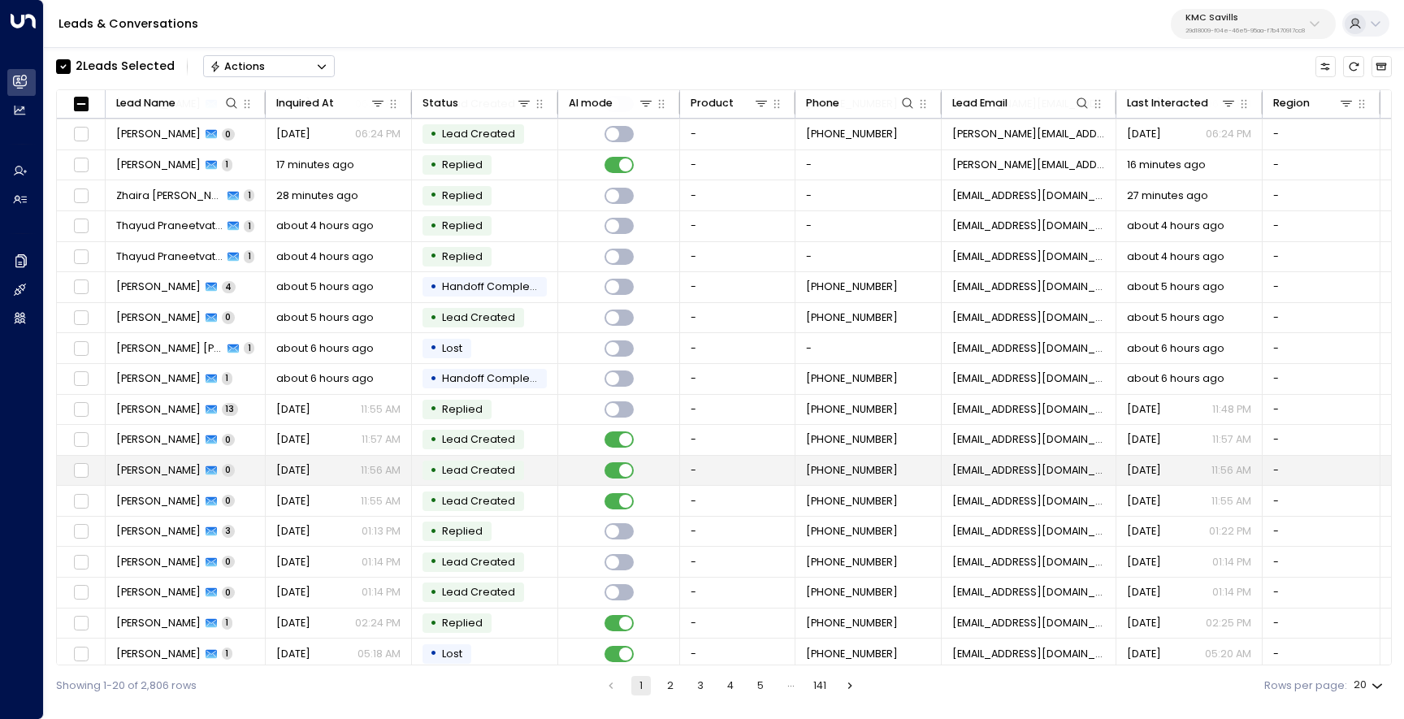
scroll to position [68, 0]
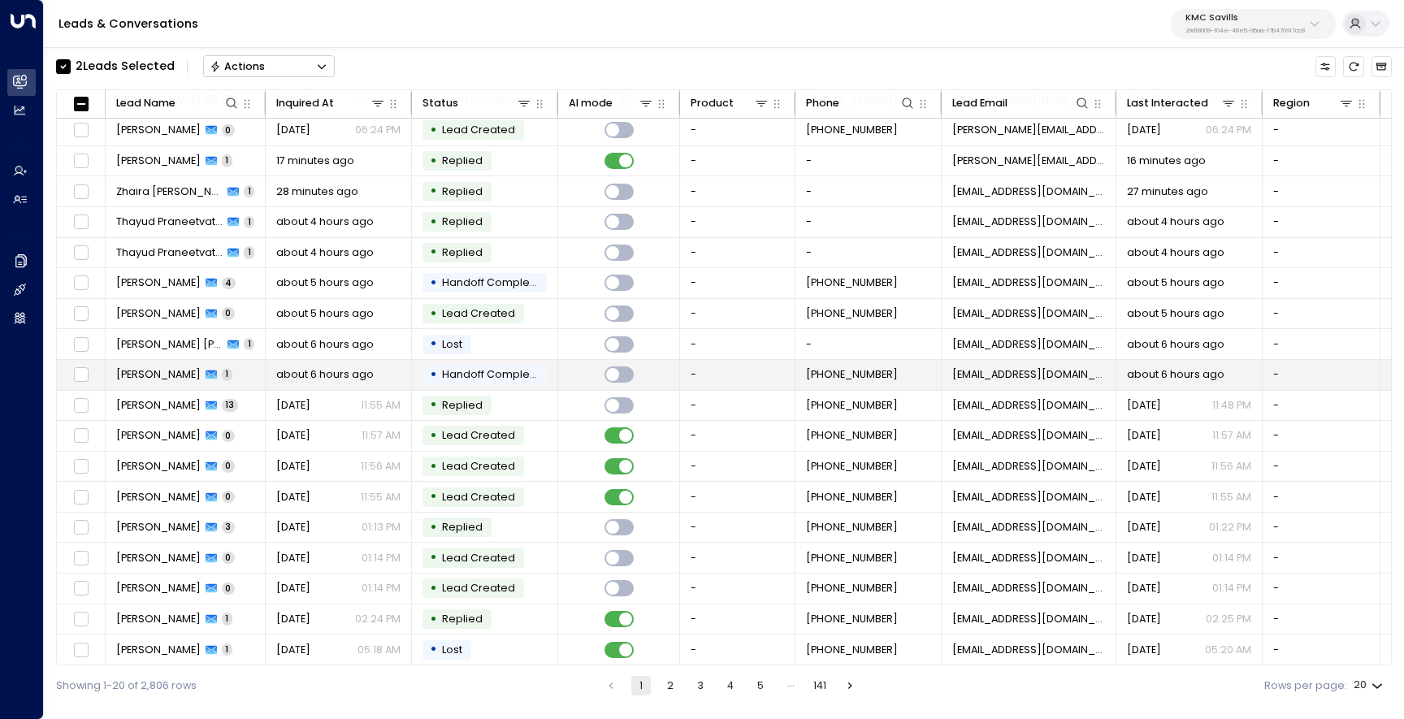
click at [126, 373] on span "David H." at bounding box center [158, 374] width 85 height 15
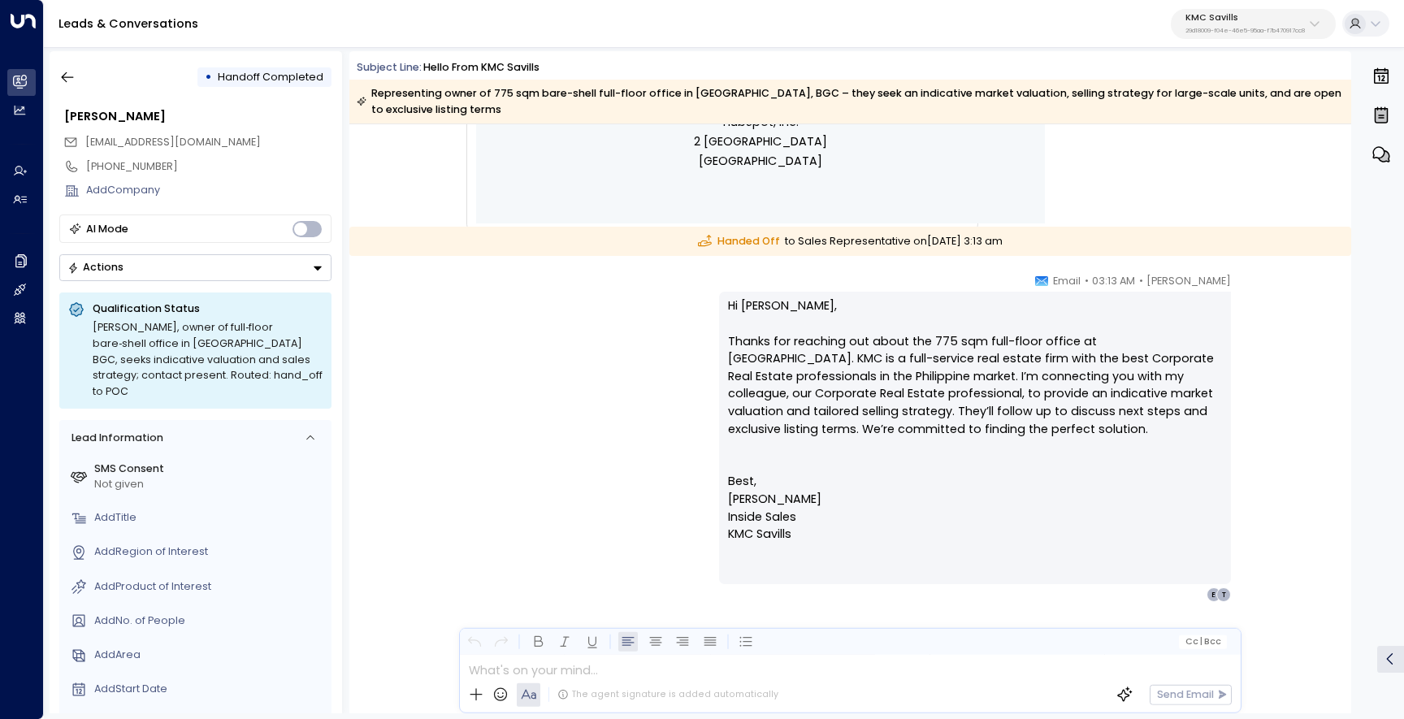
scroll to position [1429, 0]
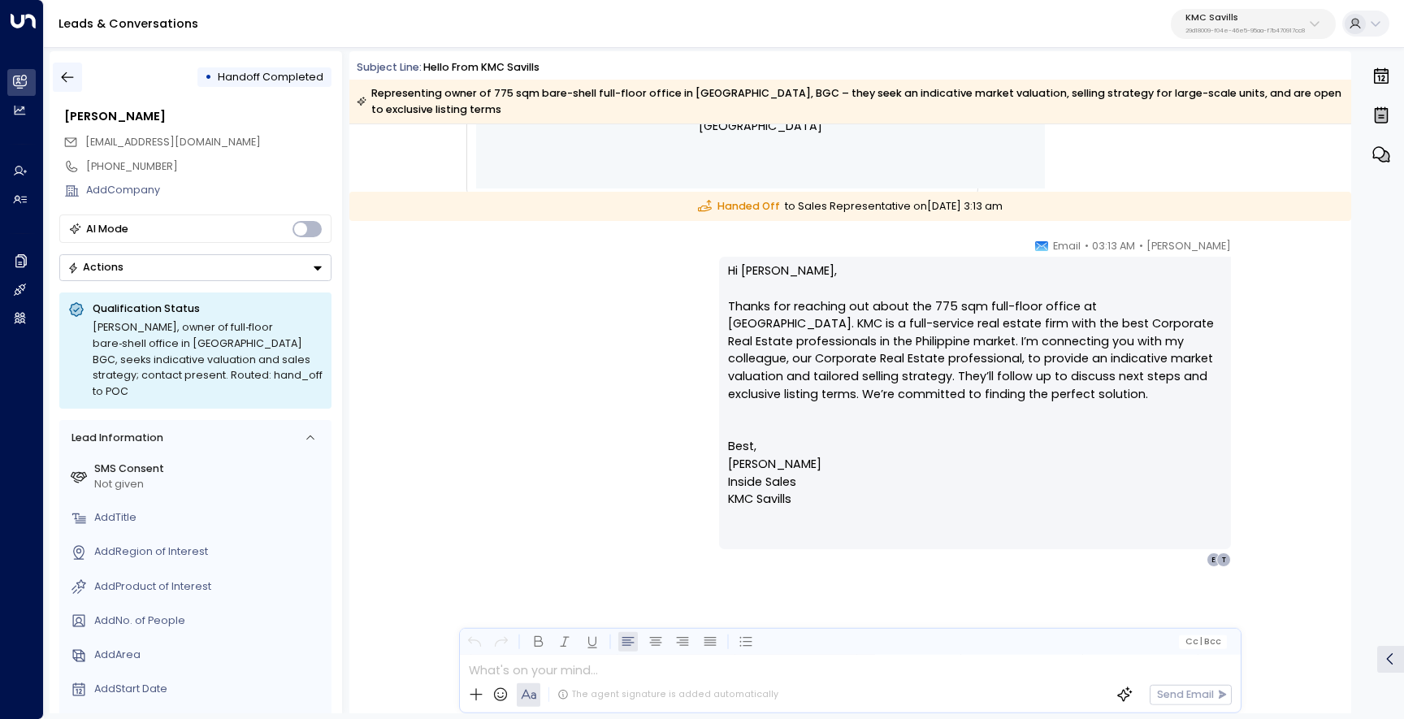
click at [69, 75] on icon "button" at bounding box center [67, 77] width 16 height 16
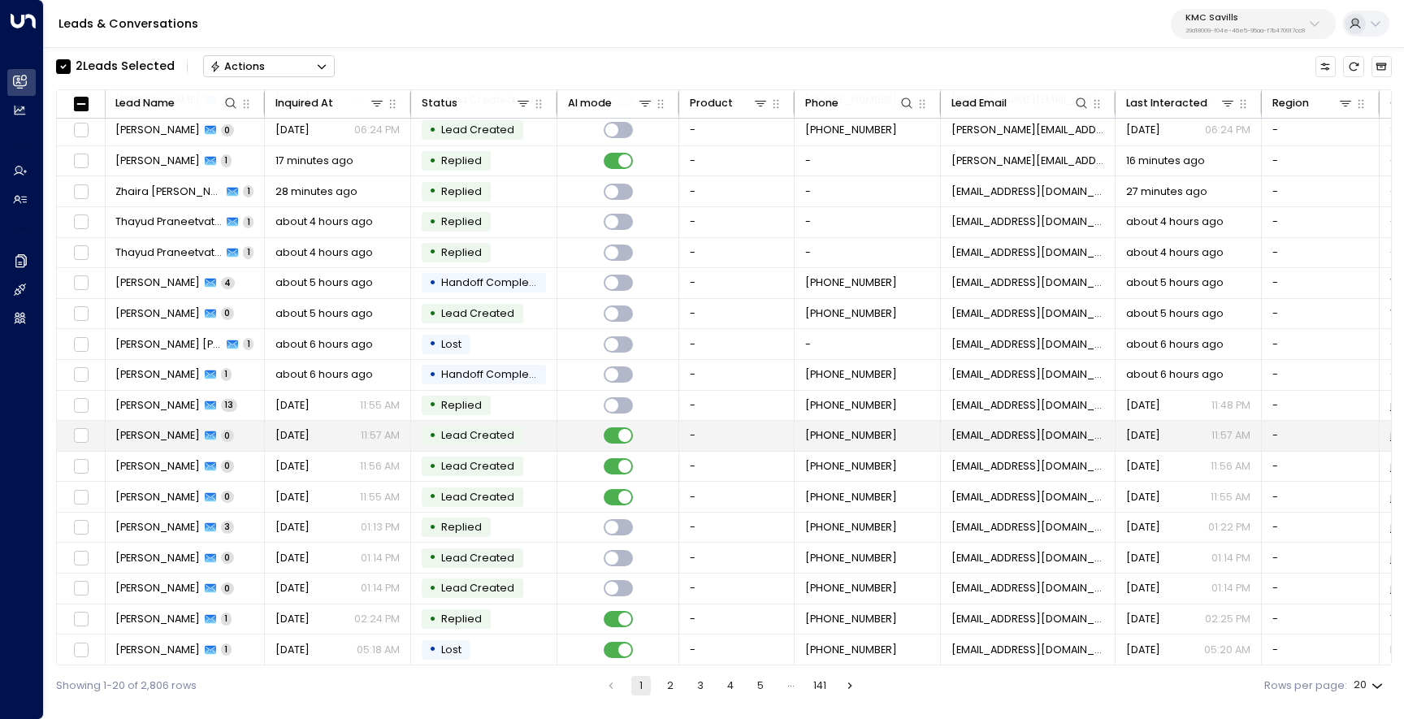
scroll to position [0, 1]
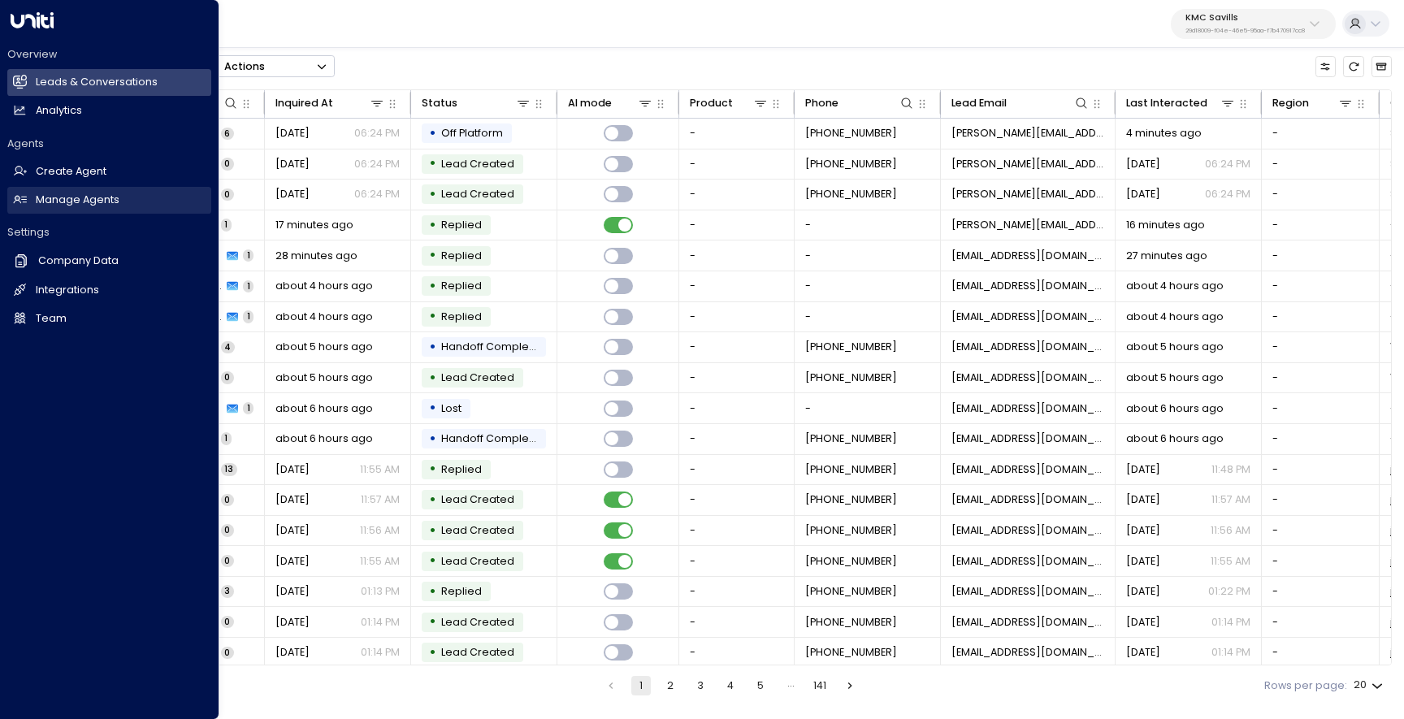
click at [54, 212] on link "Manage Agents Manage Agents" at bounding box center [109, 200] width 204 height 27
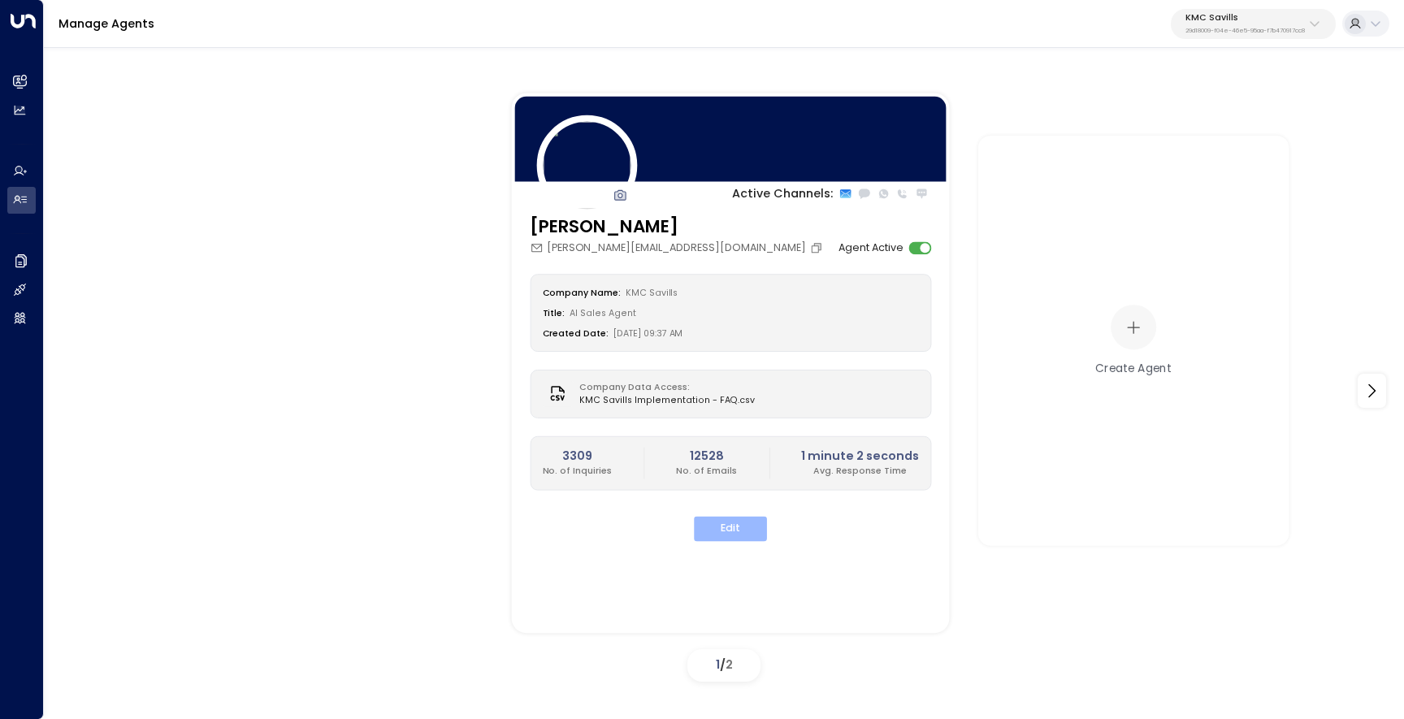
click at [729, 535] on button "Edit" at bounding box center [730, 528] width 73 height 25
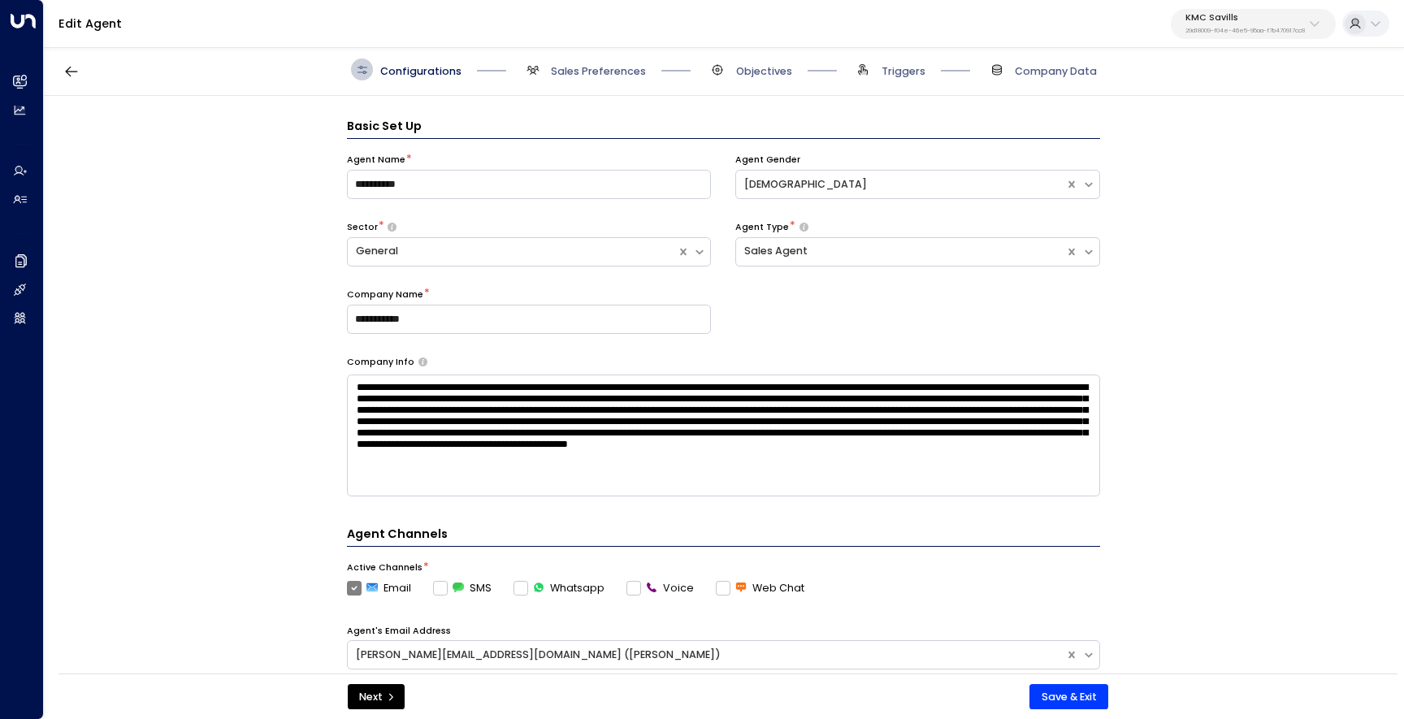
scroll to position [22, 0]
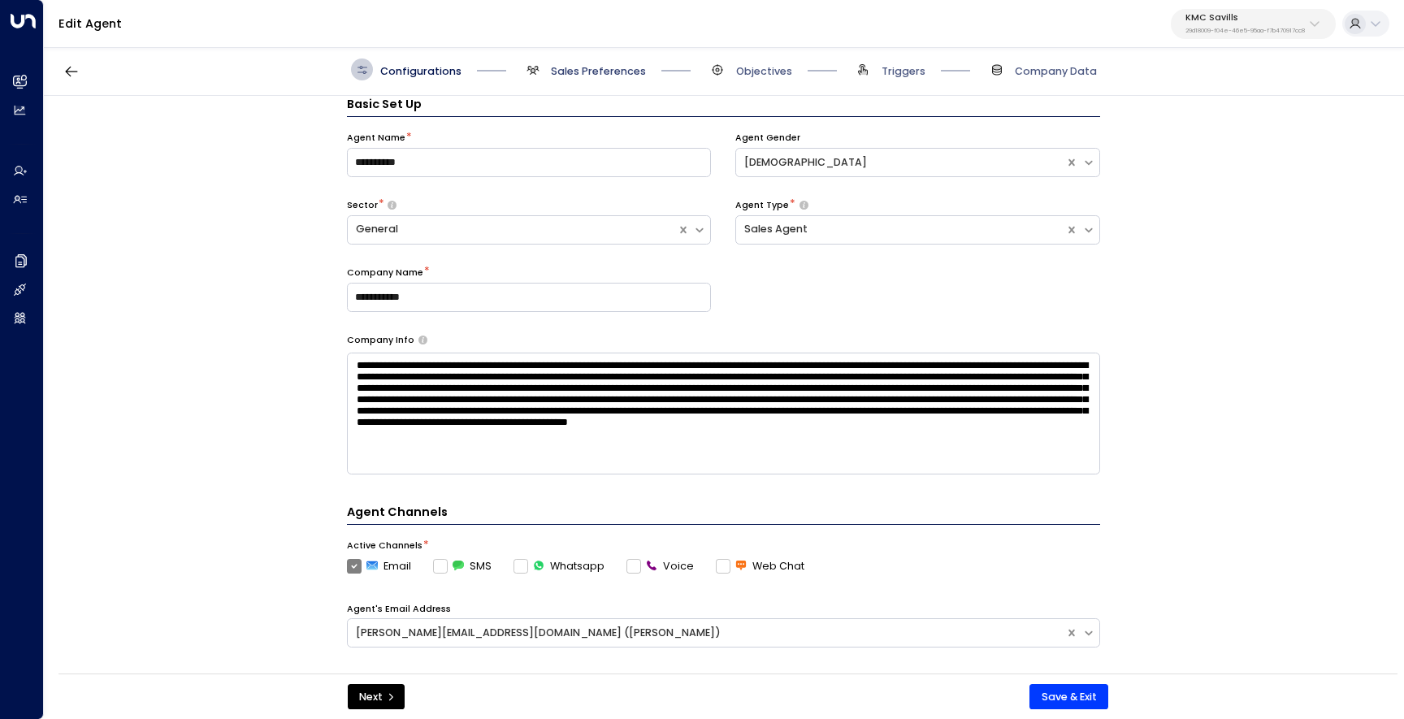
click at [591, 73] on span "Sales Preferences" at bounding box center [598, 71] width 95 height 15
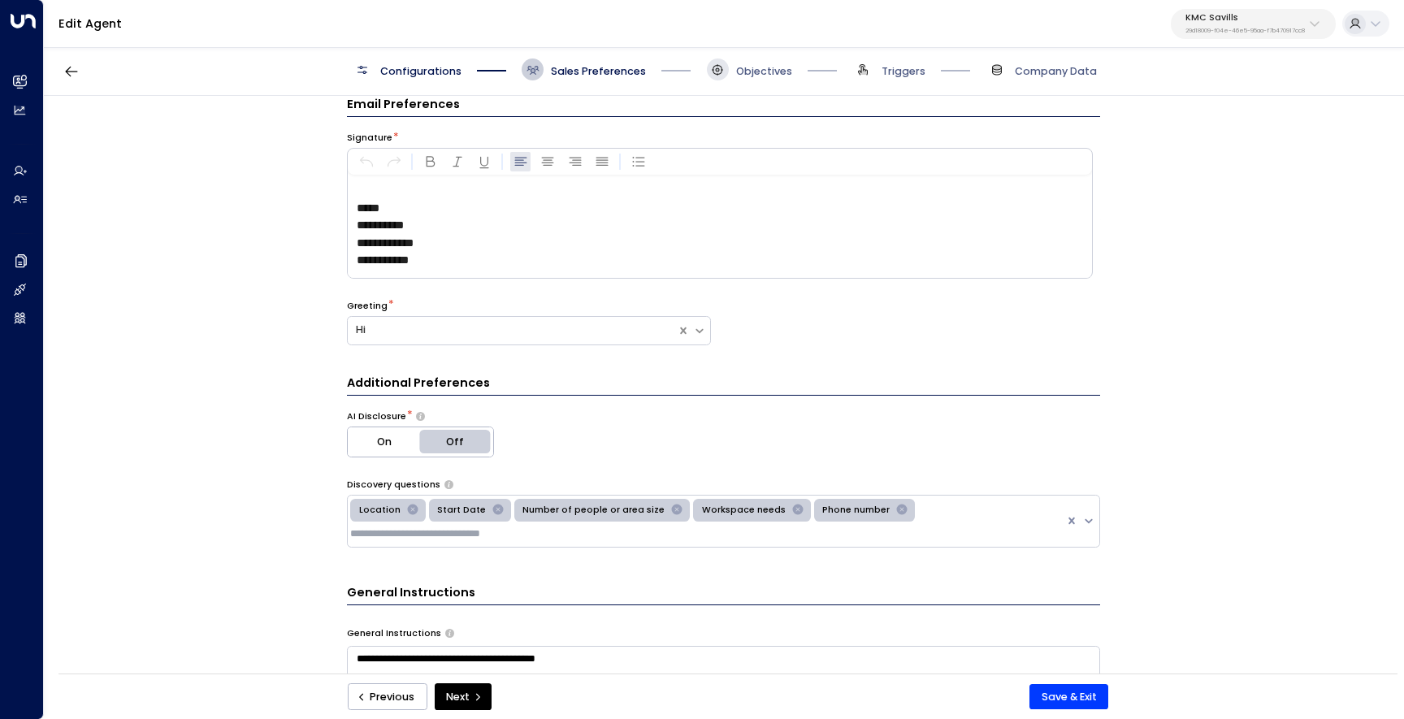
click at [721, 67] on icon at bounding box center [717, 69] width 13 height 13
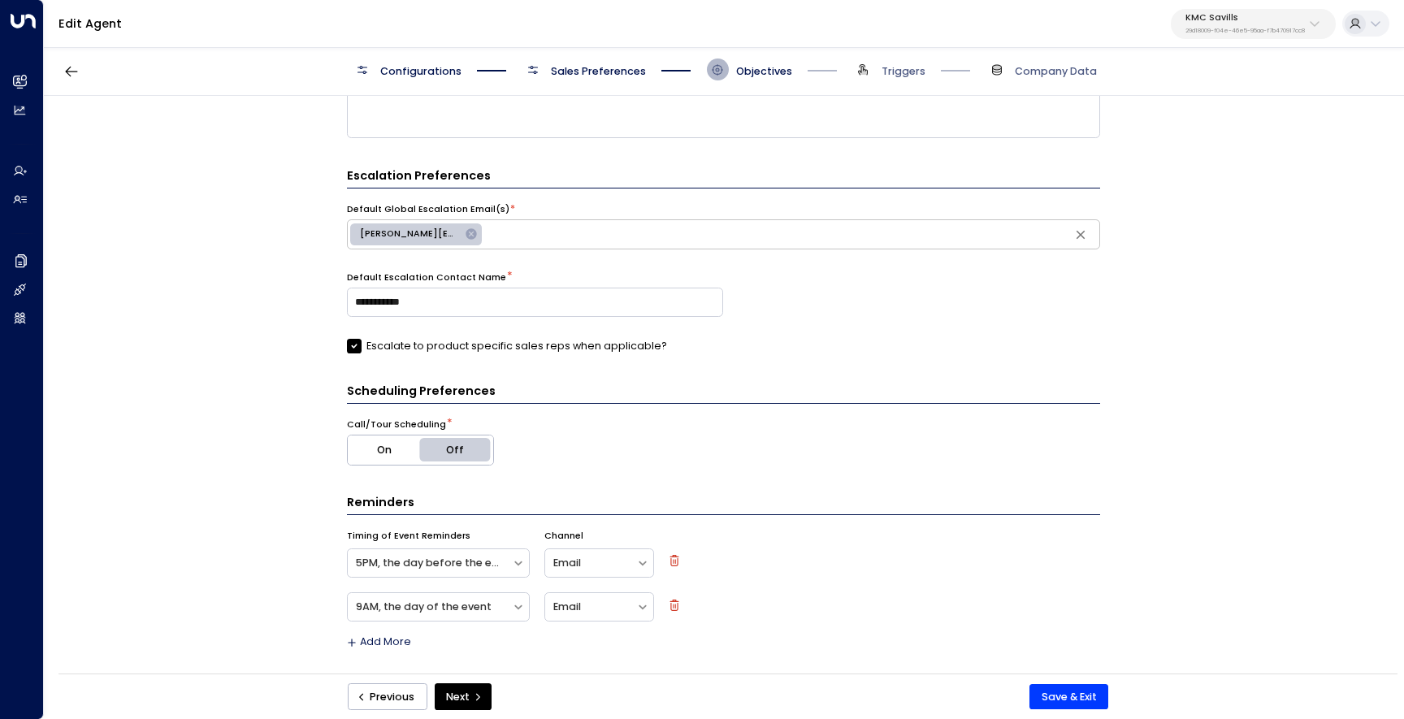
scroll to position [0, 0]
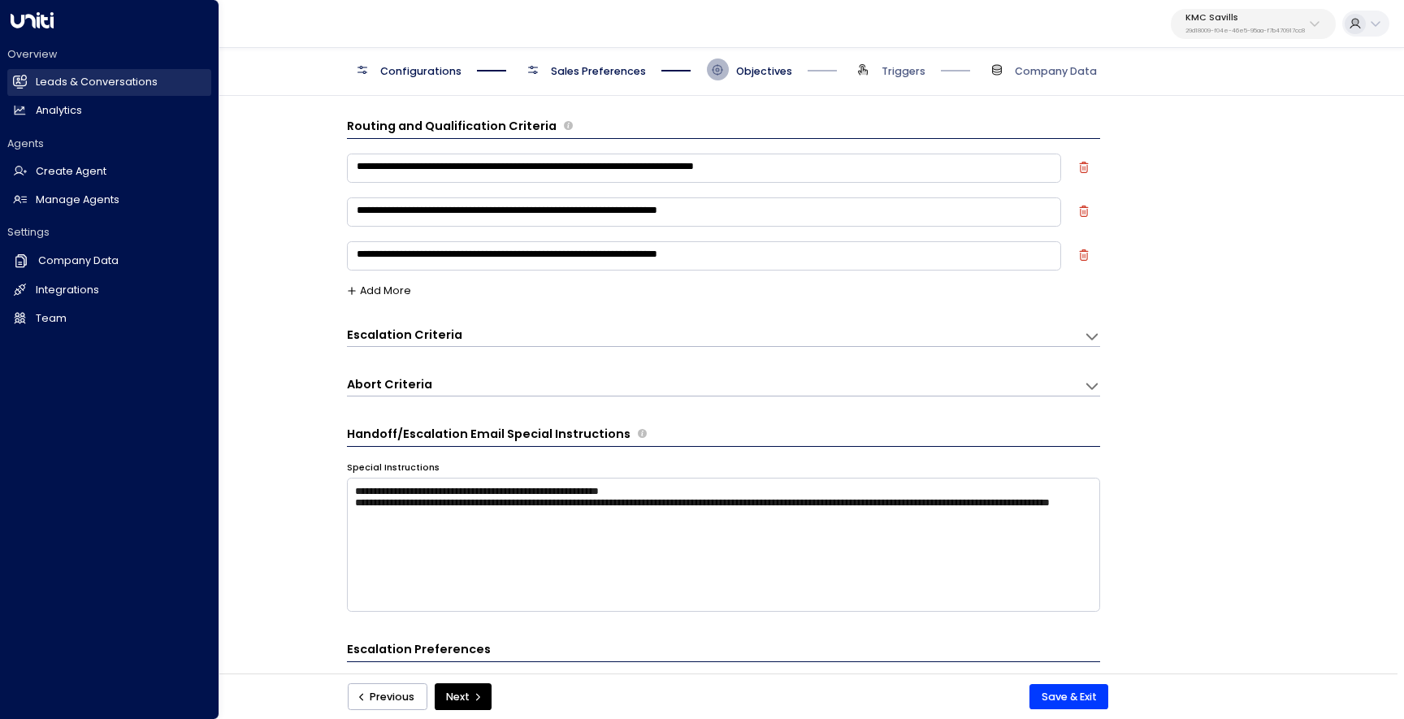
click at [36, 89] on h2 "Leads & Conversations" at bounding box center [97, 82] width 122 height 15
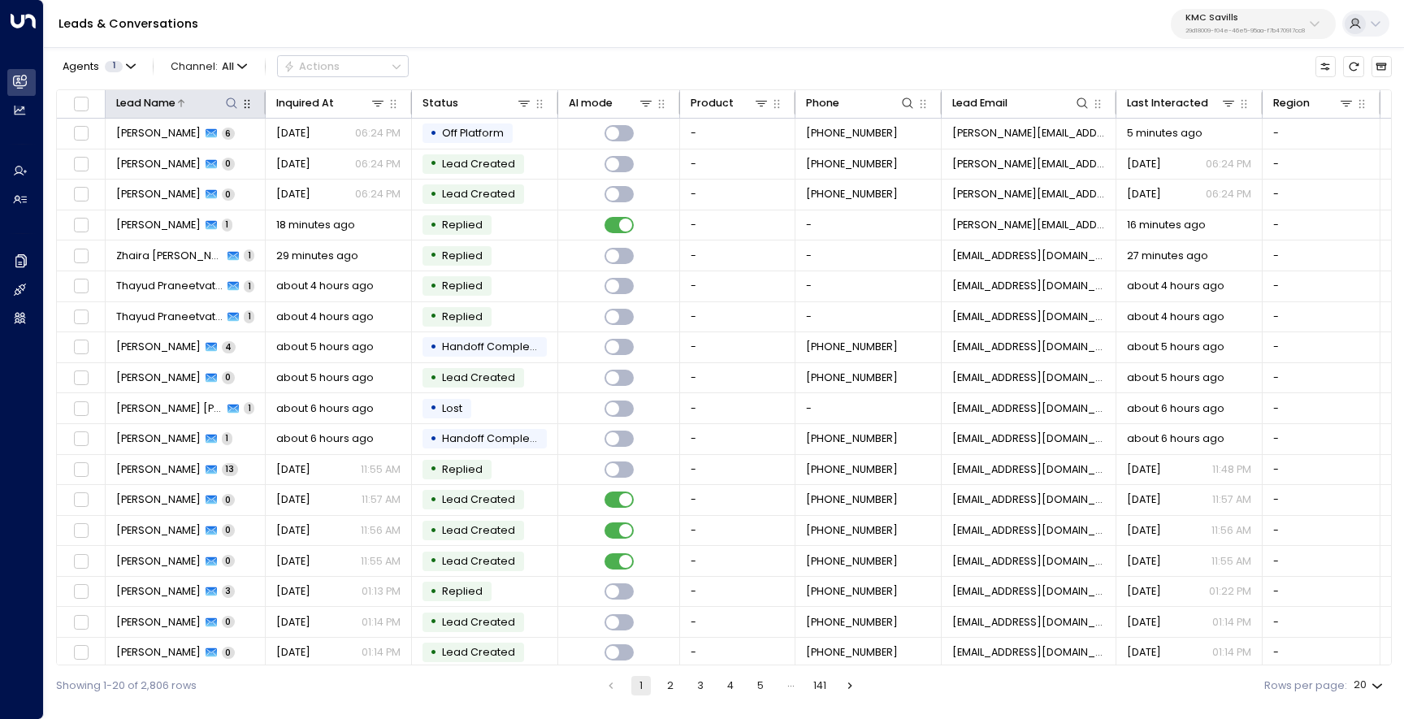
click at [232, 101] on icon at bounding box center [231, 103] width 13 height 13
type input "****"
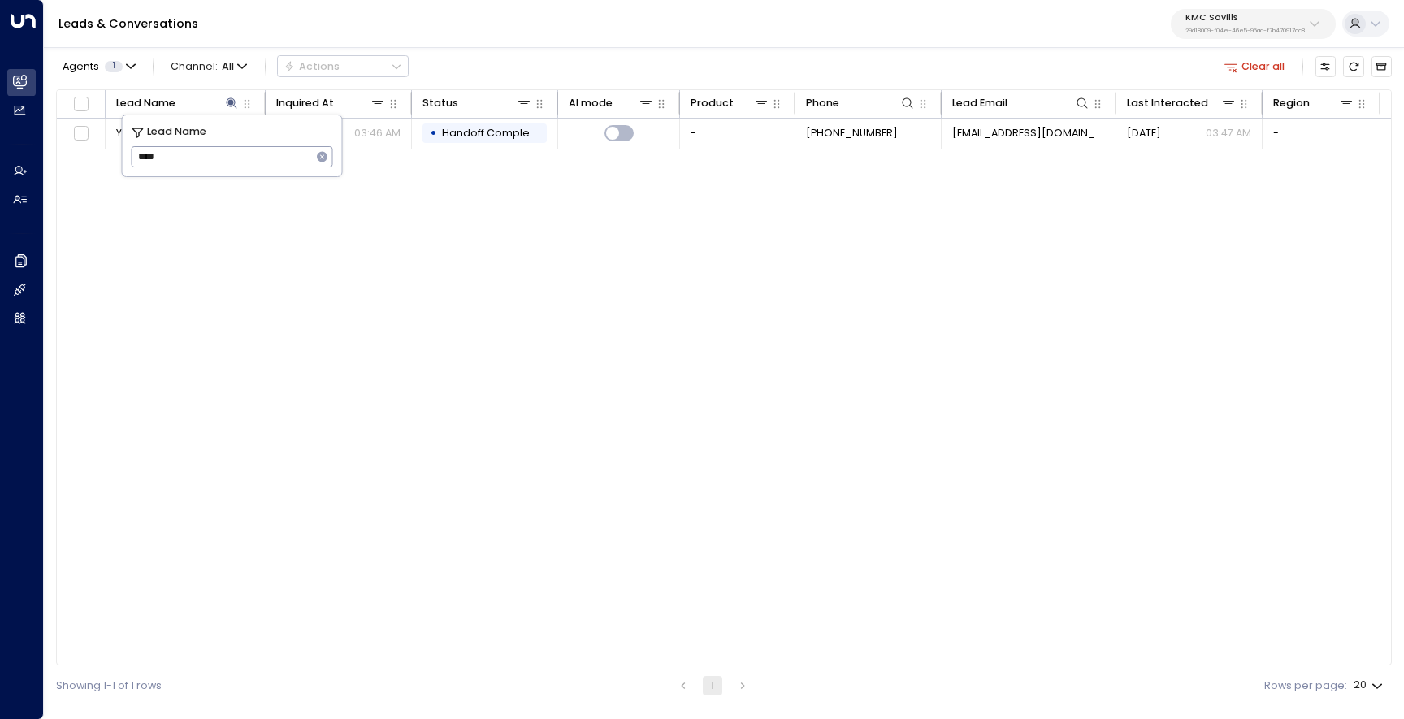
click at [511, 57] on div "Agents 1 Channel: All Actions Clear all" at bounding box center [724, 66] width 1336 height 31
click at [232, 214] on div "Lead Name Inquired At Status AI mode Product Phone Lead Email Last Interacted R…" at bounding box center [724, 377] width 1336 height 577
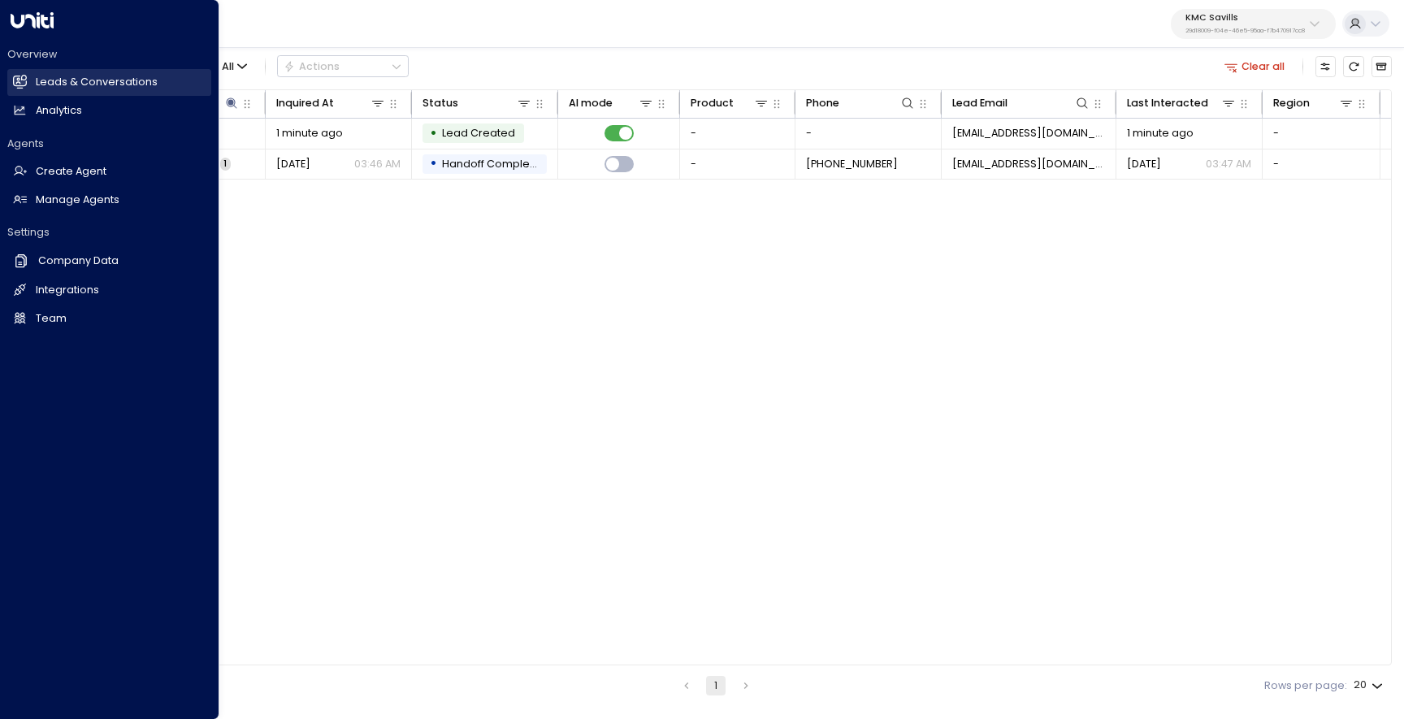
click at [33, 80] on link "Leads & Conversations Leads & Conversations" at bounding box center [109, 82] width 204 height 27
click at [71, 192] on link "Manage Agents Manage Agents" at bounding box center [109, 200] width 204 height 27
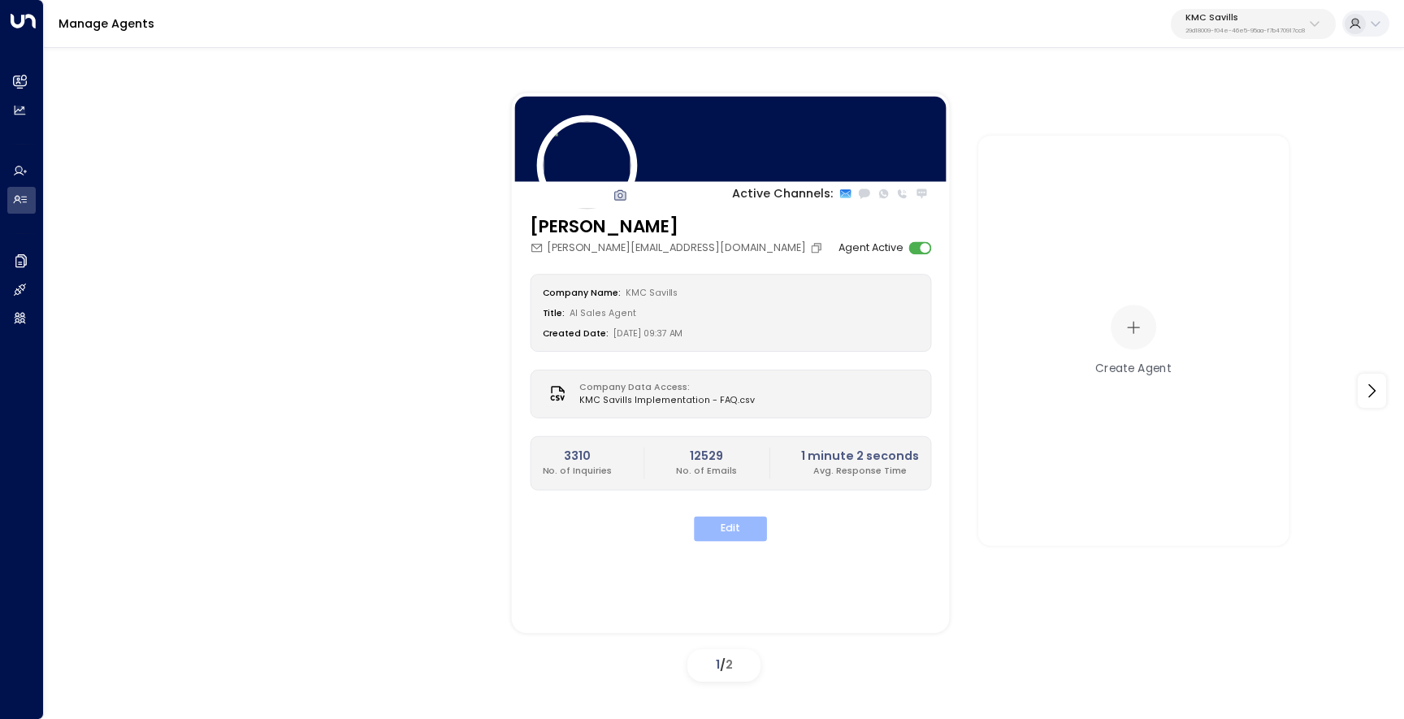
click at [733, 530] on button "Edit" at bounding box center [730, 528] width 73 height 25
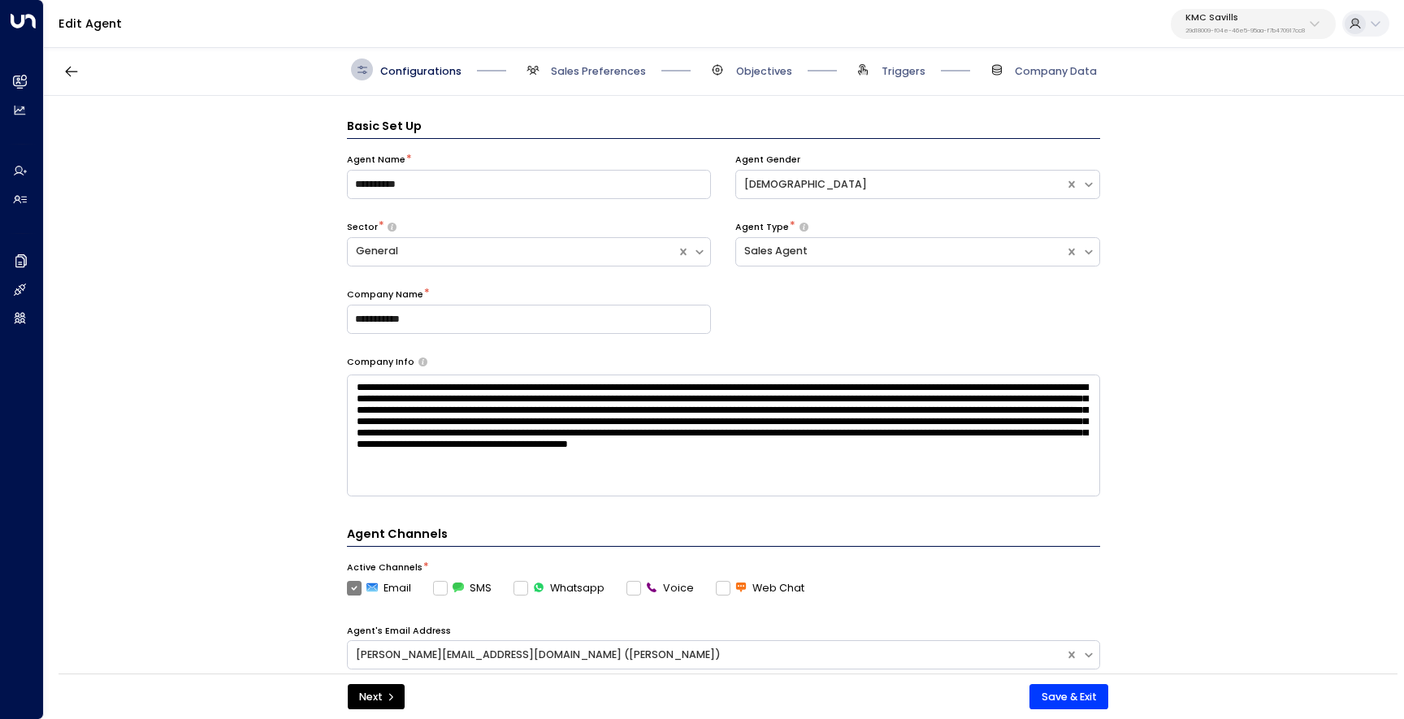
scroll to position [22, 0]
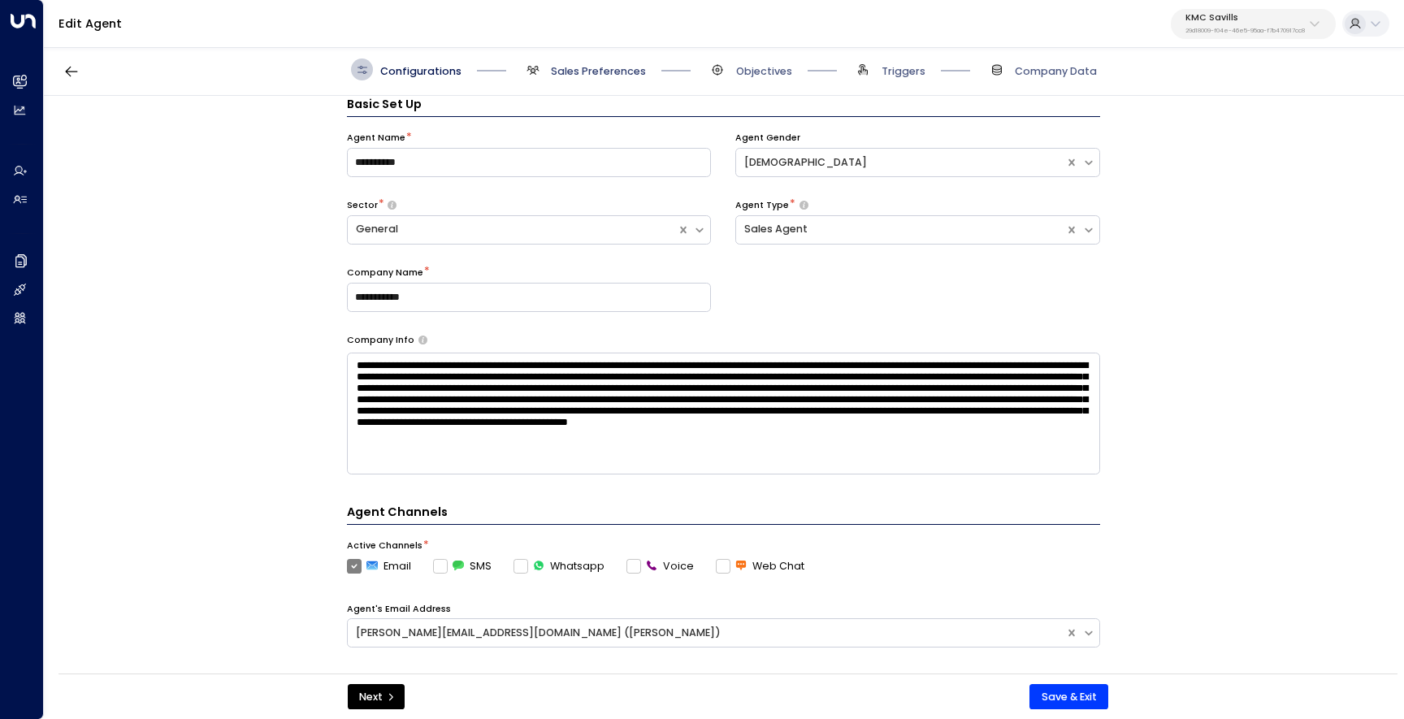
click at [569, 74] on span "Sales Preferences" at bounding box center [598, 71] width 95 height 15
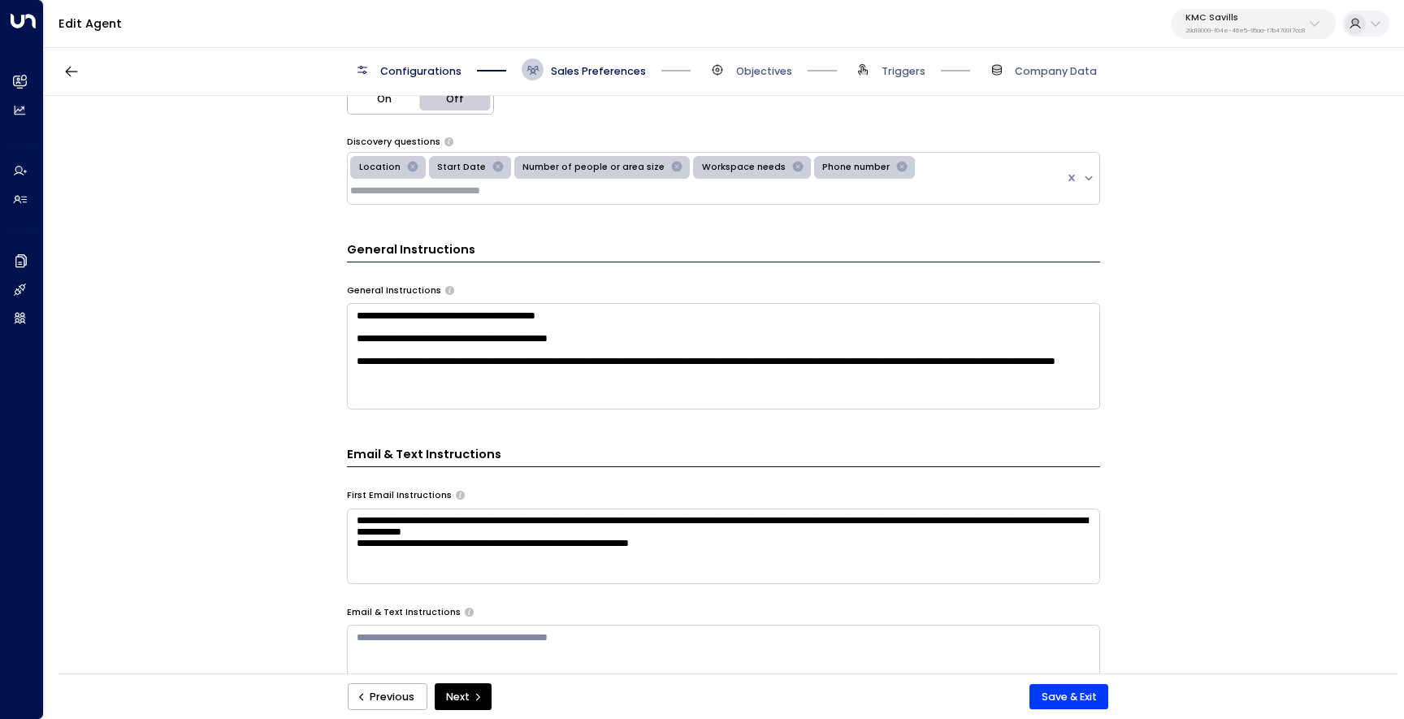
scroll to position [367, 0]
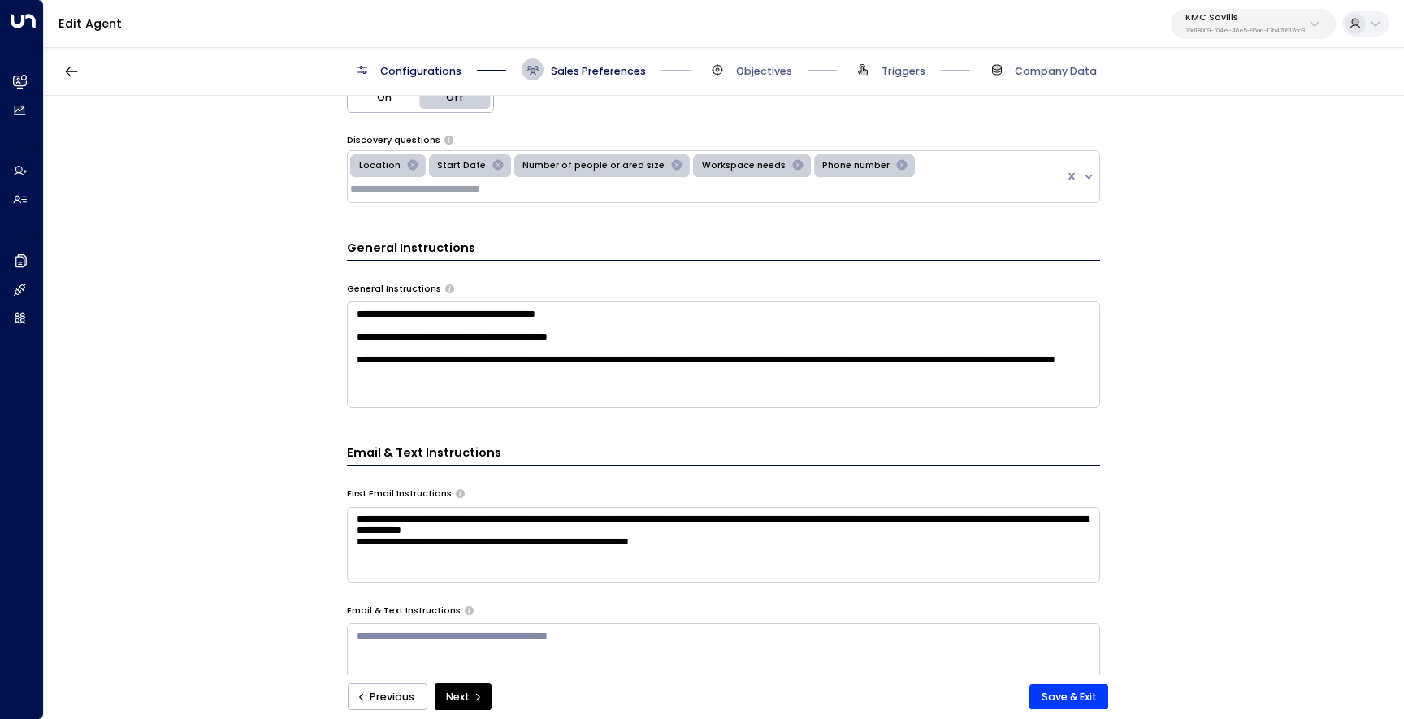
click at [549, 393] on textarea "**********" at bounding box center [723, 355] width 753 height 106
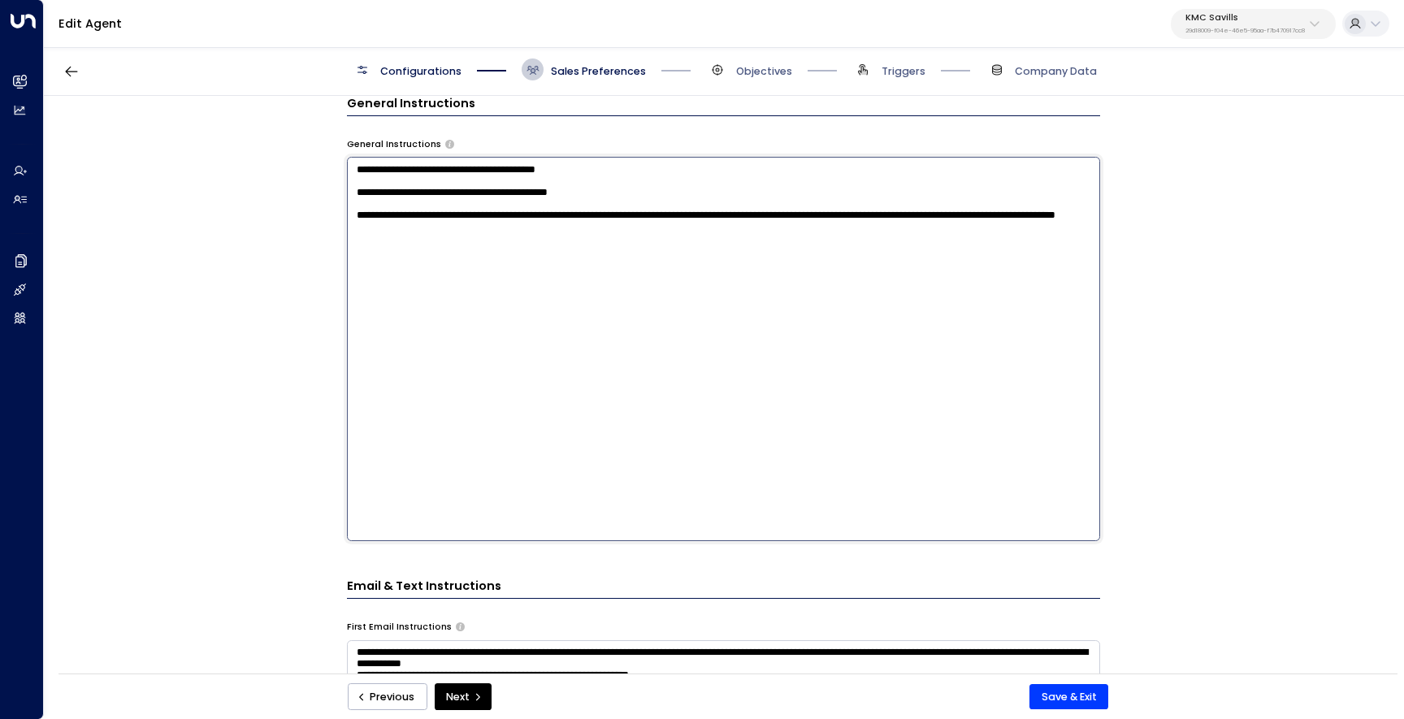
scroll to position [516, 0]
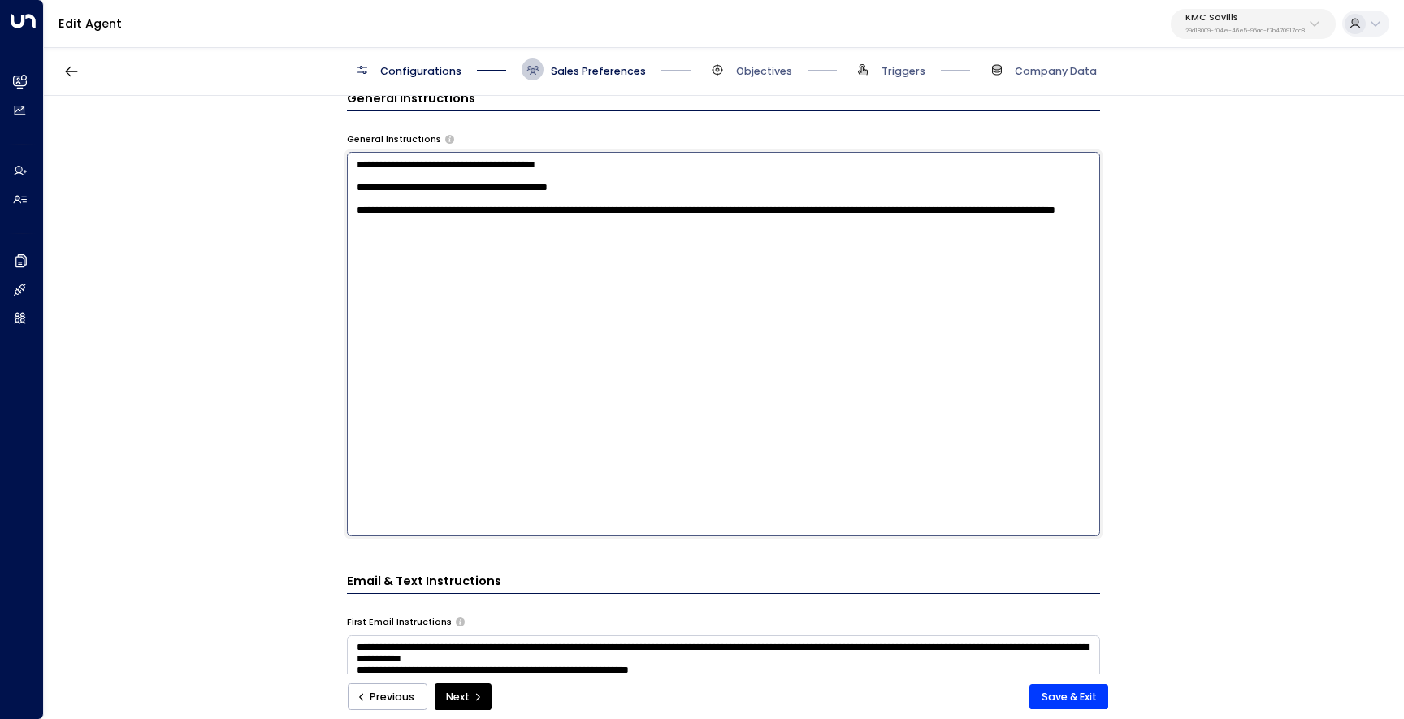
click at [256, 410] on div "**********" at bounding box center [723, 390] width 1359 height 588
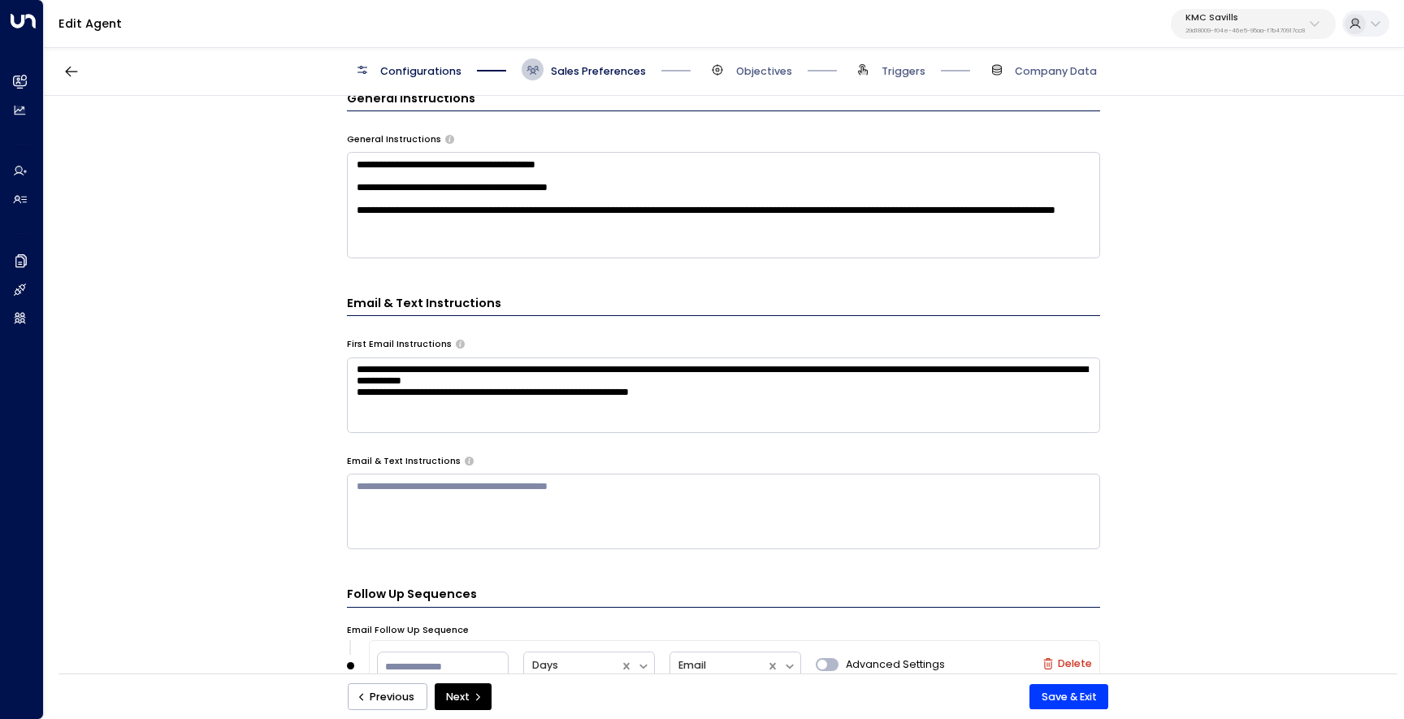
click at [728, 403] on textarea "**********" at bounding box center [723, 396] width 753 height 76
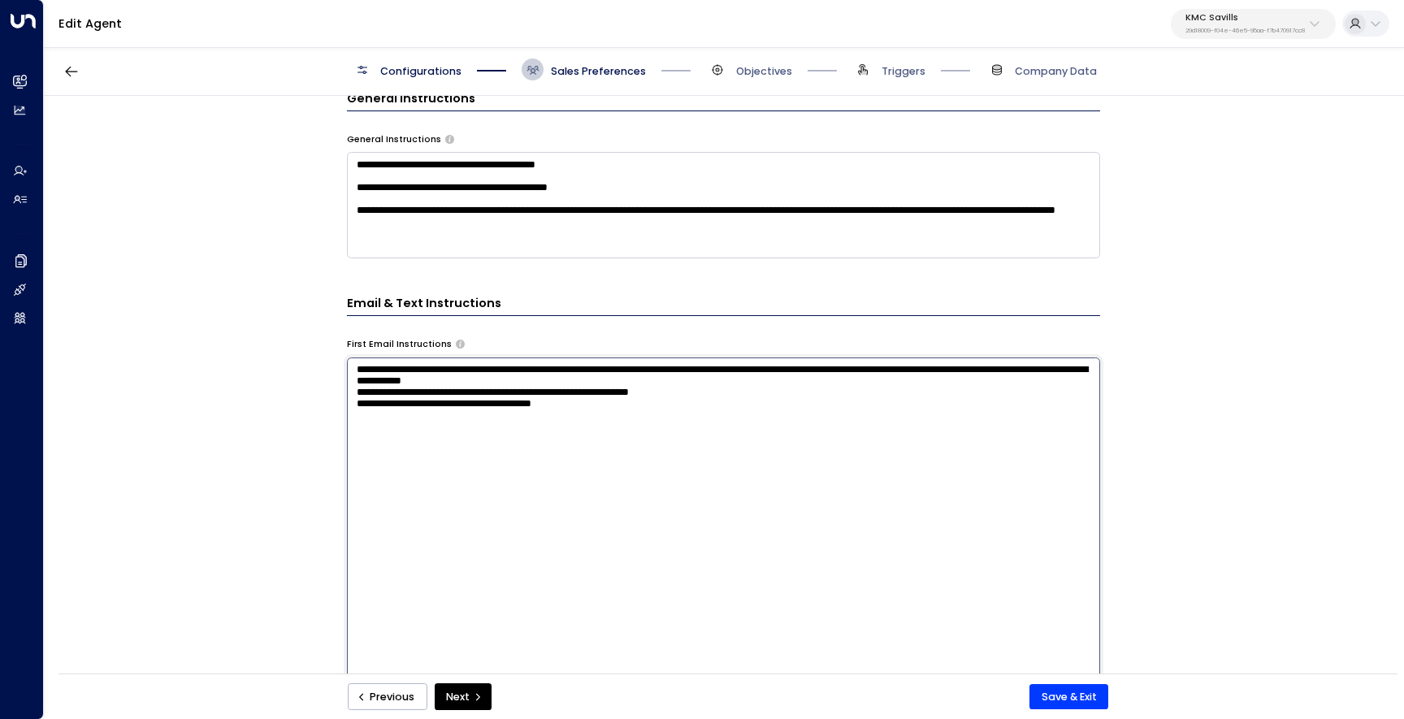
click at [453, 423] on textarea "**********" at bounding box center [723, 550] width 753 height 384
click at [521, 419] on textarea "**********" at bounding box center [723, 550] width 753 height 384
click at [646, 419] on textarea "**********" at bounding box center [723, 550] width 753 height 384
click at [652, 542] on textarea "**********" at bounding box center [723, 550] width 753 height 384
type textarea "**********"
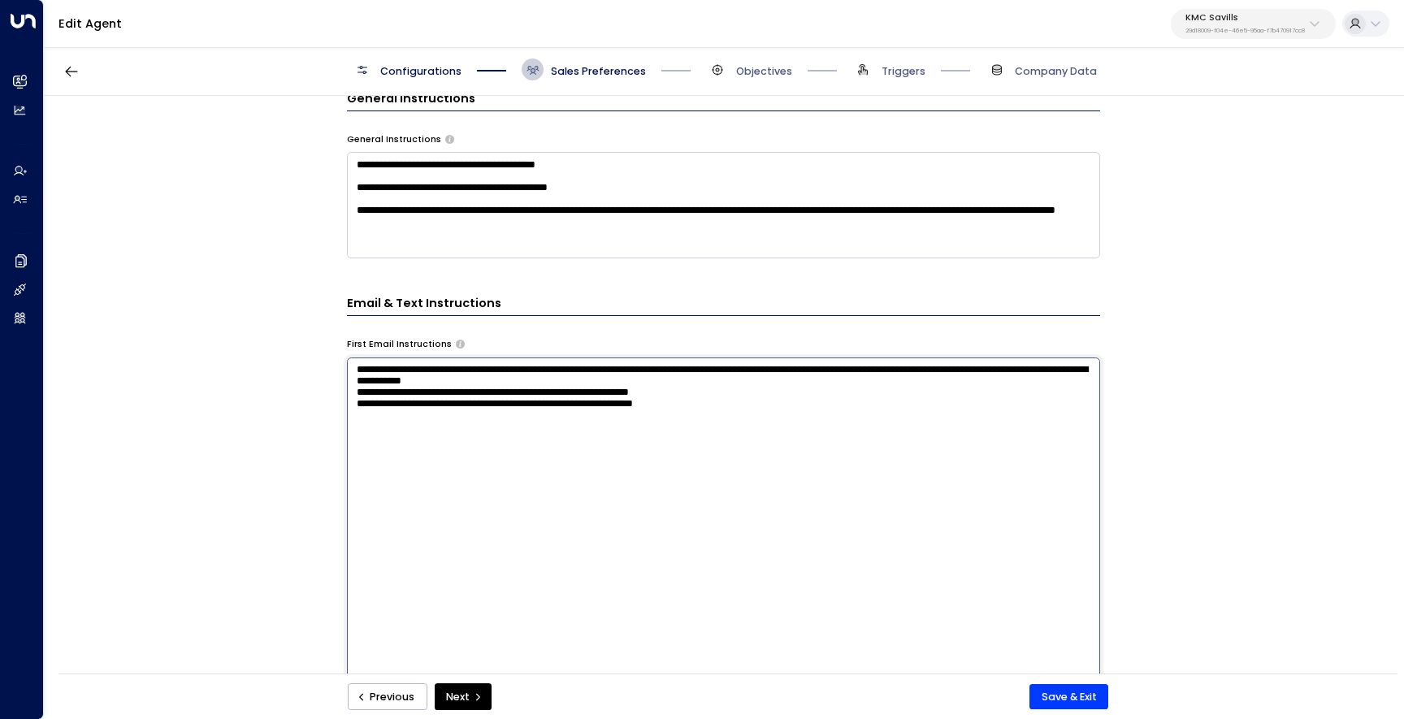
click at [1122, 595] on div "**********" at bounding box center [723, 390] width 1359 height 588
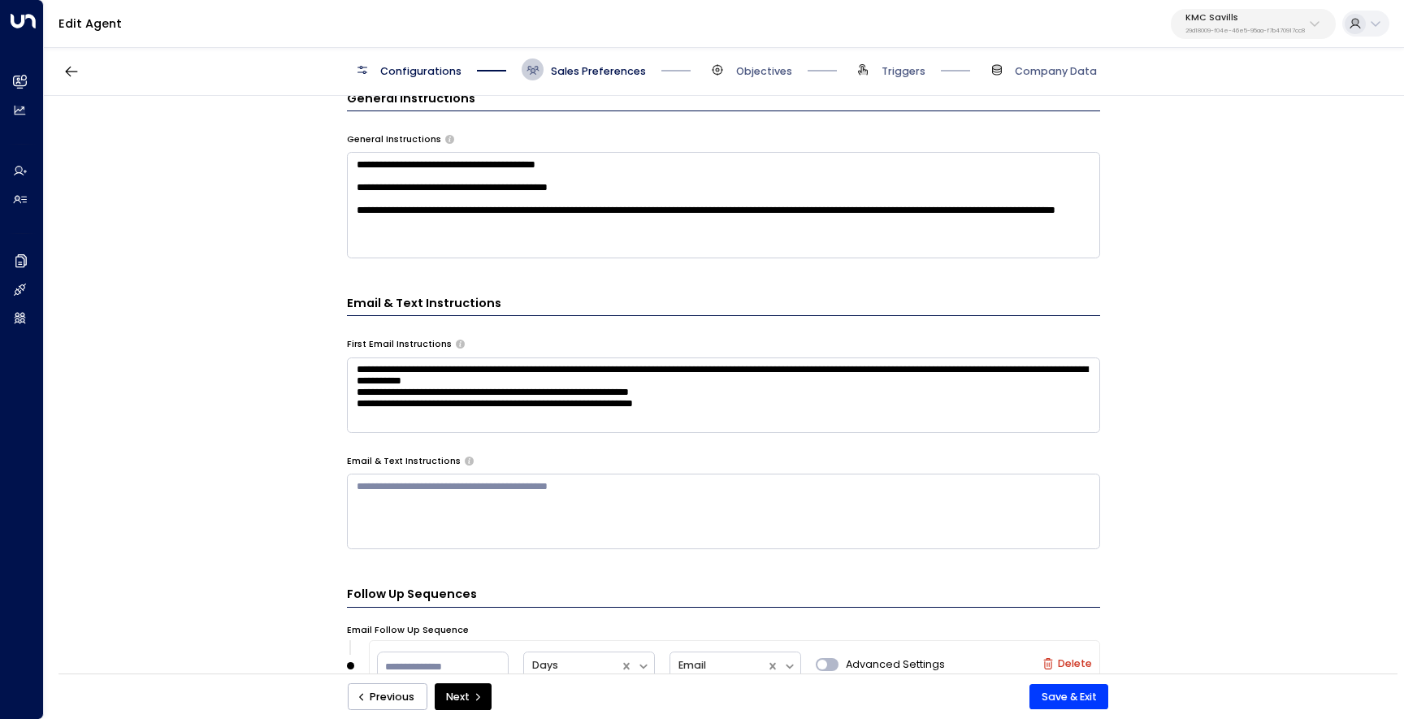
click at [845, 416] on textarea "**********" at bounding box center [723, 396] width 753 height 76
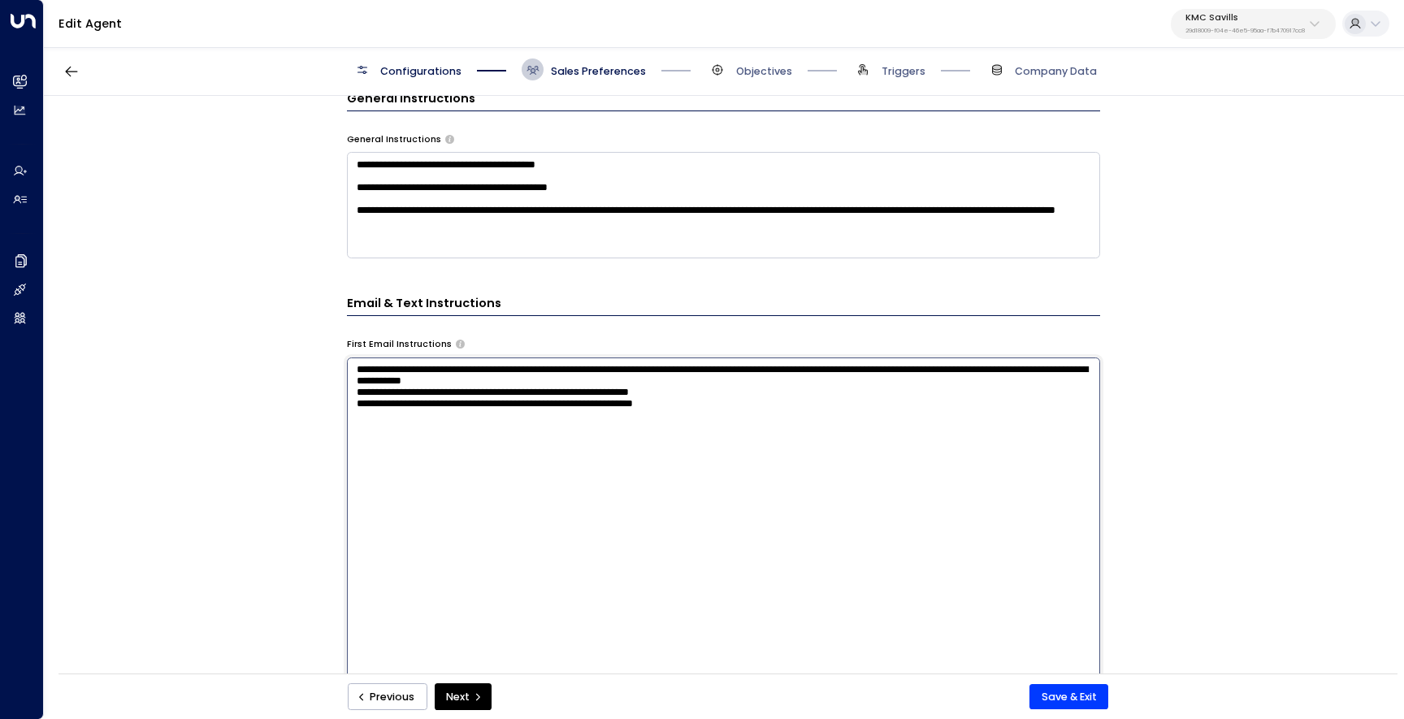
click at [1221, 538] on div "**********" at bounding box center [723, 390] width 1359 height 588
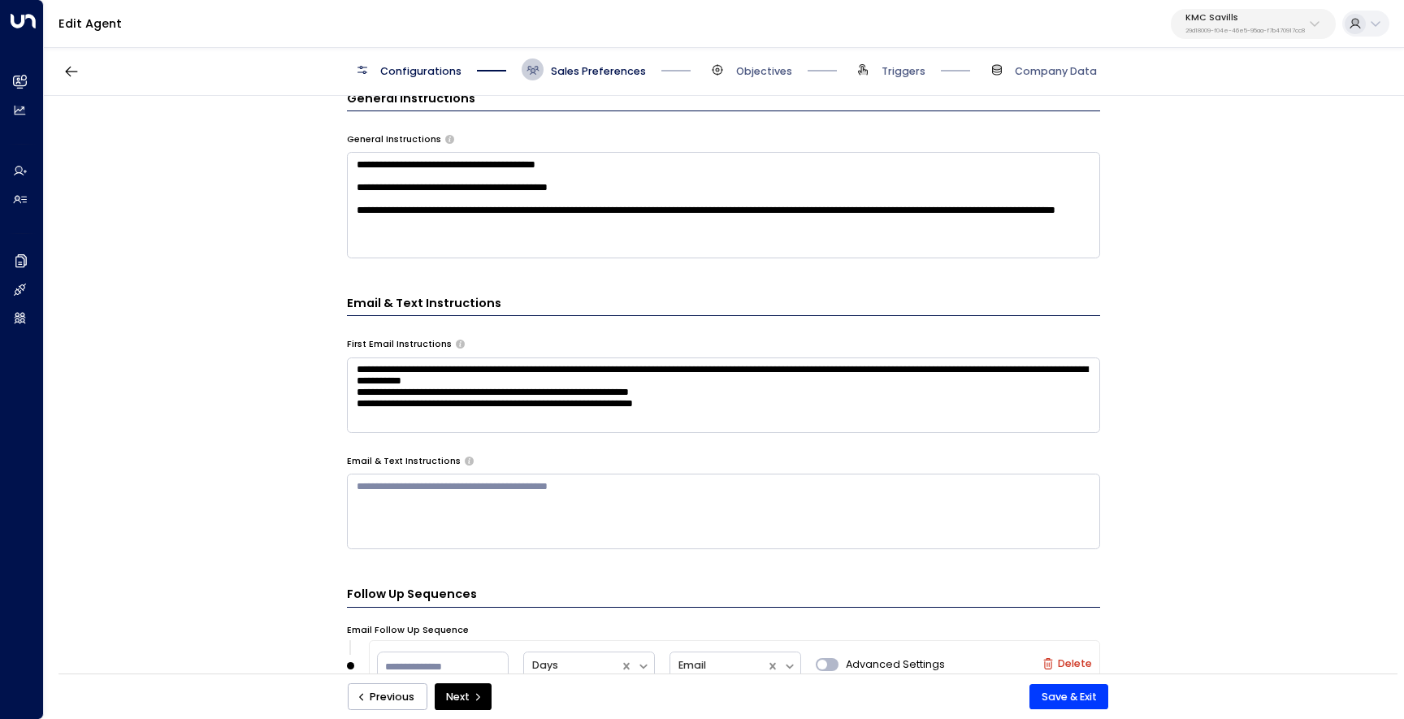
click at [877, 419] on textarea "**********" at bounding box center [723, 396] width 753 height 76
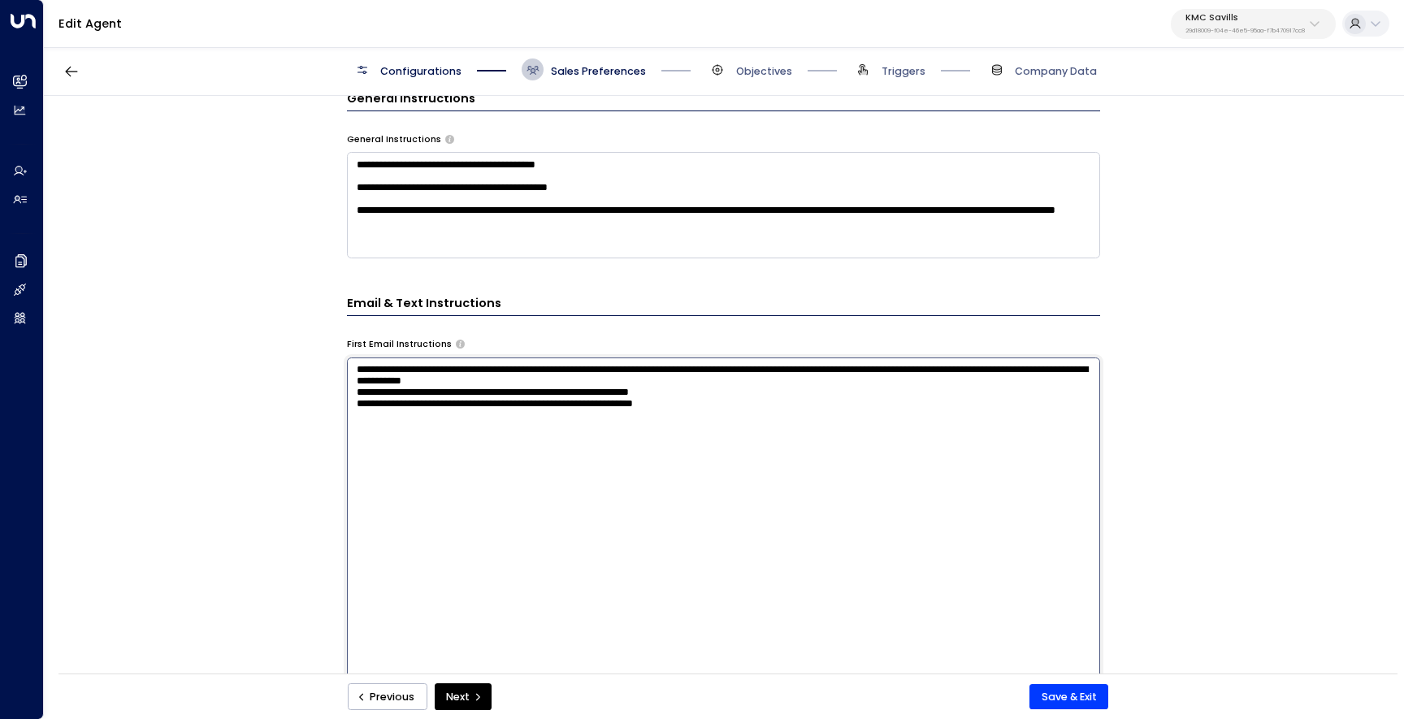
click at [1061, 543] on textarea "**********" at bounding box center [723, 550] width 753 height 384
click at [1187, 520] on div "**********" at bounding box center [723, 390] width 1359 height 588
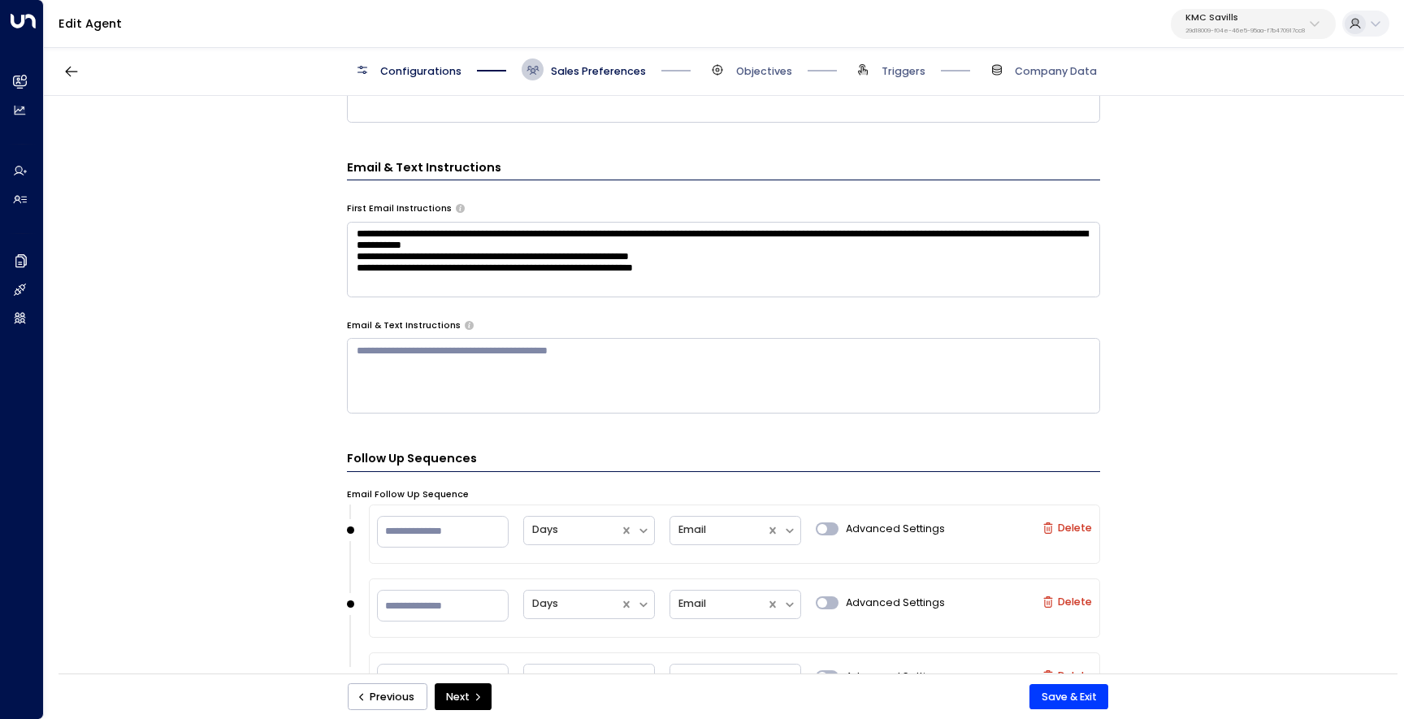
scroll to position [653, 0]
click at [1065, 702] on button "Save & Exit" at bounding box center [1069, 697] width 79 height 26
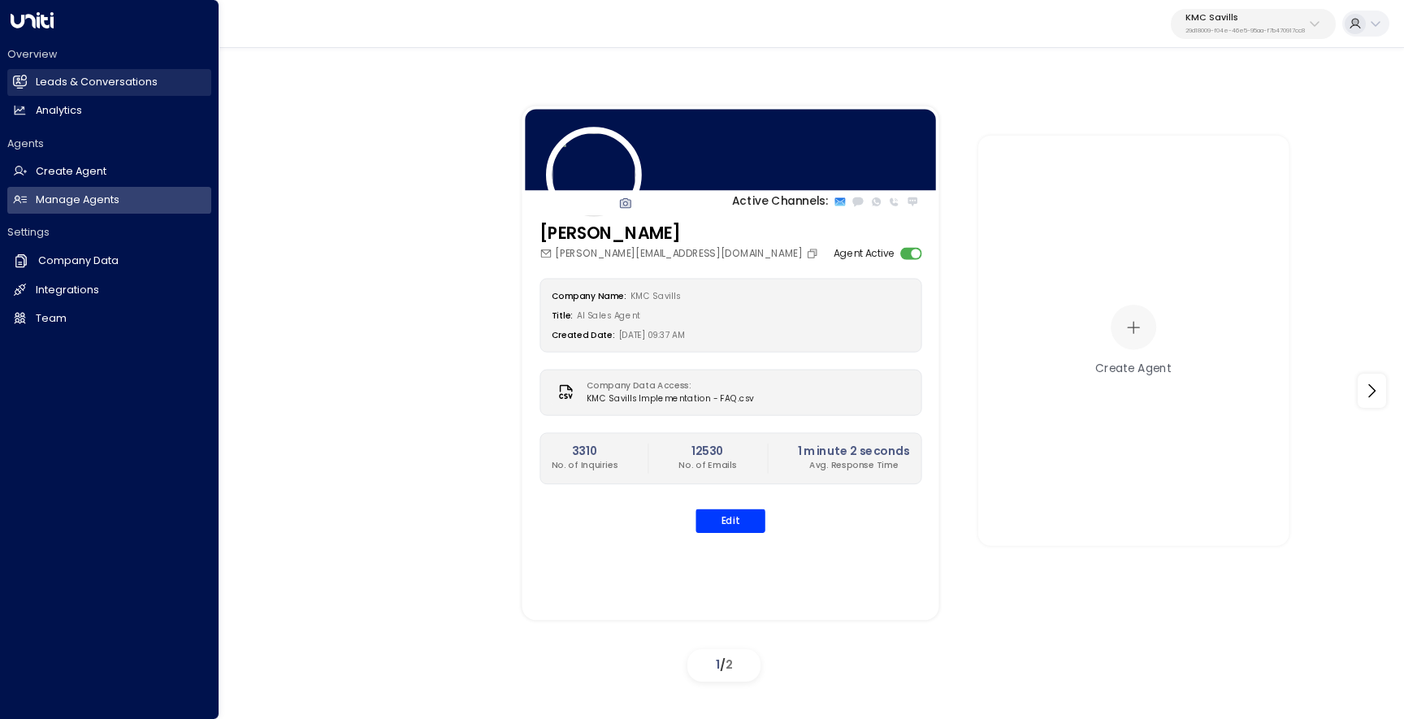
click at [66, 80] on h2 "Leads & Conversations" at bounding box center [97, 82] width 122 height 15
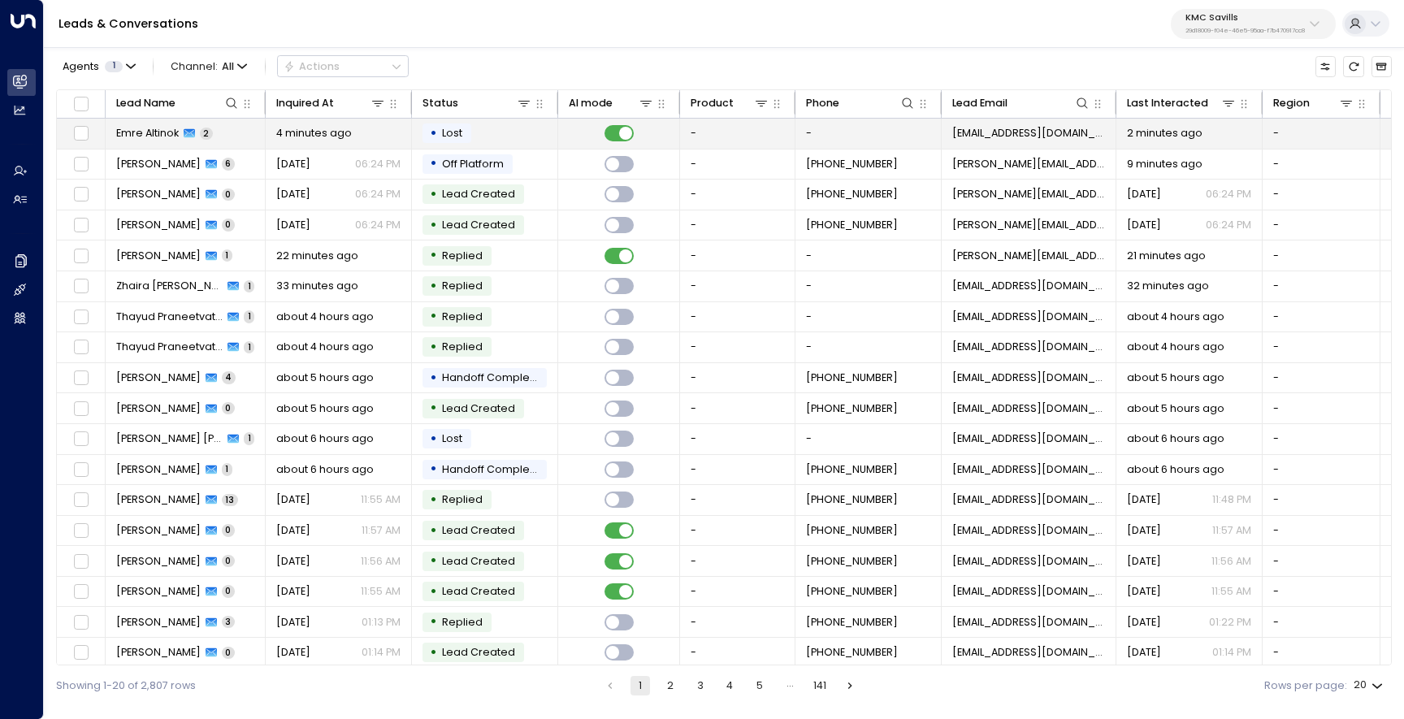
click at [156, 137] on span "Emre Altinok" at bounding box center [147, 133] width 63 height 15
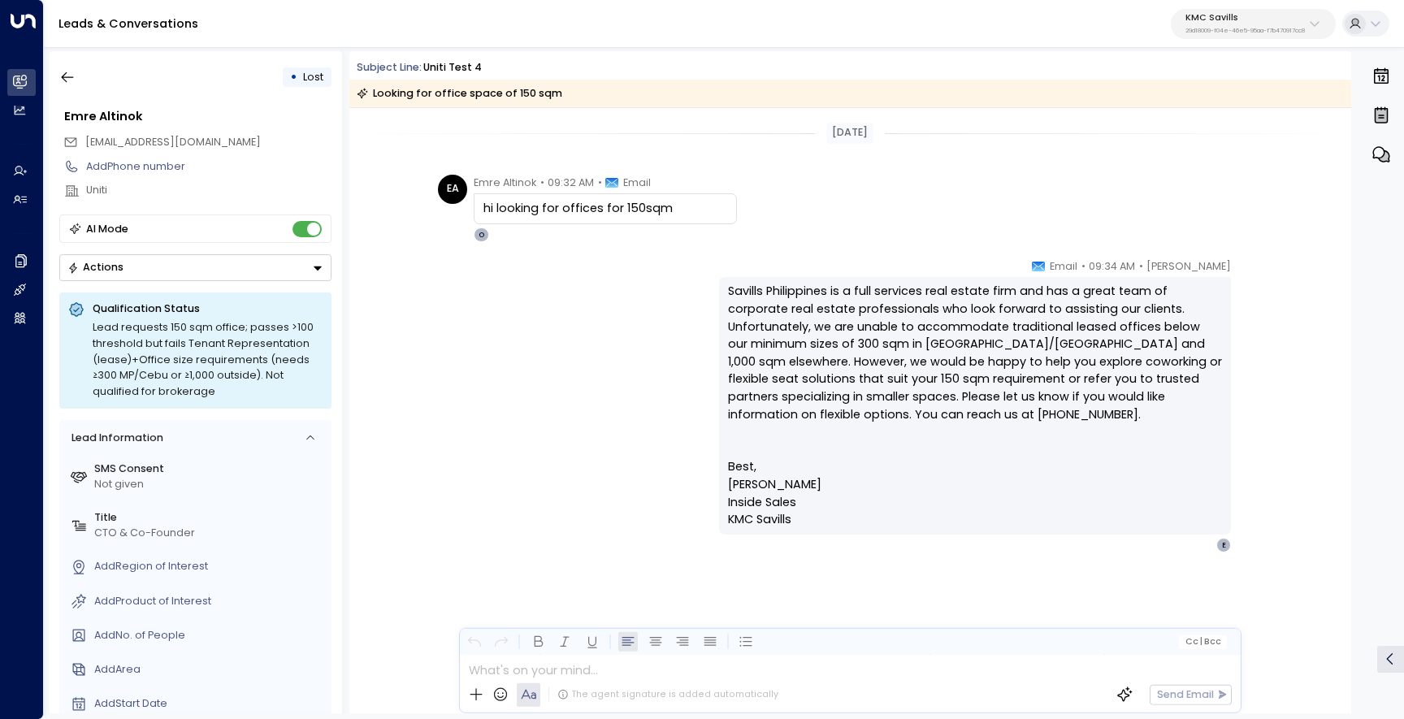
click at [219, 256] on button "Actions" at bounding box center [195, 267] width 272 height 27
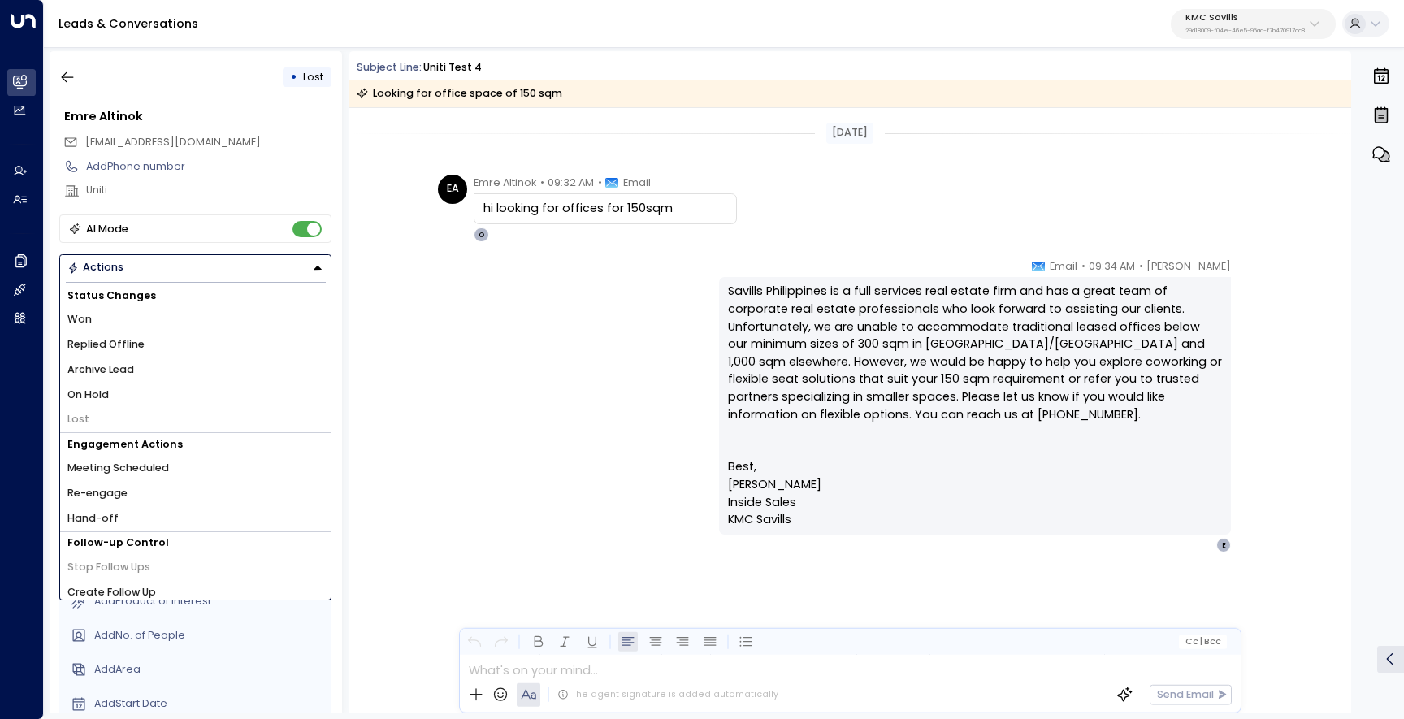
click at [204, 374] on li "Archive Lead" at bounding box center [195, 370] width 271 height 25
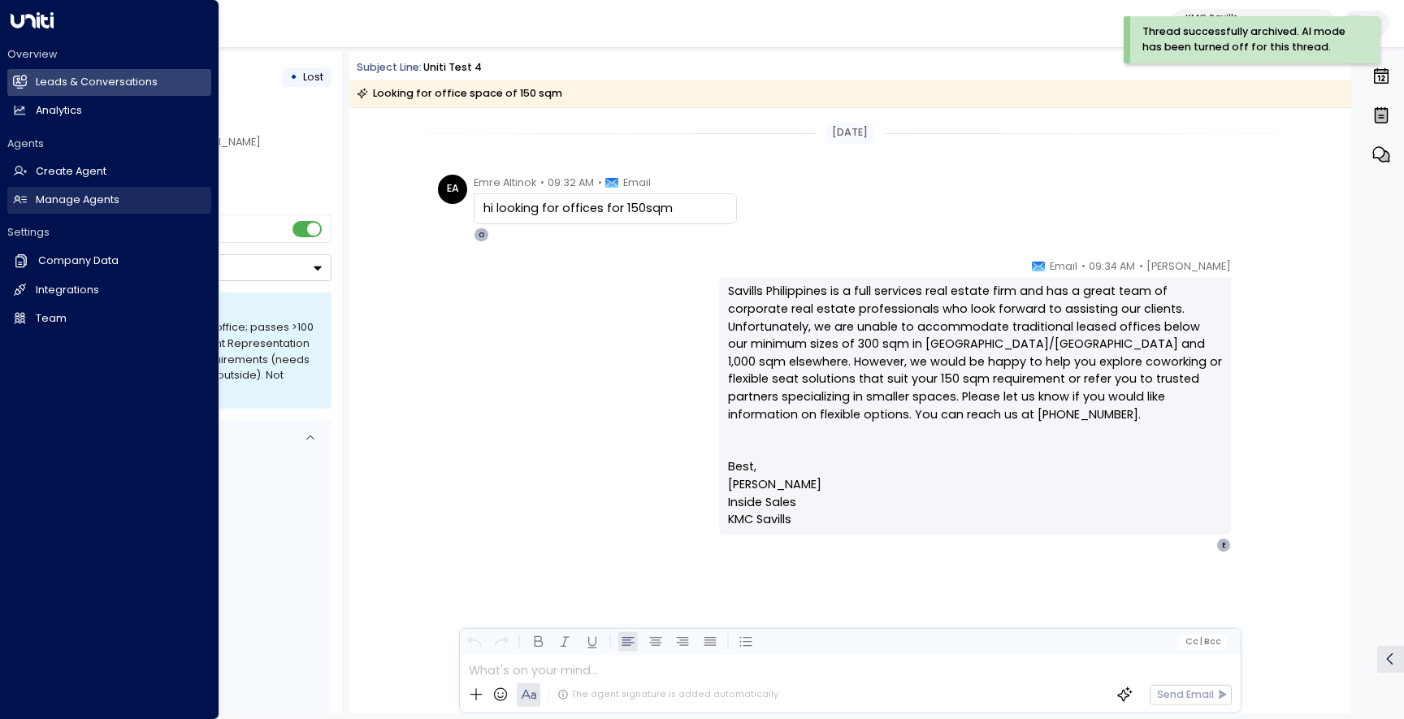
click at [42, 209] on link "Manage Agents Manage Agents" at bounding box center [109, 200] width 204 height 27
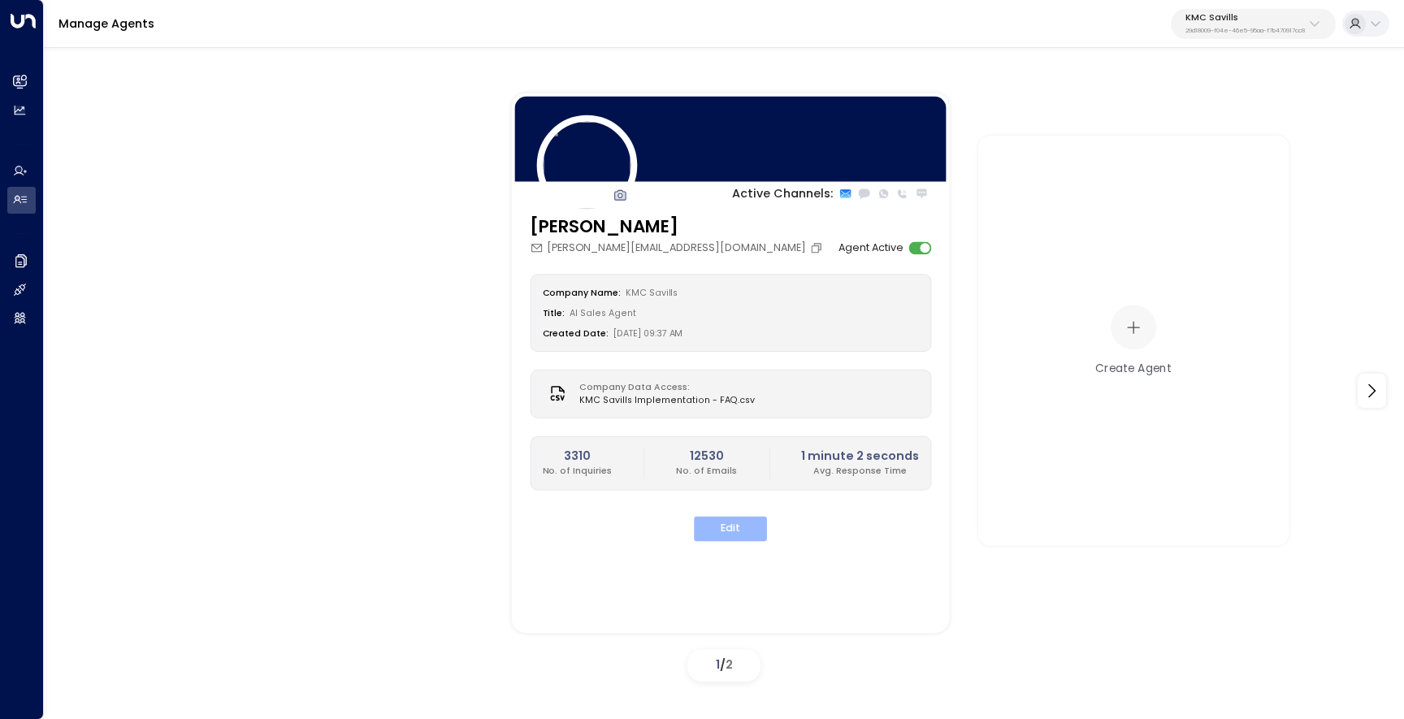
click at [720, 532] on button "Edit" at bounding box center [730, 528] width 73 height 25
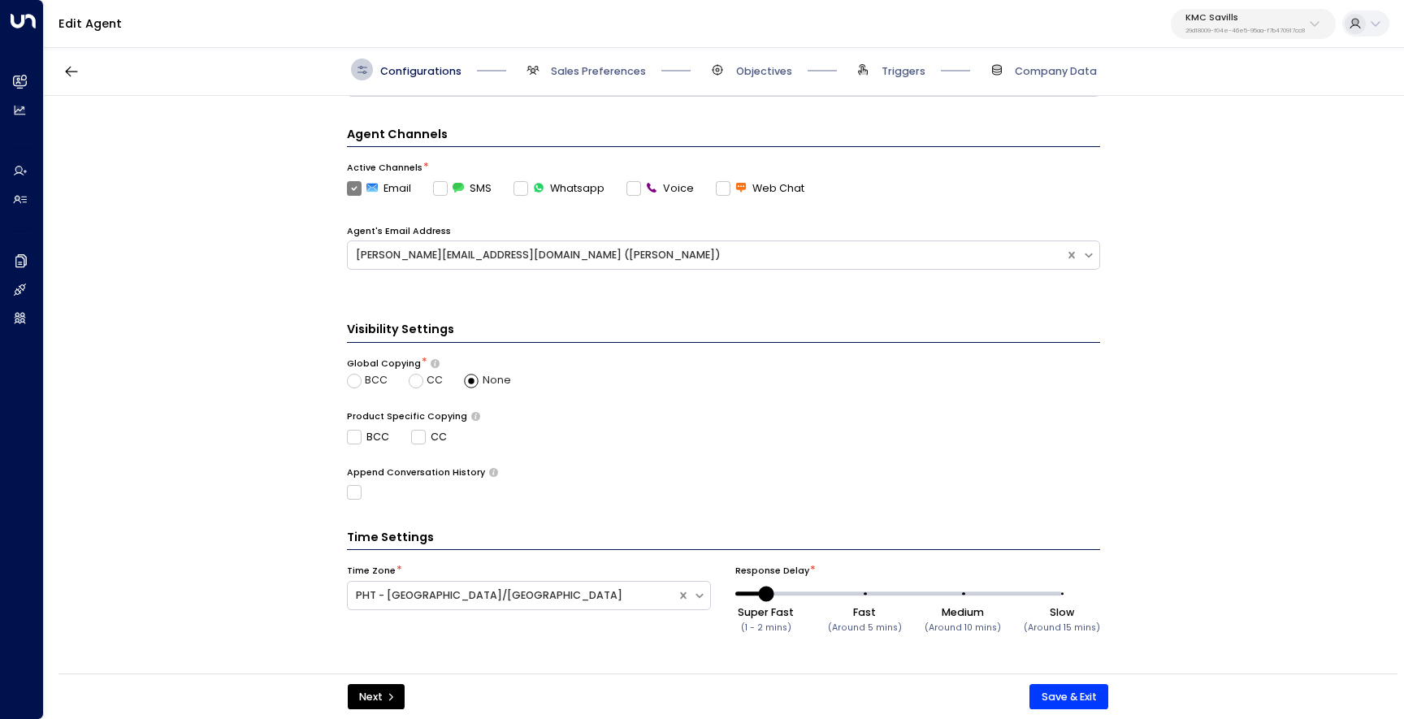
scroll to position [1, 0]
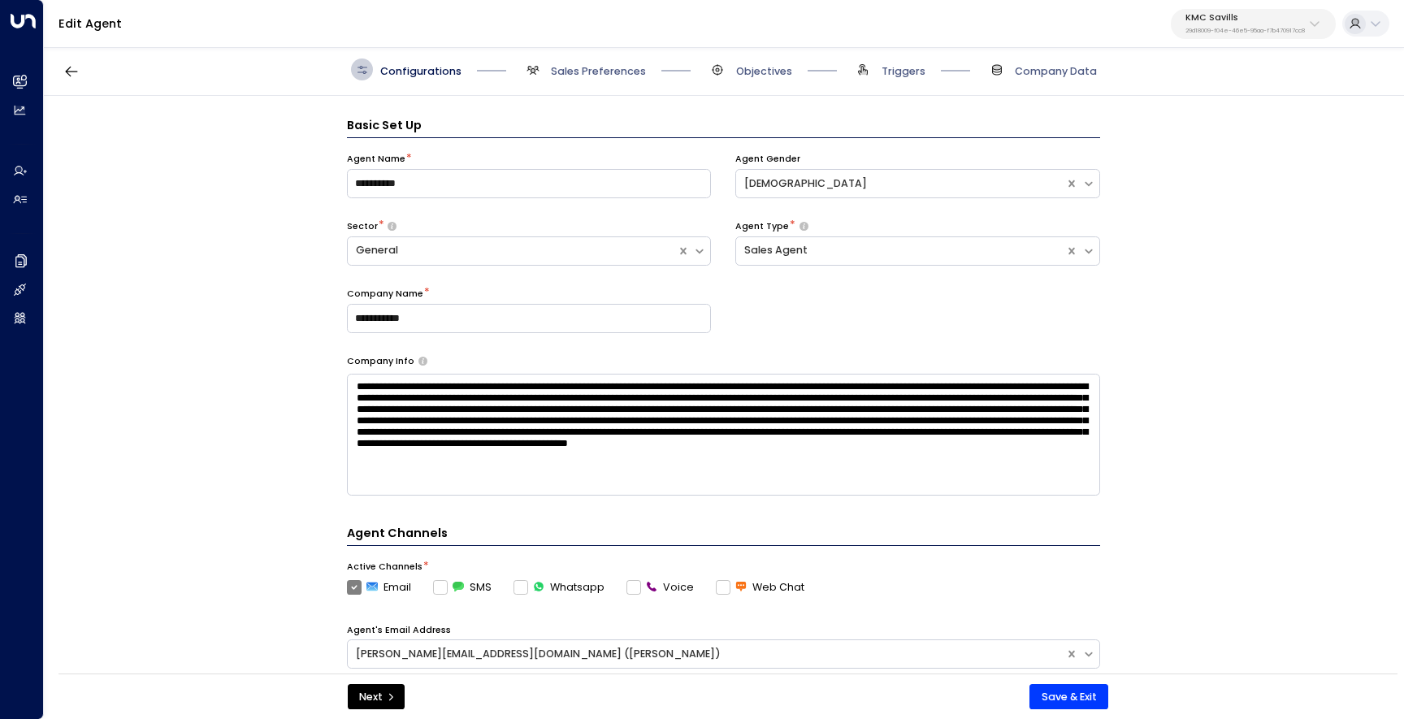
click at [1069, 78] on span "Company Data" at bounding box center [1041, 70] width 111 height 22
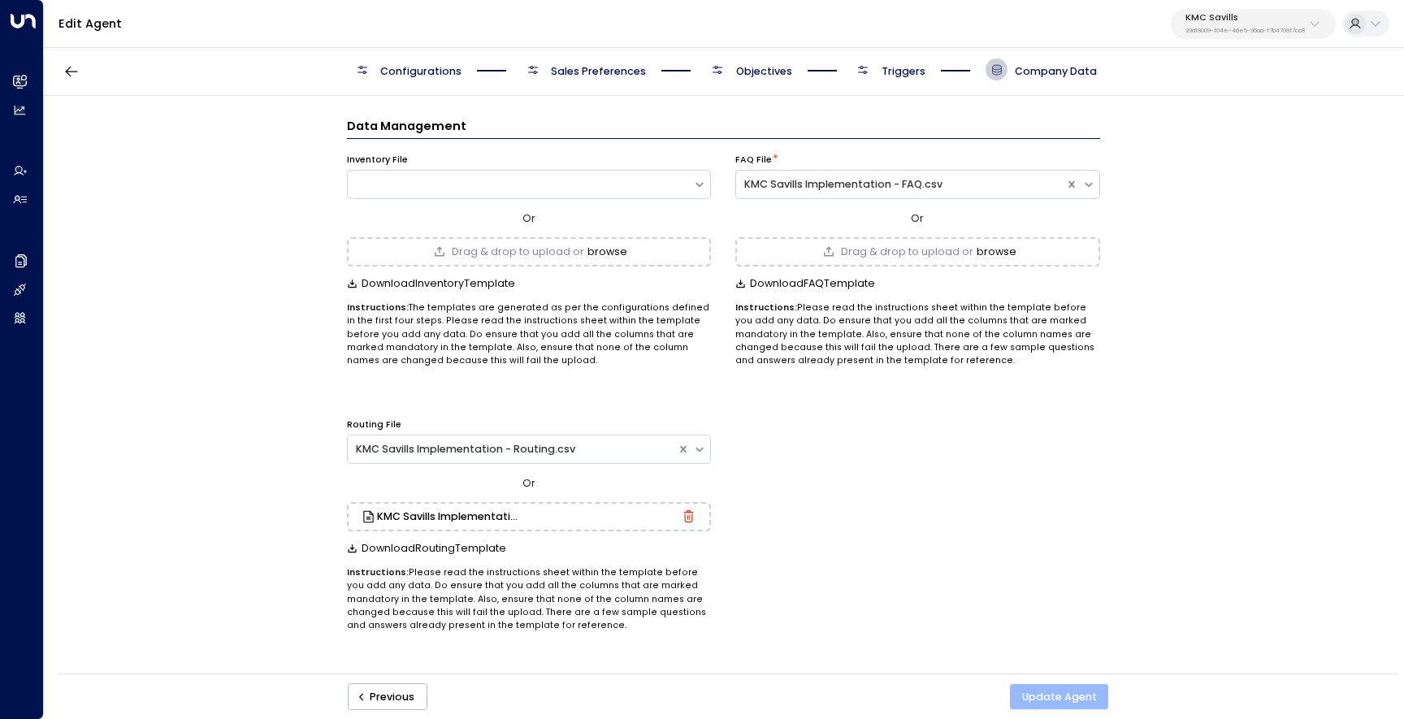
click at [1049, 688] on button "Update Agent" at bounding box center [1059, 697] width 98 height 26
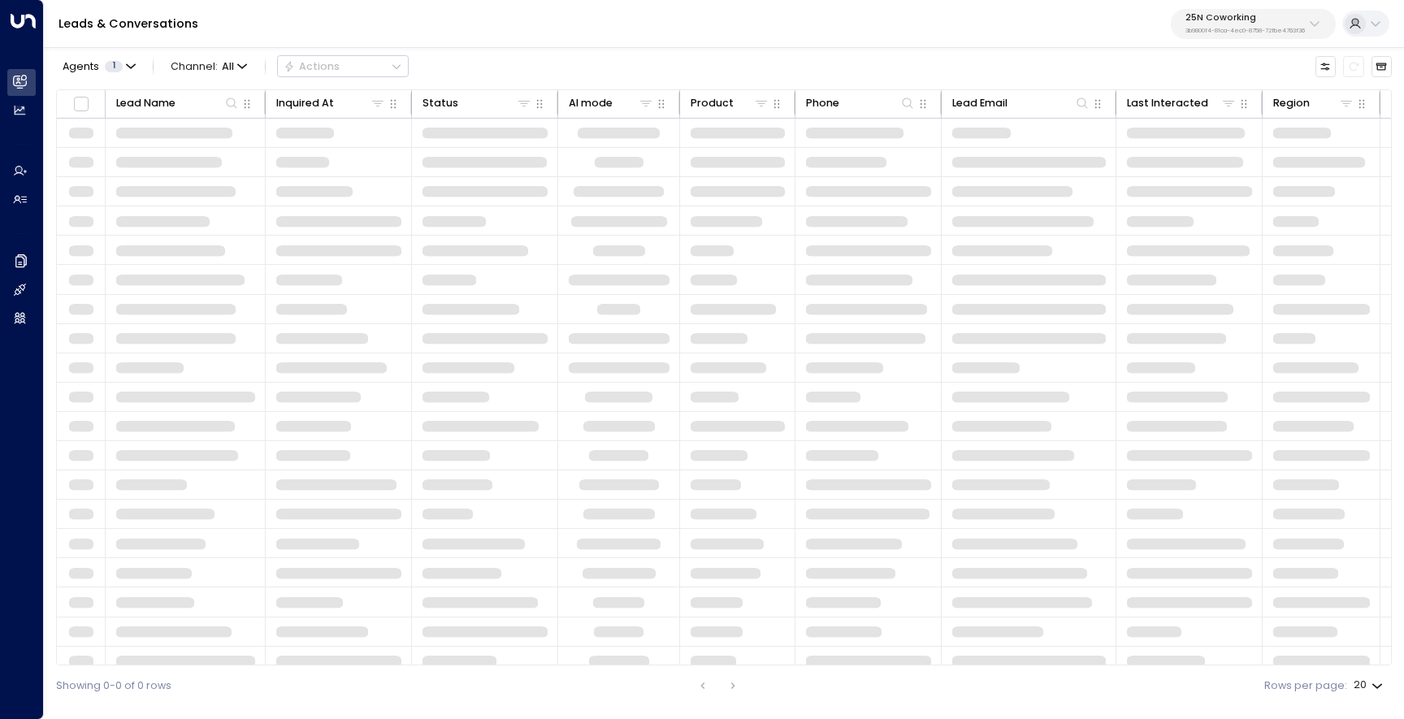
click at [1206, 37] on button "25N Coworking 3b9800f4-81ca-4ec0-8758-72fbe4763f36" at bounding box center [1253, 24] width 165 height 30
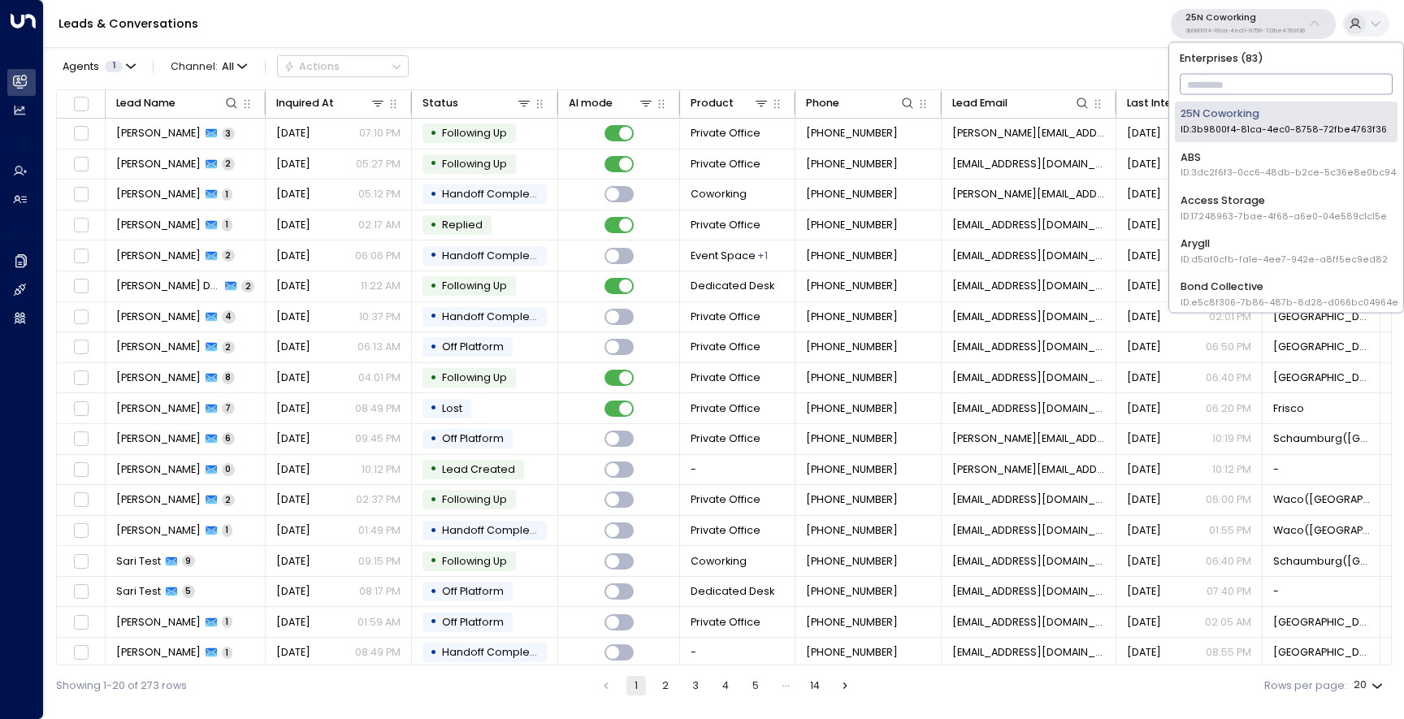
click at [1208, 72] on input "text" at bounding box center [1287, 85] width 214 height 28
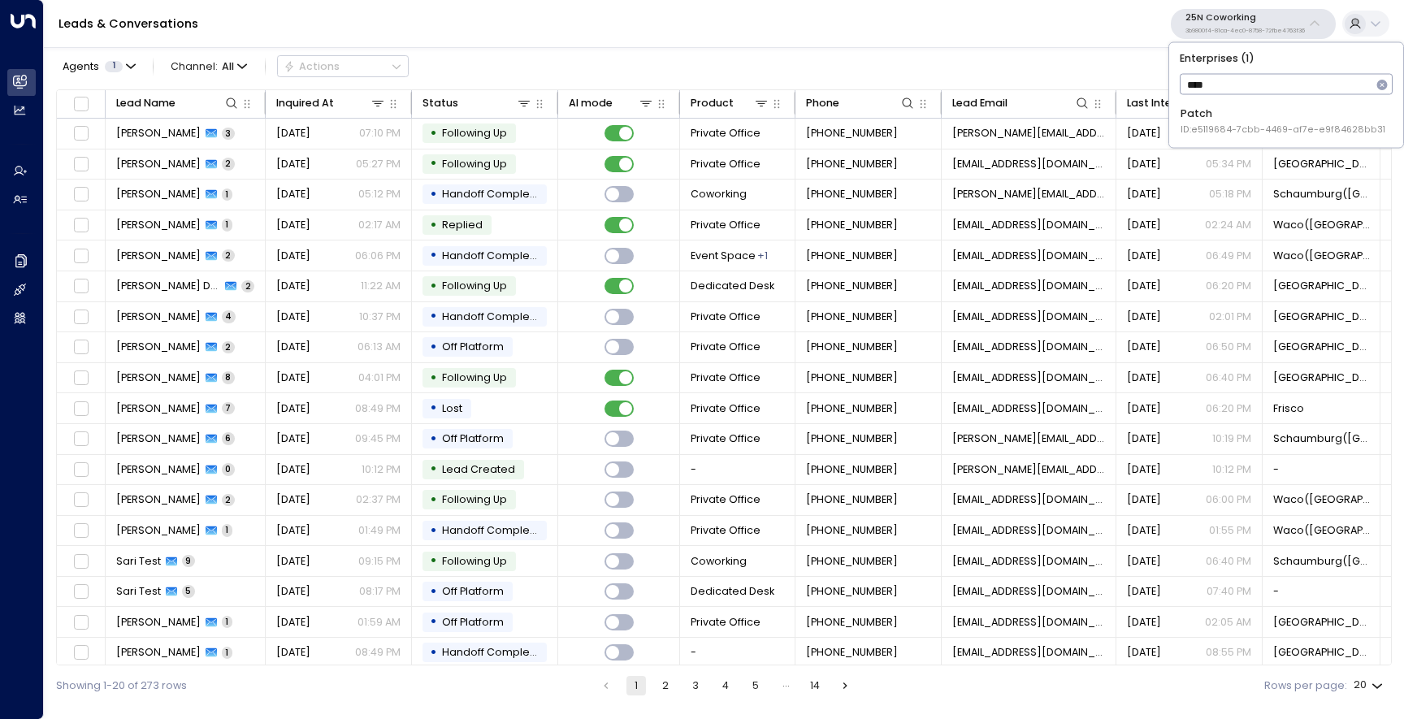
type input "*****"
click at [1209, 130] on span "ID: e5119684-7cbb-4469-af7e-e9f84628bb31" at bounding box center [1283, 130] width 205 height 13
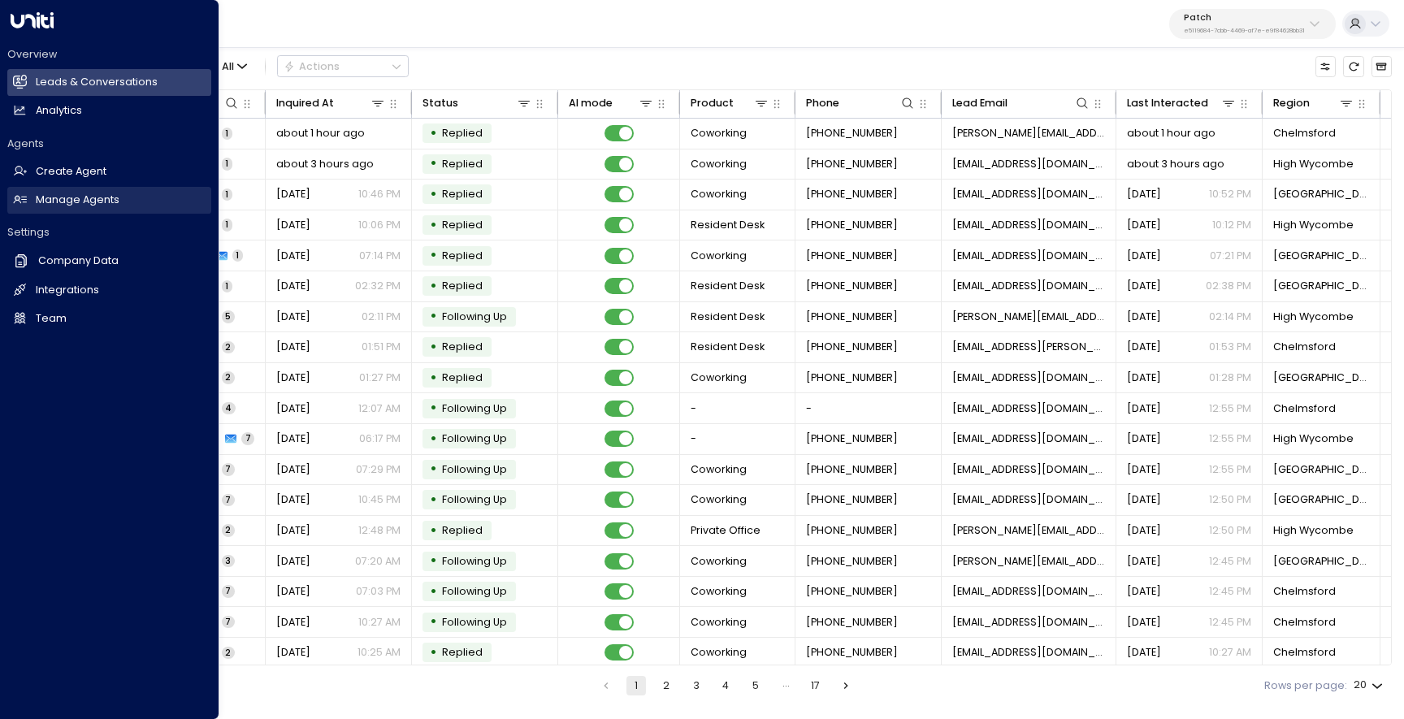
click at [70, 198] on h2 "Manage Agents" at bounding box center [78, 200] width 84 height 15
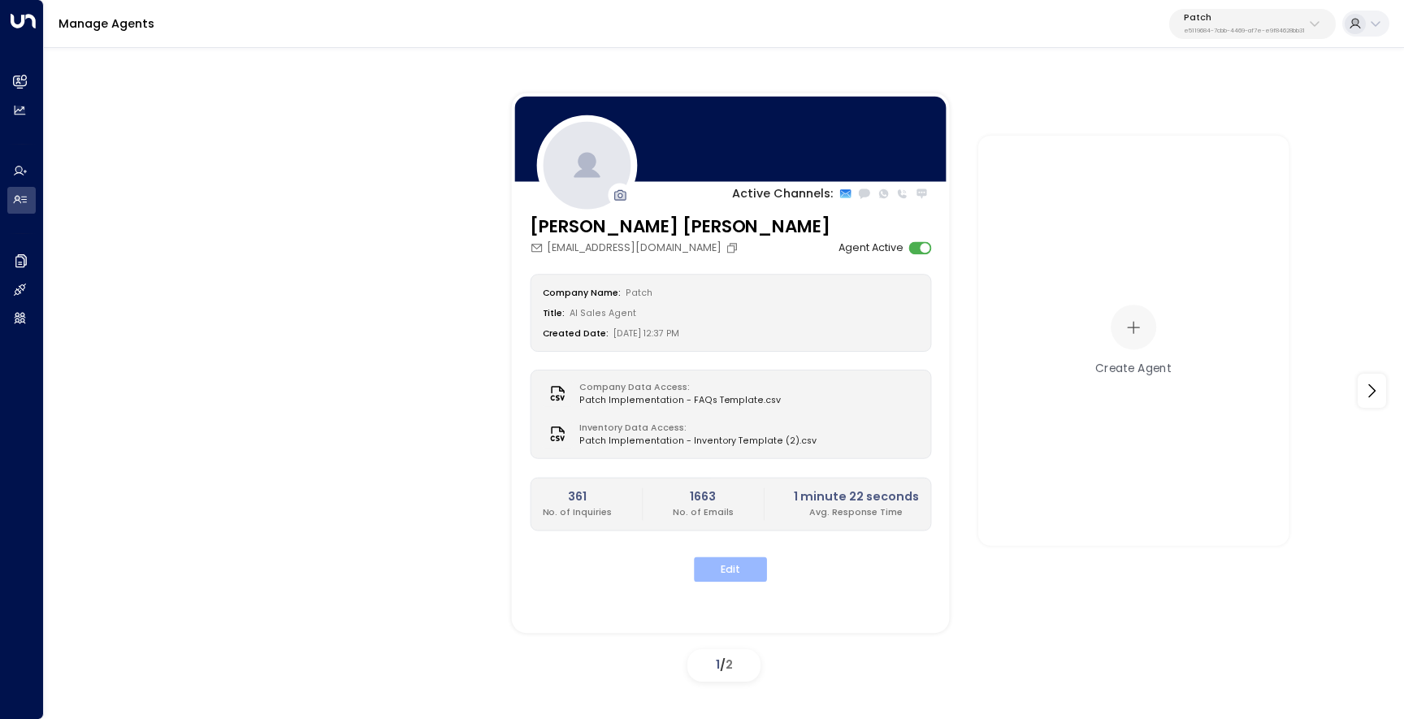
click at [731, 575] on button "Edit" at bounding box center [730, 569] width 73 height 25
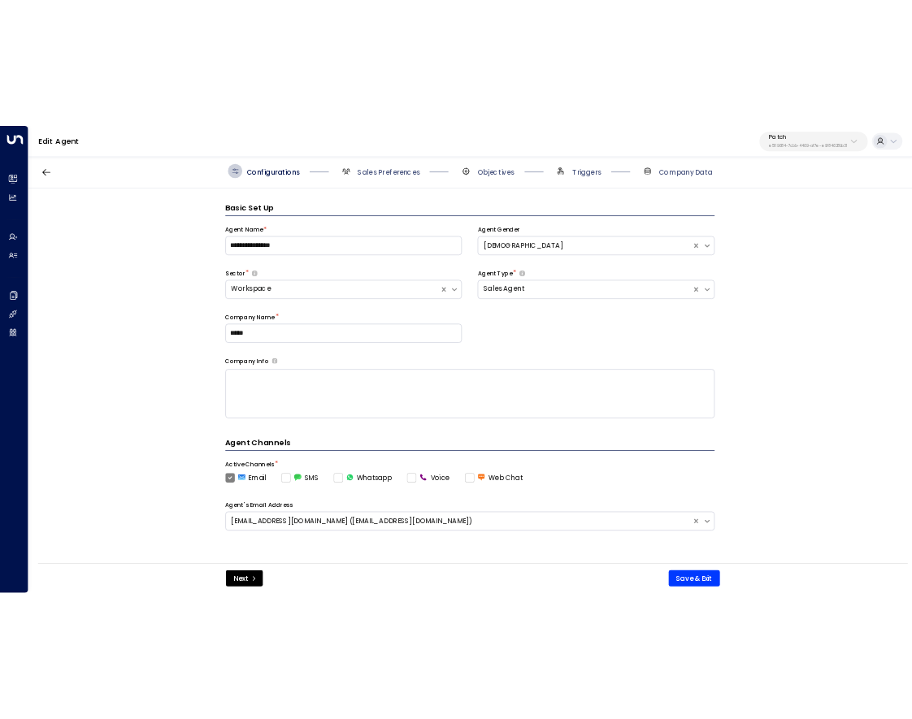
scroll to position [22, 0]
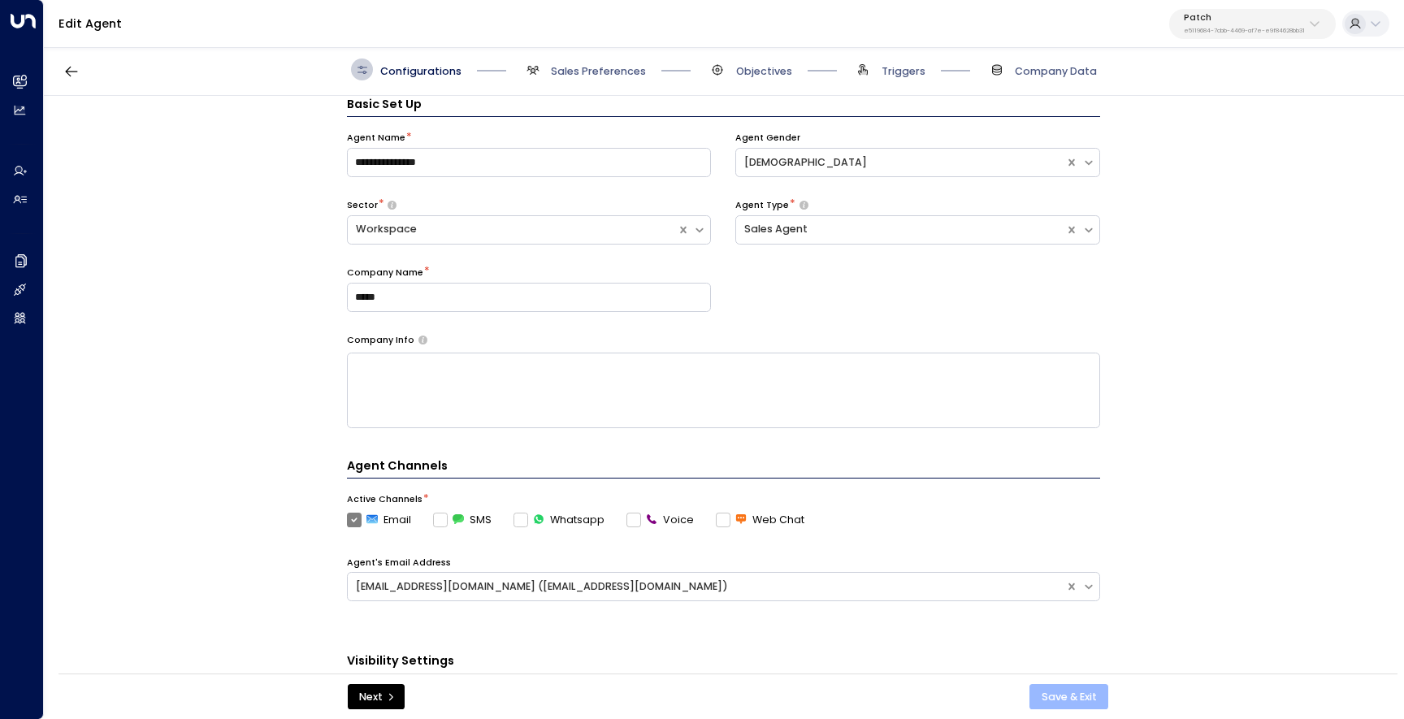
click at [1066, 696] on button "Save & Exit" at bounding box center [1069, 697] width 79 height 26
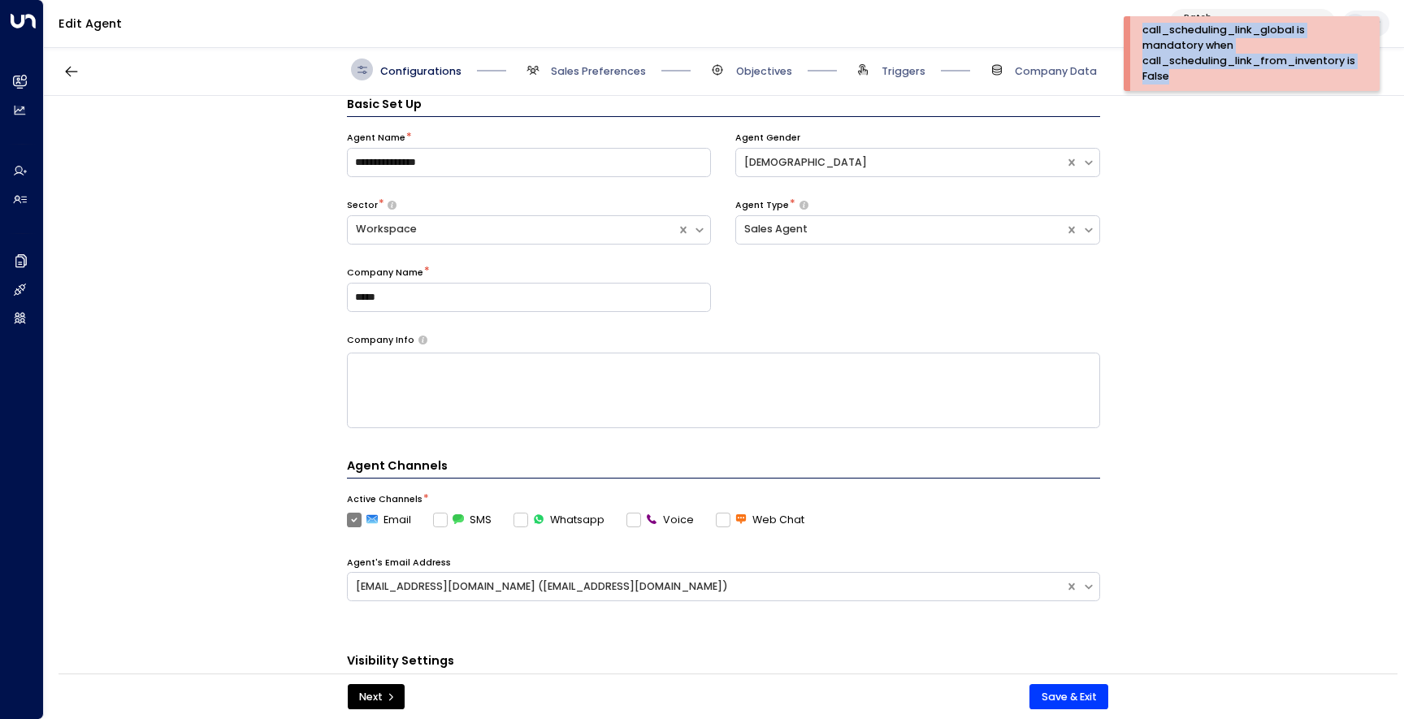
drag, startPoint x: 1186, startPoint y: 70, endPoint x: 1145, endPoint y: 30, distance: 56.9
click at [1145, 30] on div "call_scheduling_link_global is mandatory when call_scheduling_link_from_invento…" at bounding box center [1249, 54] width 213 height 62
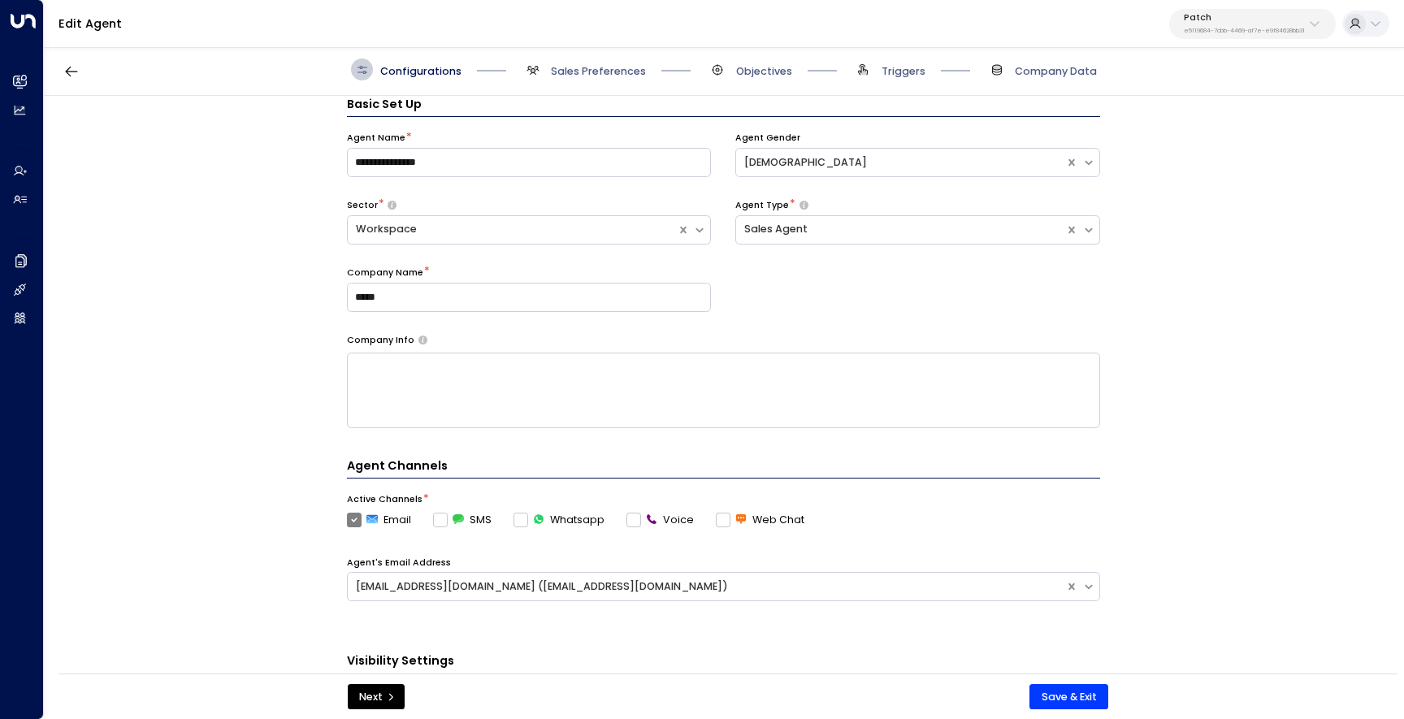
copy div "call_scheduling_link_global is mandatory when call_scheduling_link_from_invento…"
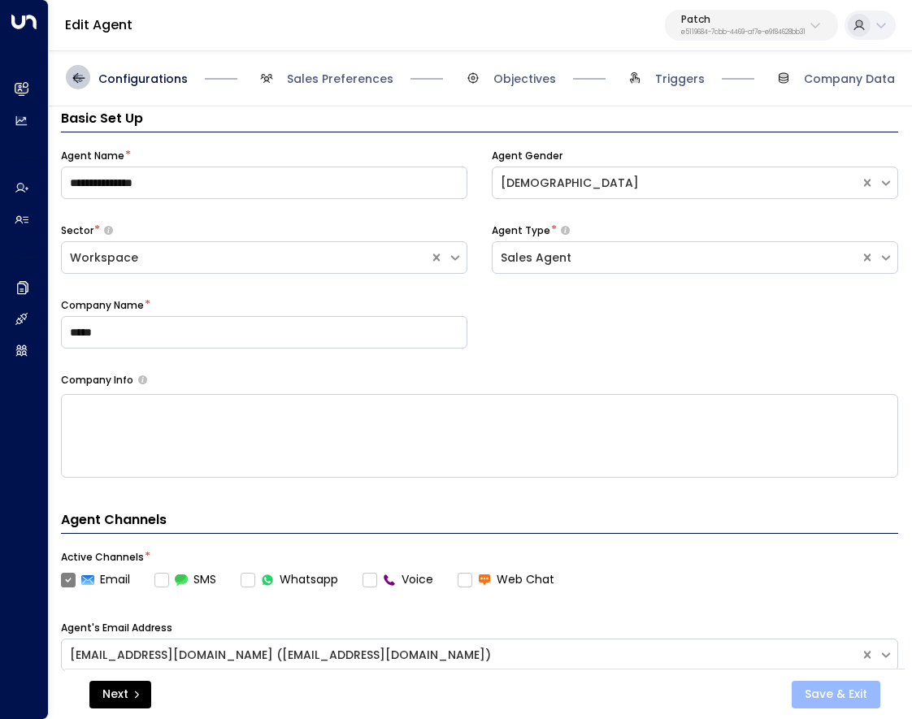
click at [826, 696] on button "Save & Exit" at bounding box center [836, 695] width 89 height 28
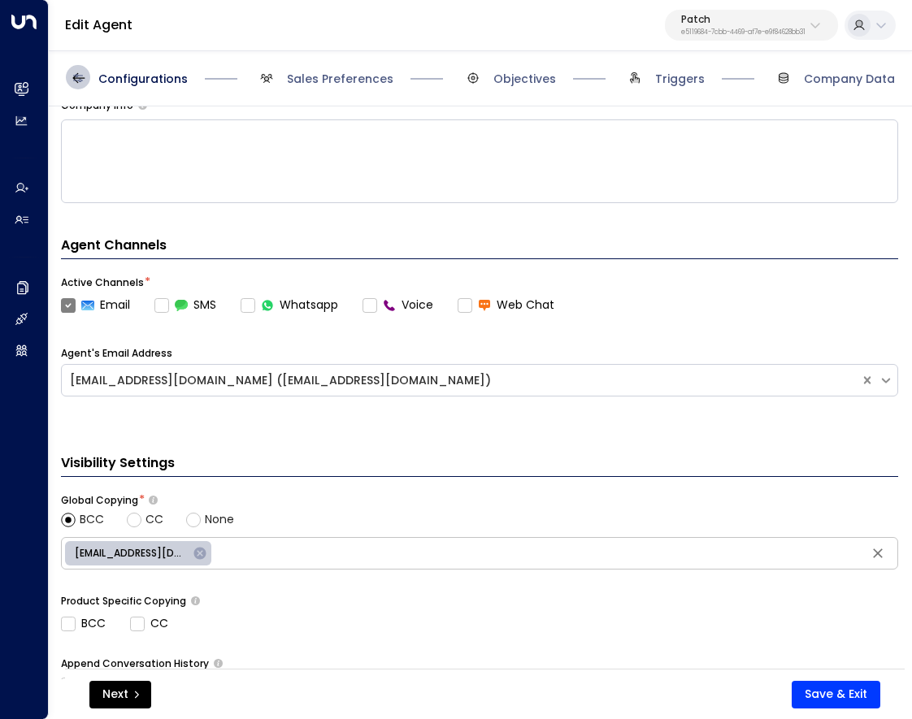
scroll to position [514, 0]
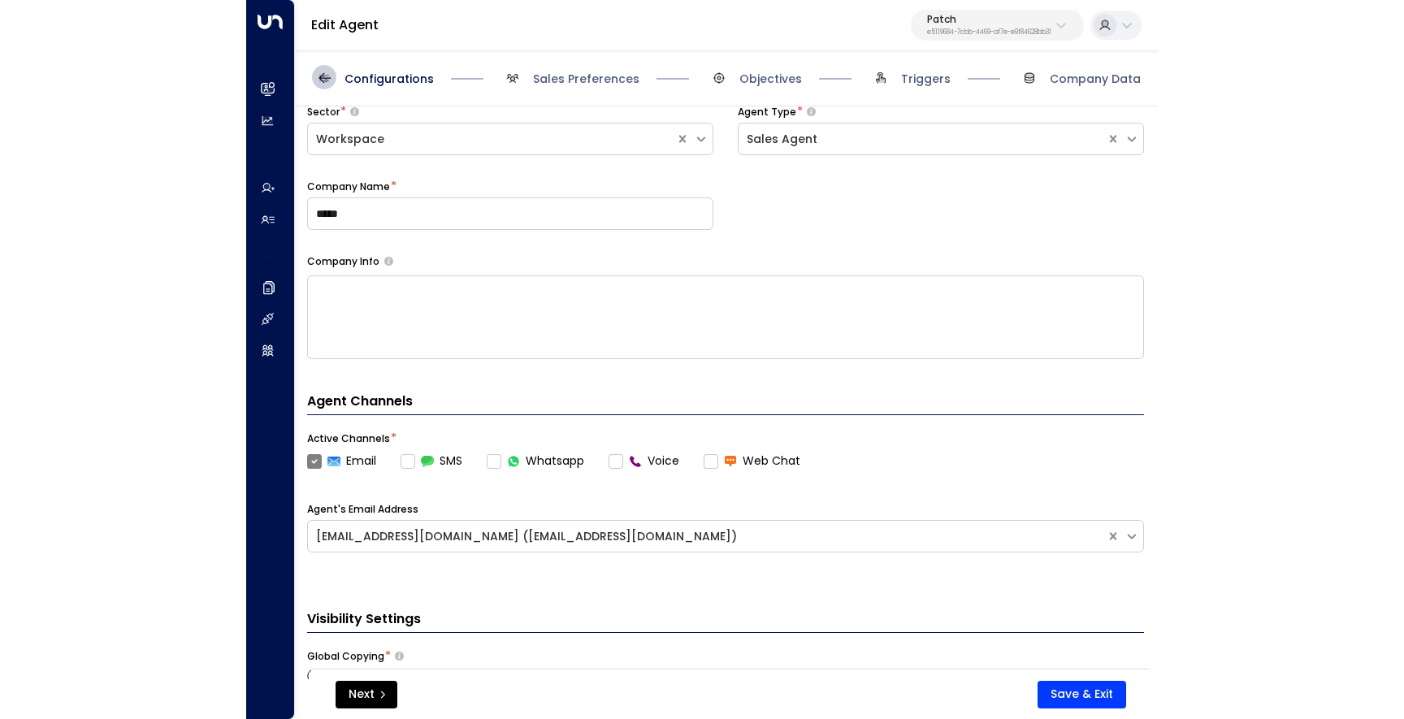
scroll to position [341, 0]
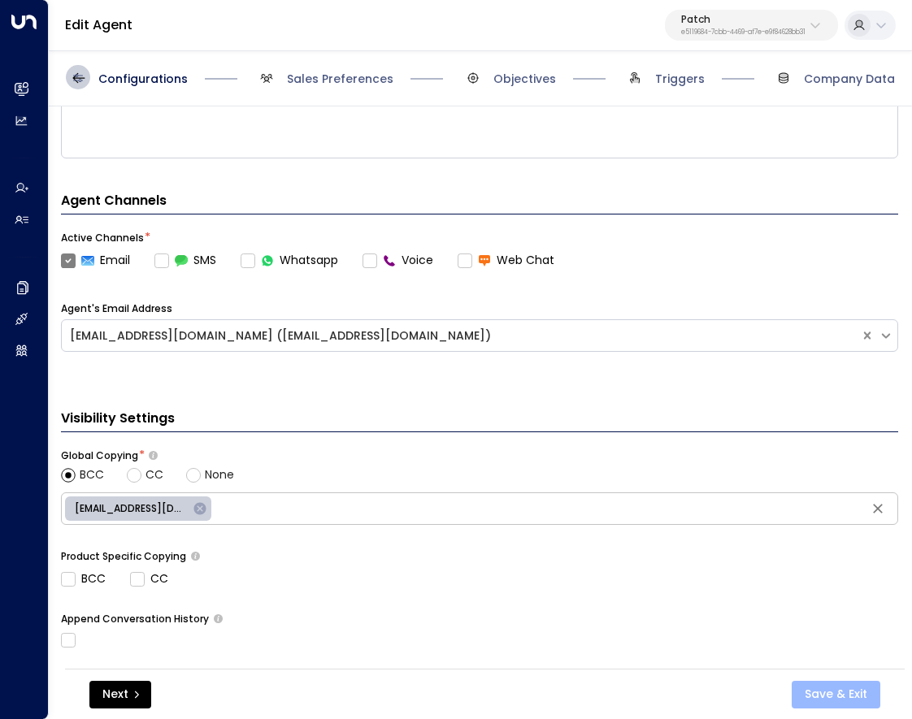
click at [843, 694] on button "Save & Exit" at bounding box center [836, 695] width 89 height 28
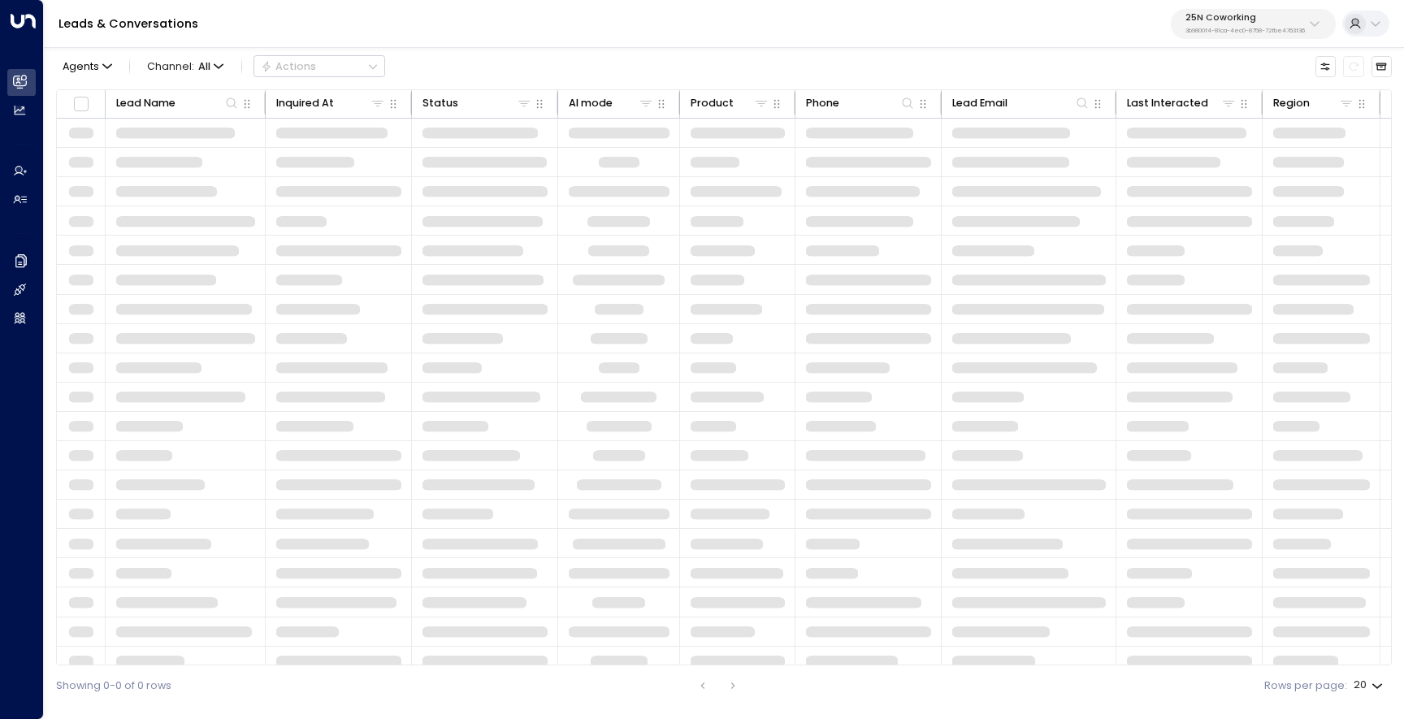
click at [1258, 28] on p "3b9800f4-81ca-4ec0-8758-72fbe4763f36" at bounding box center [1245, 31] width 119 height 7
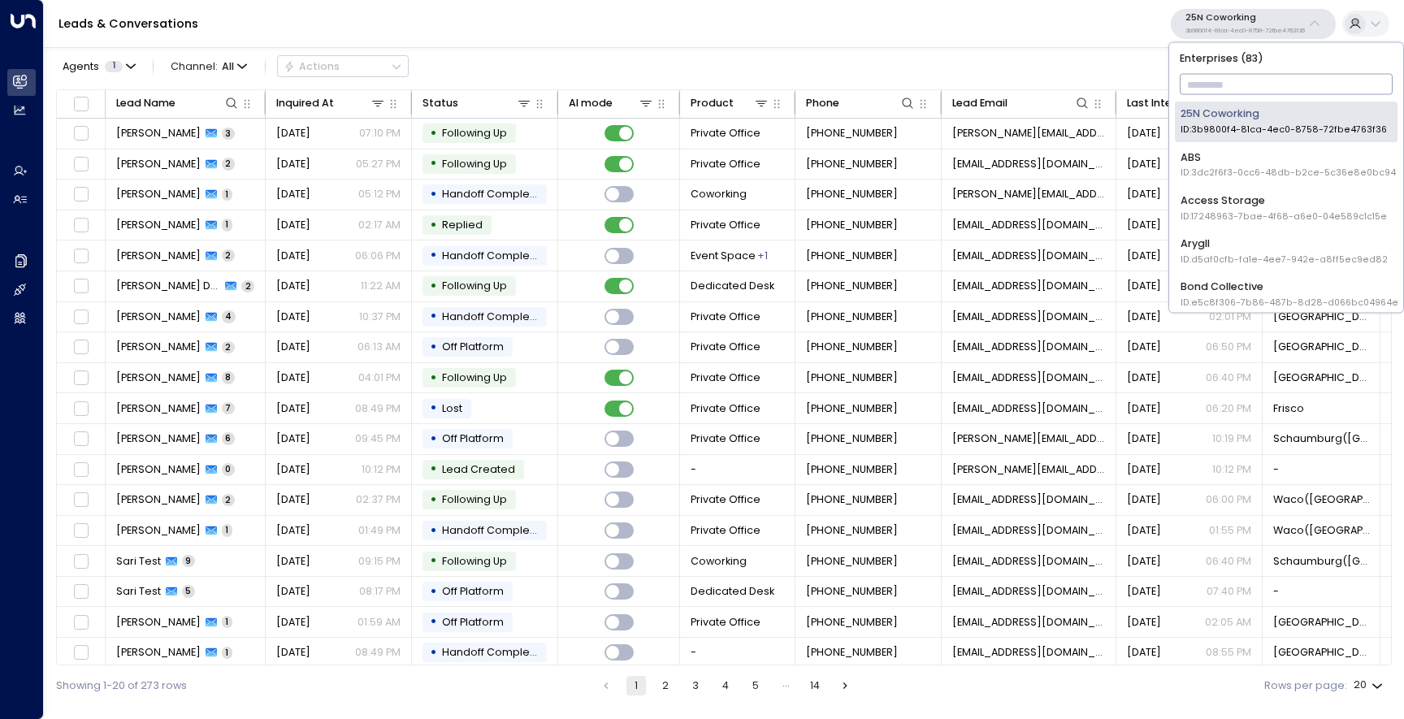
click at [1236, 83] on input "text" at bounding box center [1287, 85] width 214 height 28
type input "***"
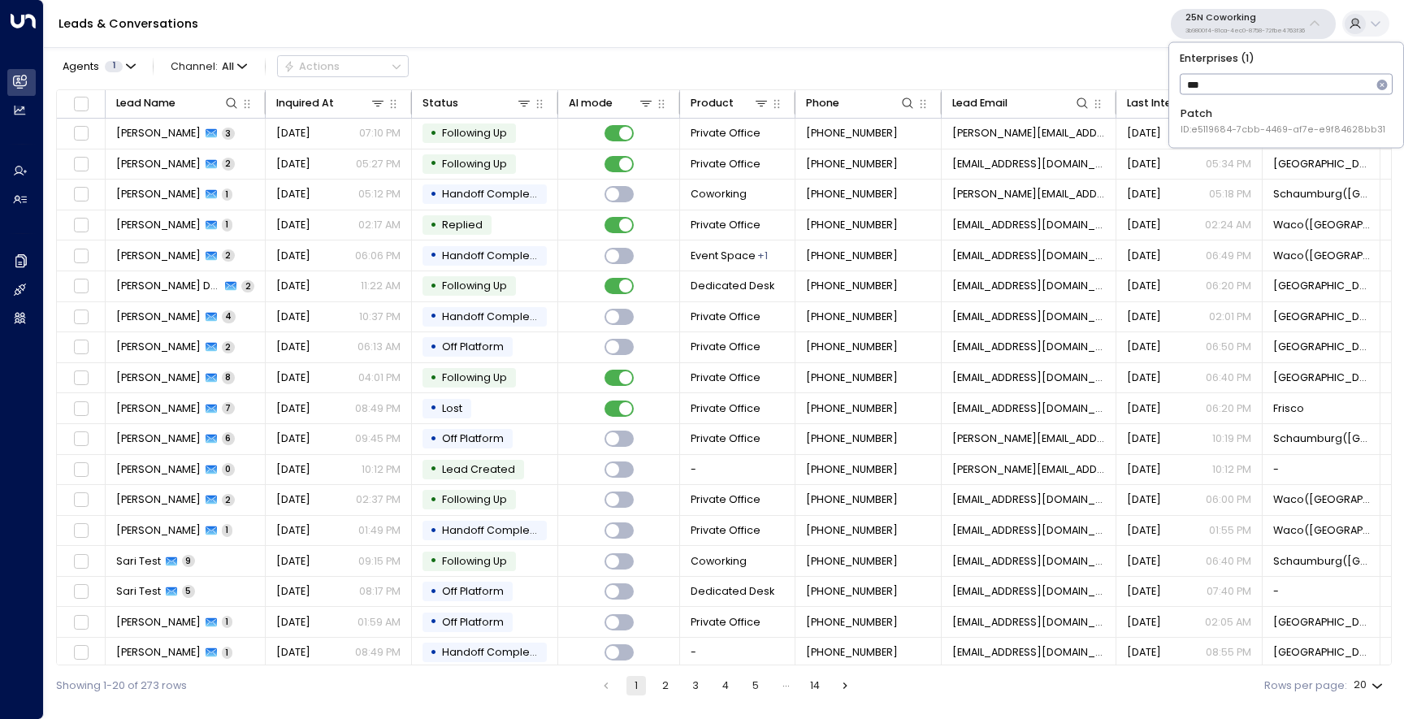
click at [1204, 132] on span "ID: e5119684-7cbb-4469-af7e-e9f84628bb31" at bounding box center [1283, 130] width 205 height 13
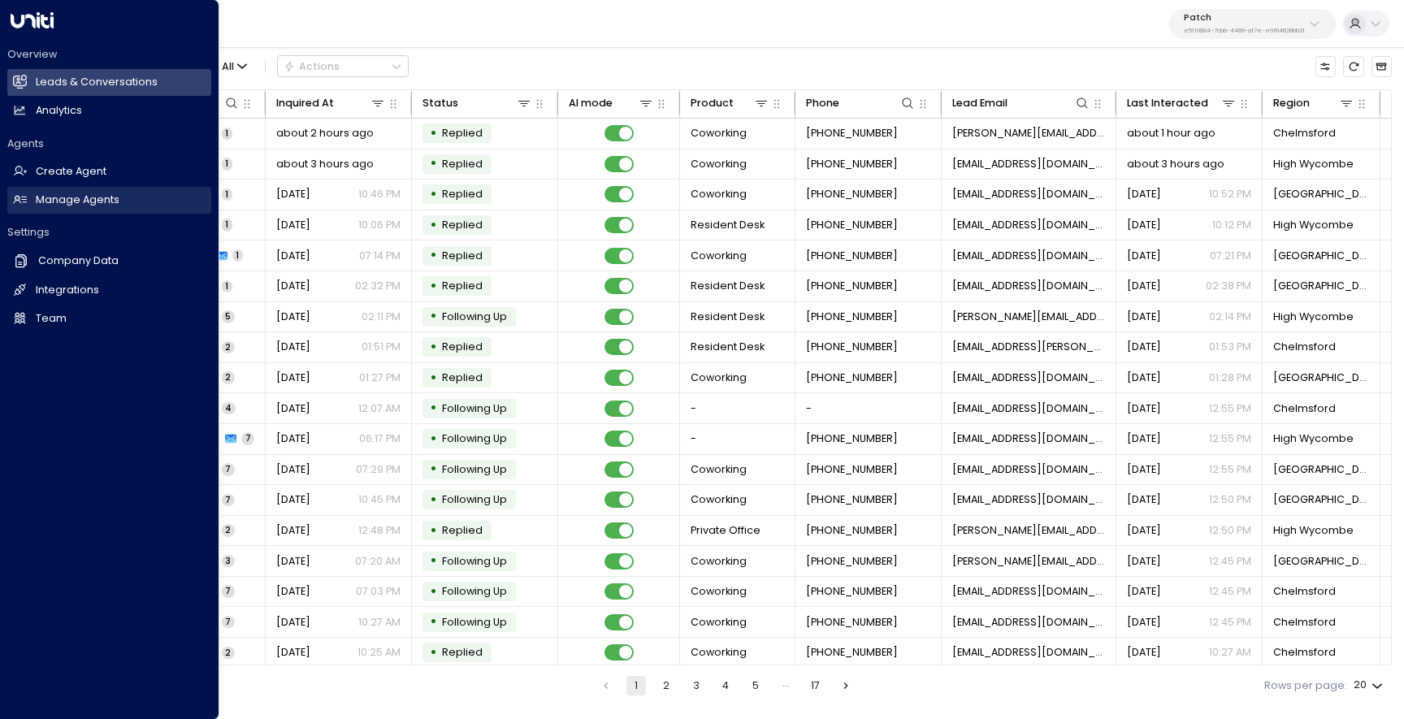
click at [66, 206] on h2 "Manage Agents" at bounding box center [78, 200] width 84 height 15
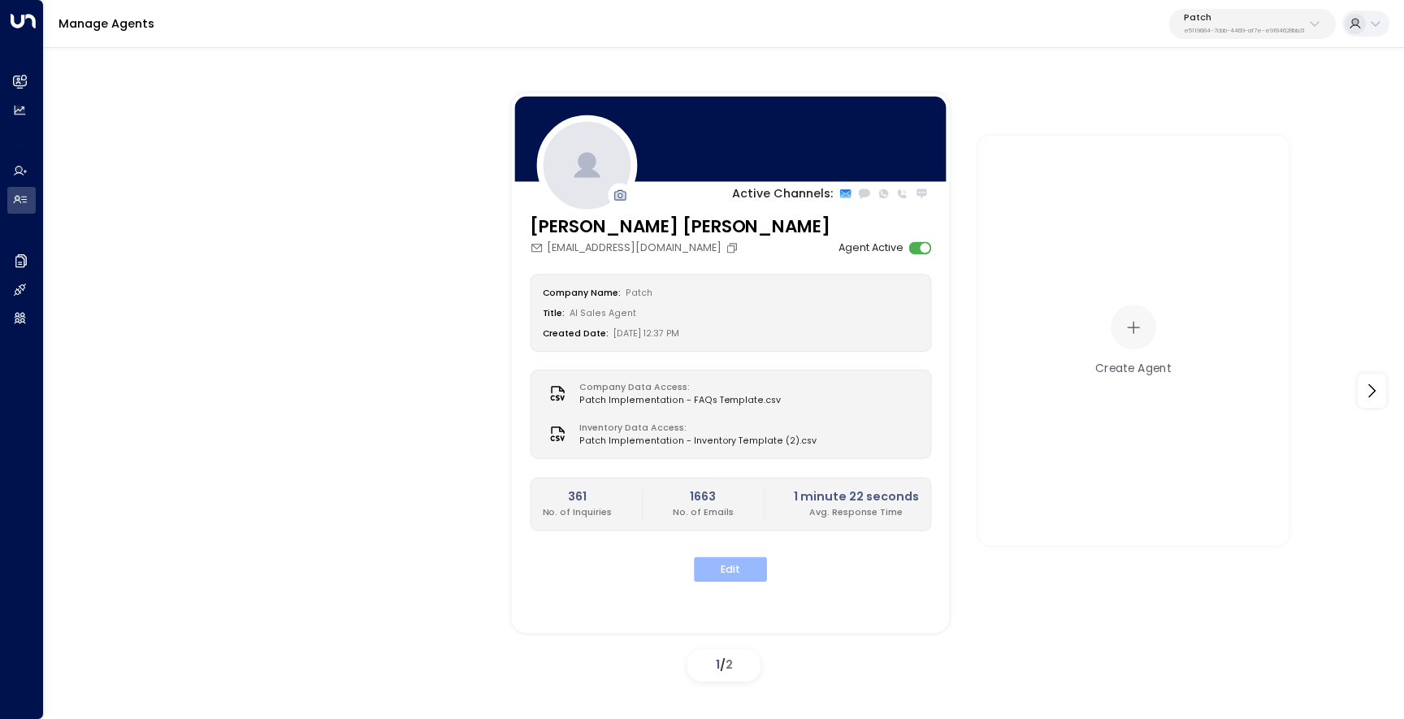
click at [717, 571] on button "Edit" at bounding box center [730, 569] width 73 height 25
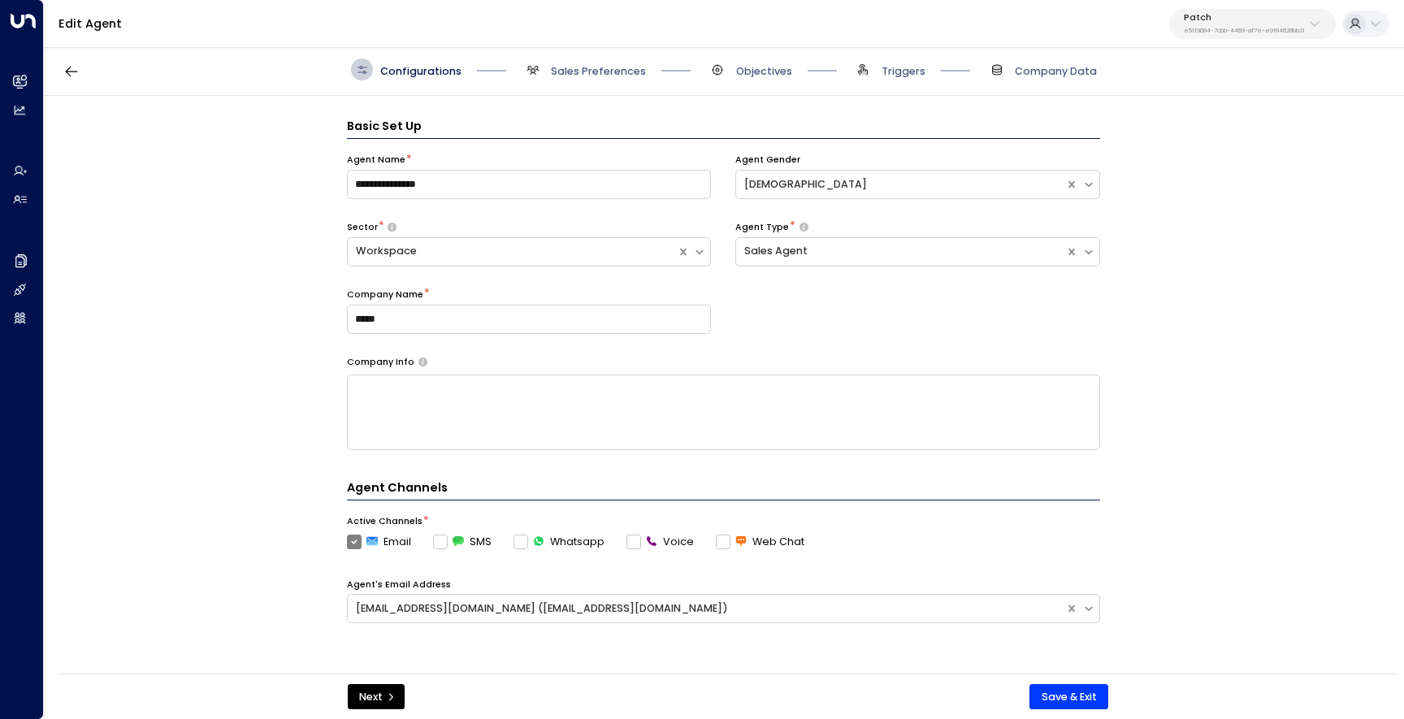
scroll to position [22, 0]
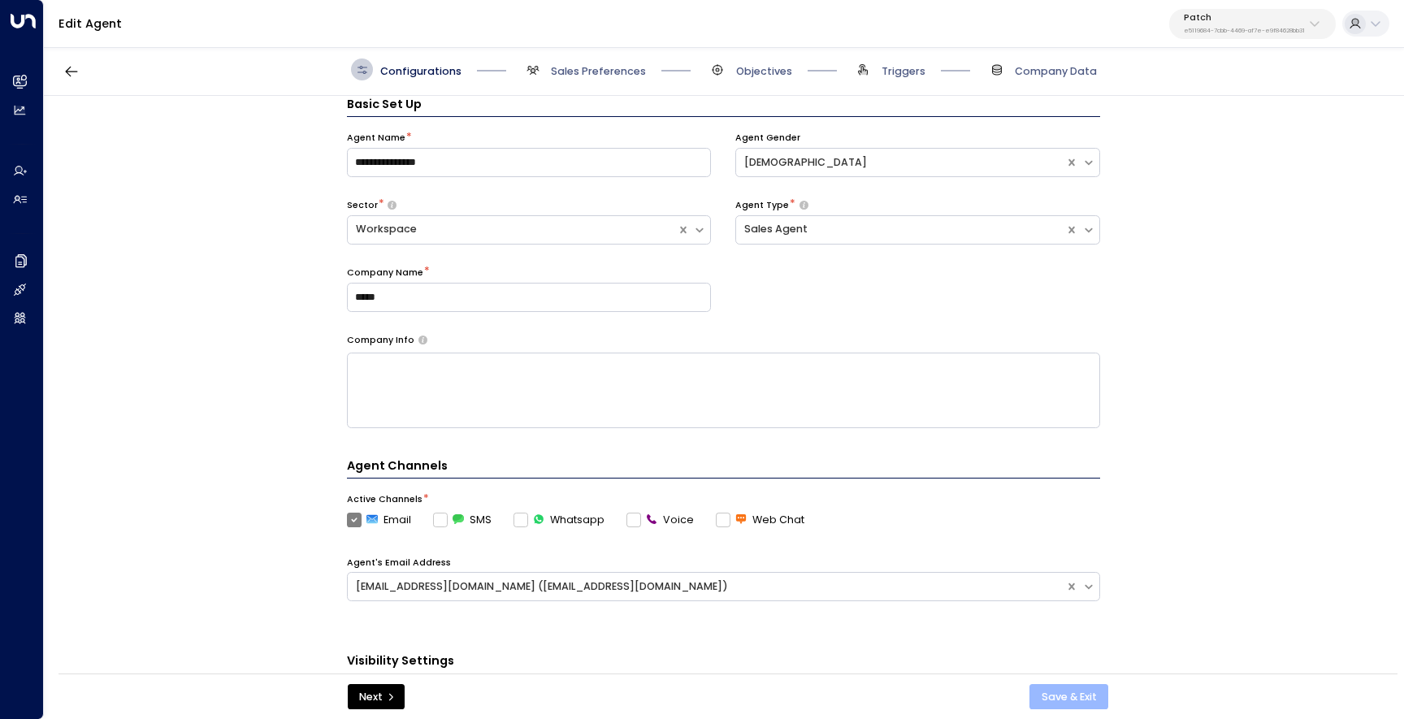
click at [1043, 692] on button "Save & Exit" at bounding box center [1069, 697] width 79 height 26
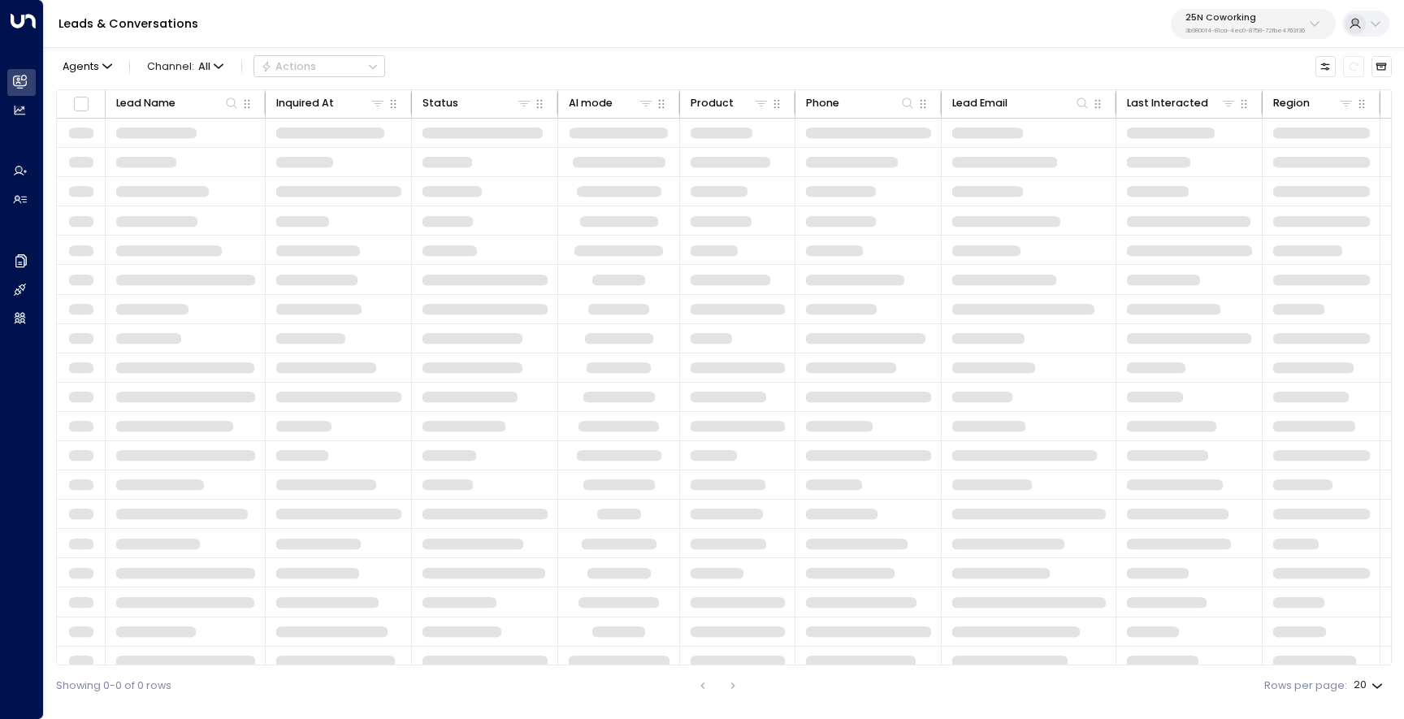
click at [1206, 33] on p "3b9800f4-81ca-4ec0-8758-72fbe4763f36" at bounding box center [1245, 31] width 119 height 7
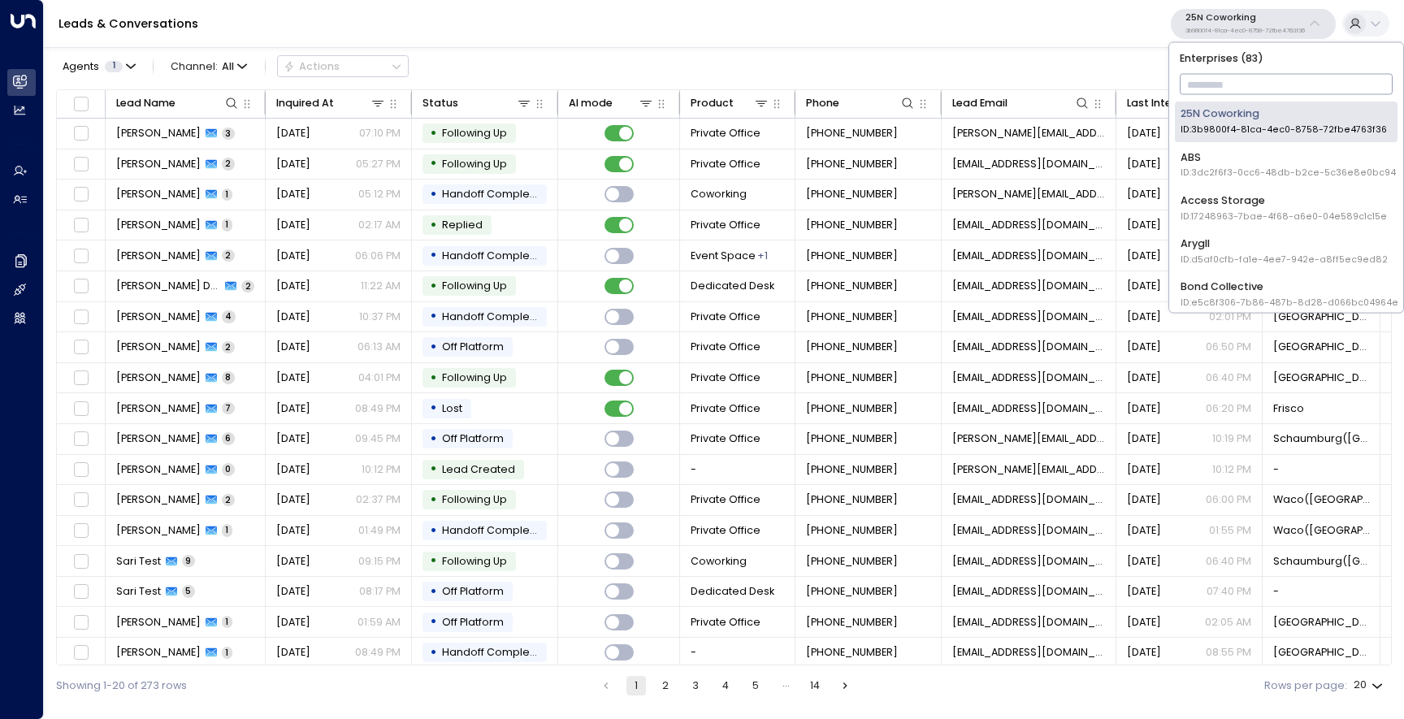
click at [1200, 88] on input "text" at bounding box center [1287, 85] width 214 height 28
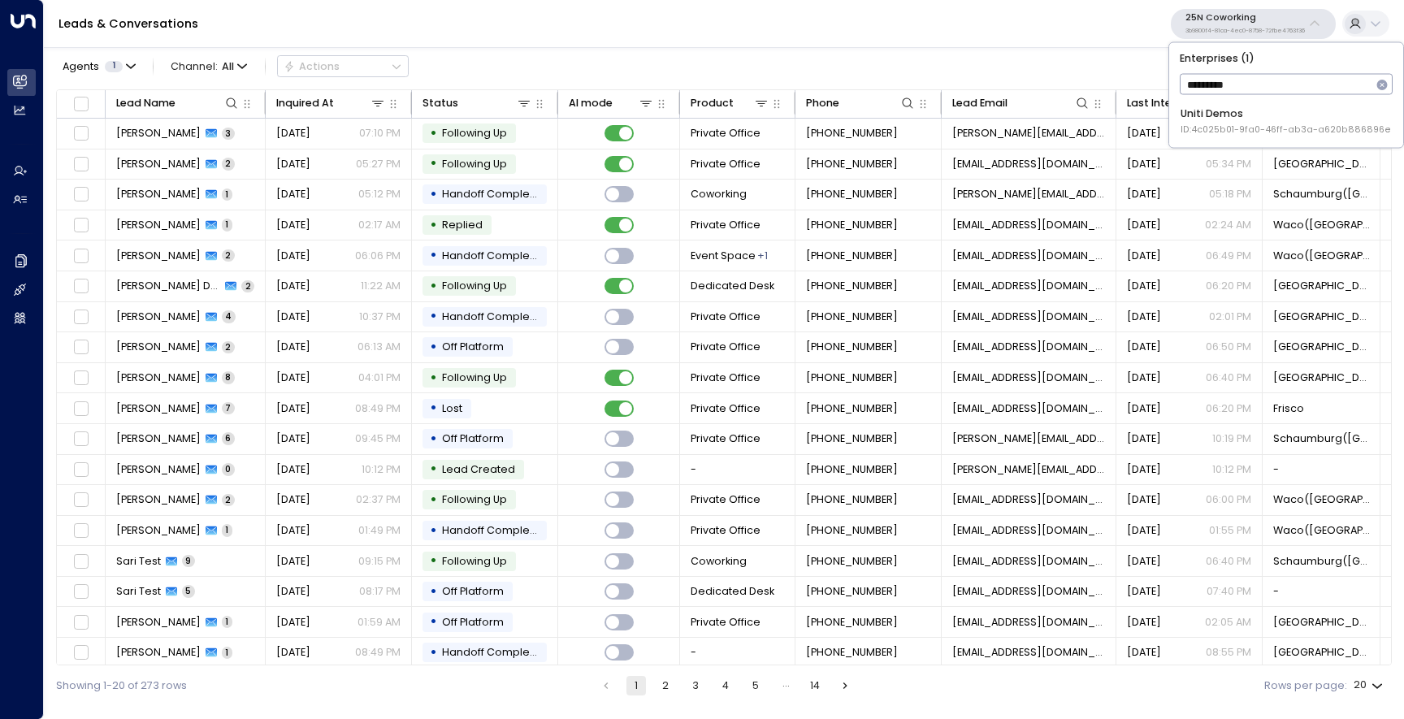
type input "**********"
click at [1203, 139] on li "Uniti Demos ID: 4c025b01-9fa0-46ff-ab3a-a620b886896e" at bounding box center [1286, 122] width 223 height 40
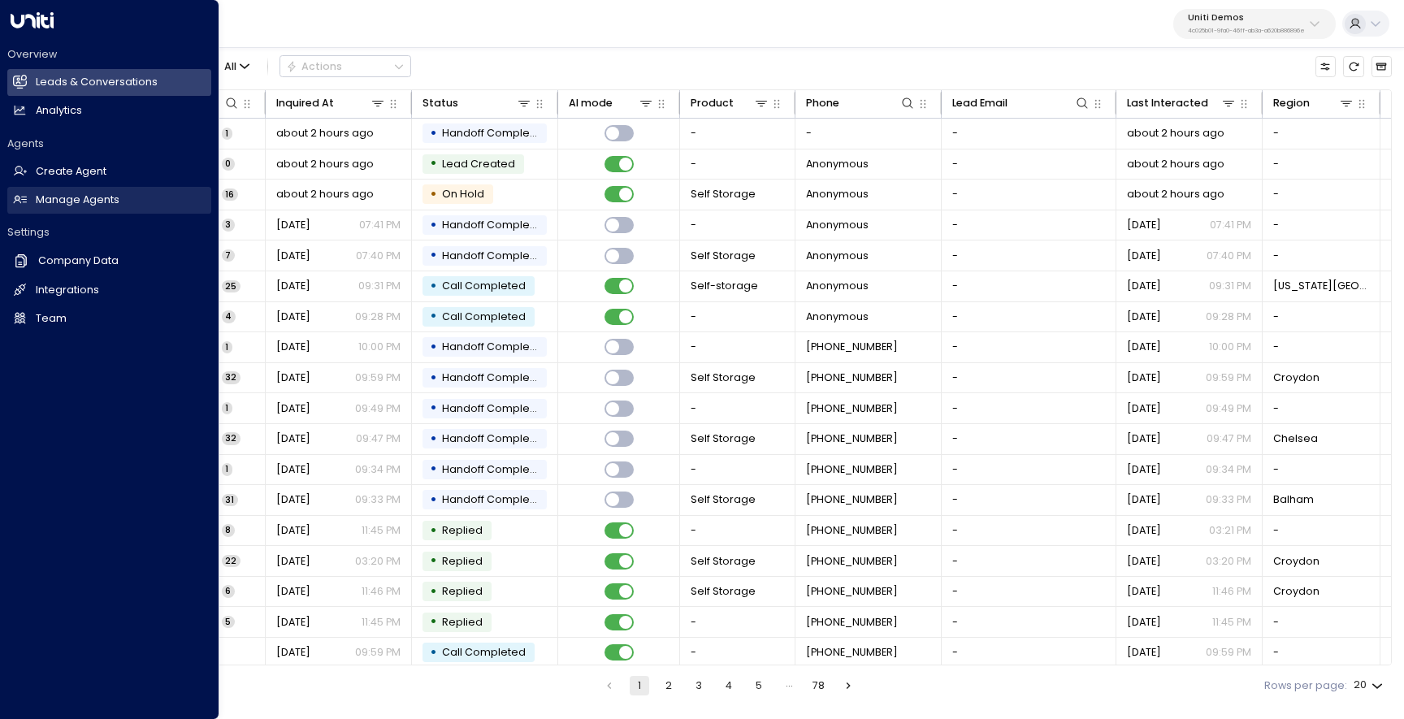
click at [33, 193] on link "Manage Agents Manage Agents" at bounding box center [109, 200] width 204 height 27
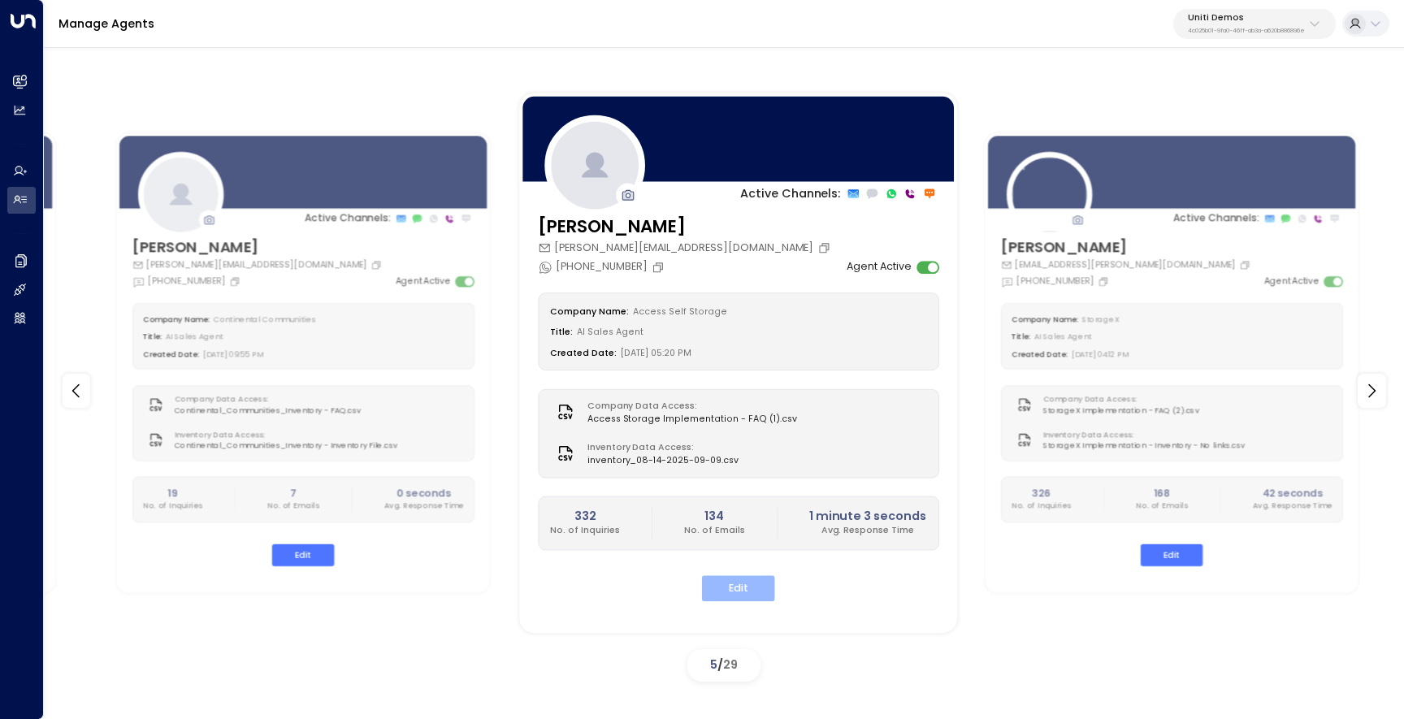
click at [735, 589] on button "Edit" at bounding box center [737, 588] width 73 height 25
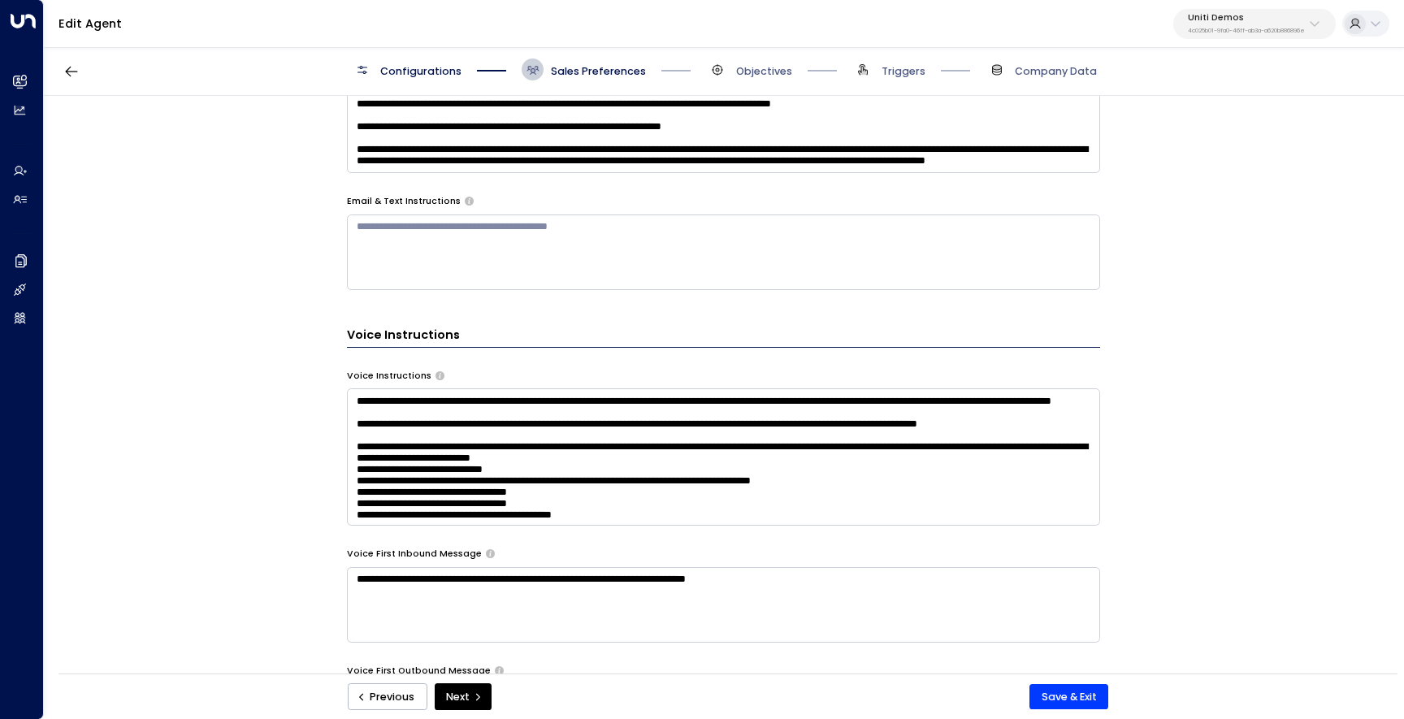
scroll to position [924, 0]
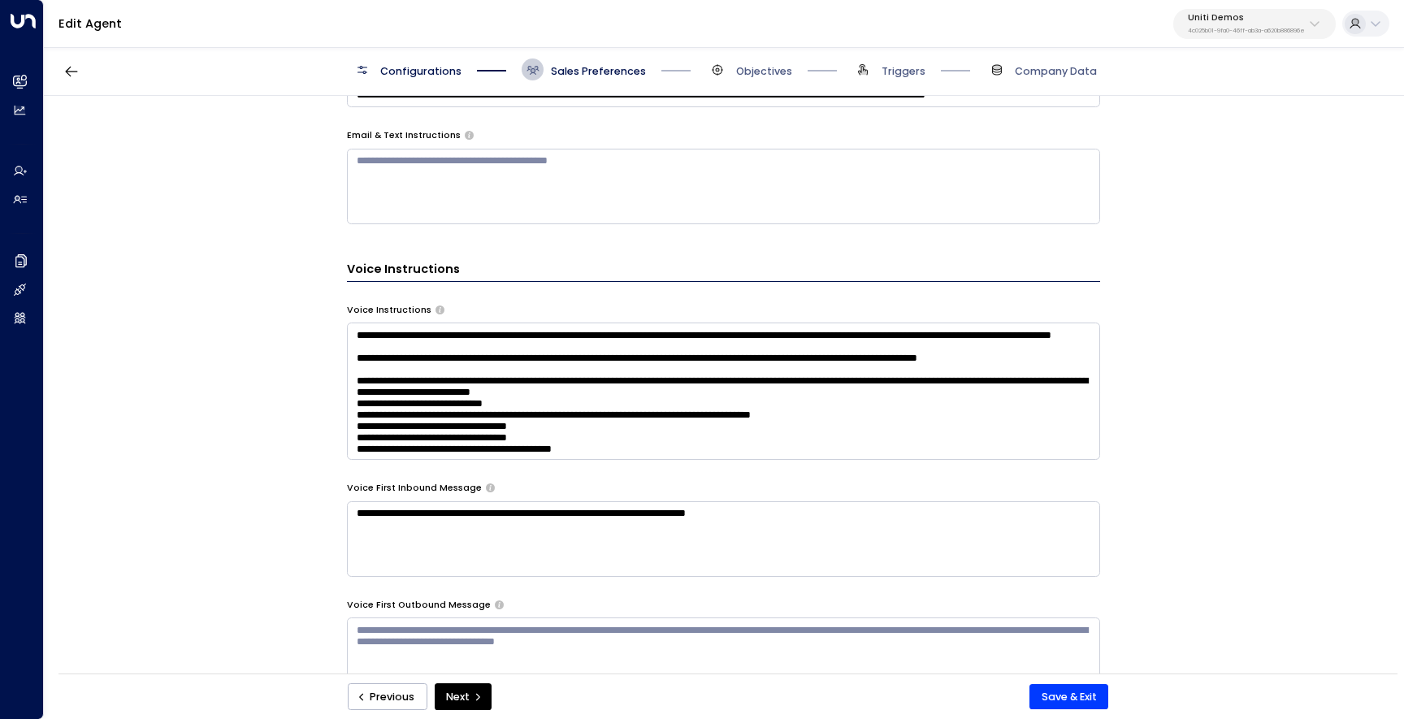
click at [497, 431] on textarea at bounding box center [723, 391] width 753 height 137
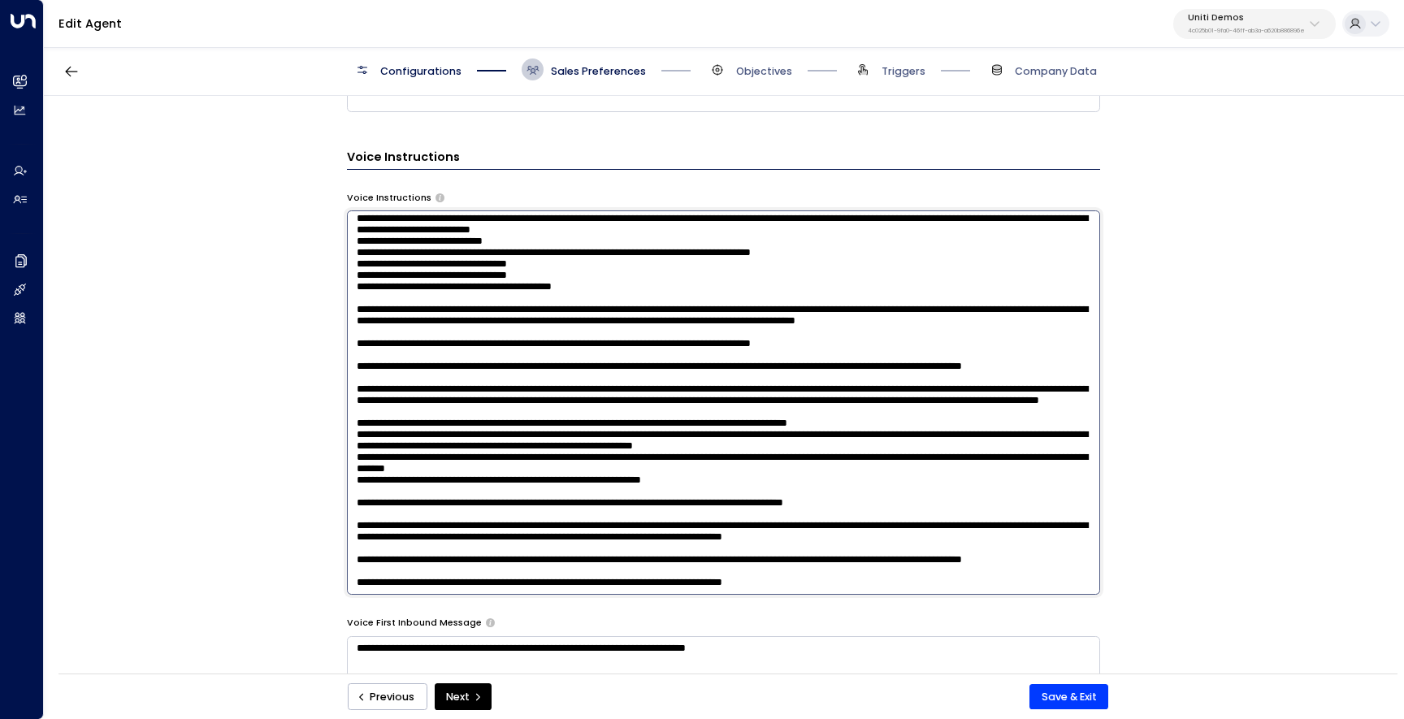
scroll to position [247, 0]
click at [783, 323] on textarea at bounding box center [723, 402] width 753 height 384
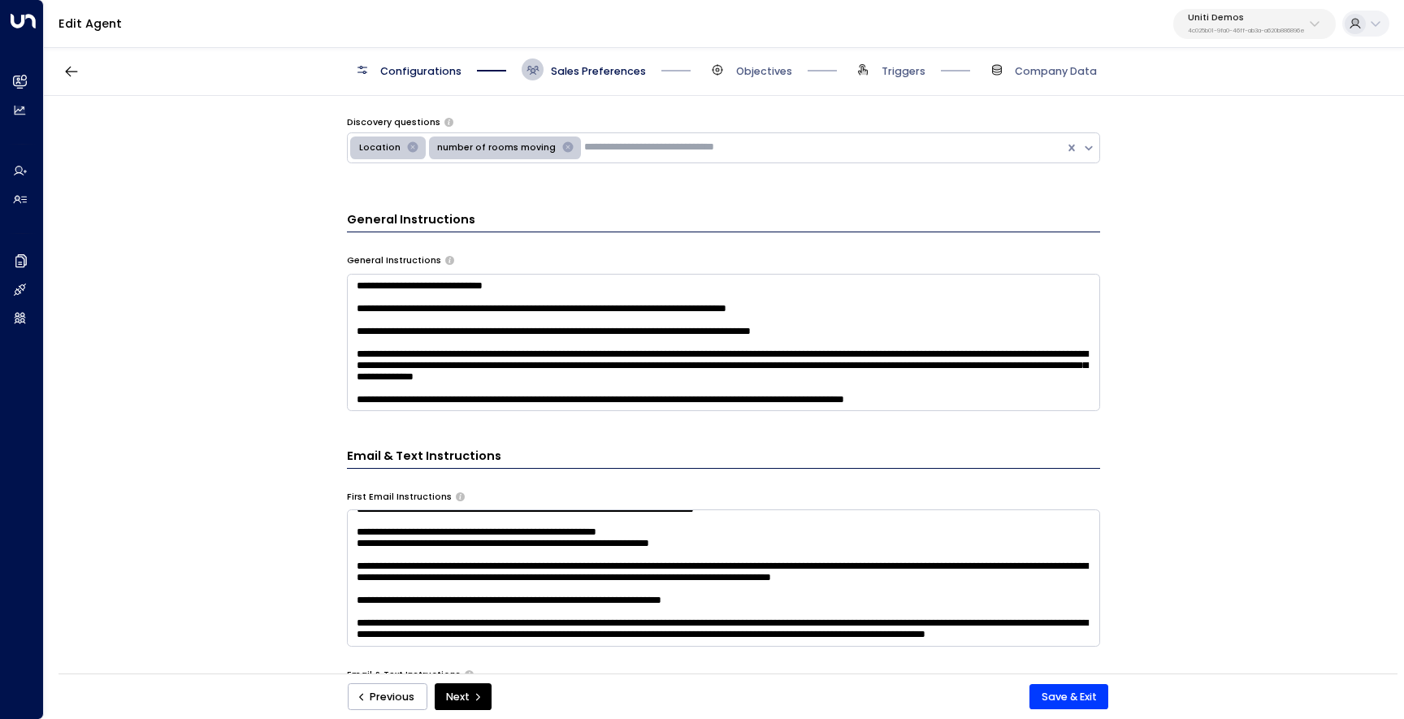
scroll to position [0, 0]
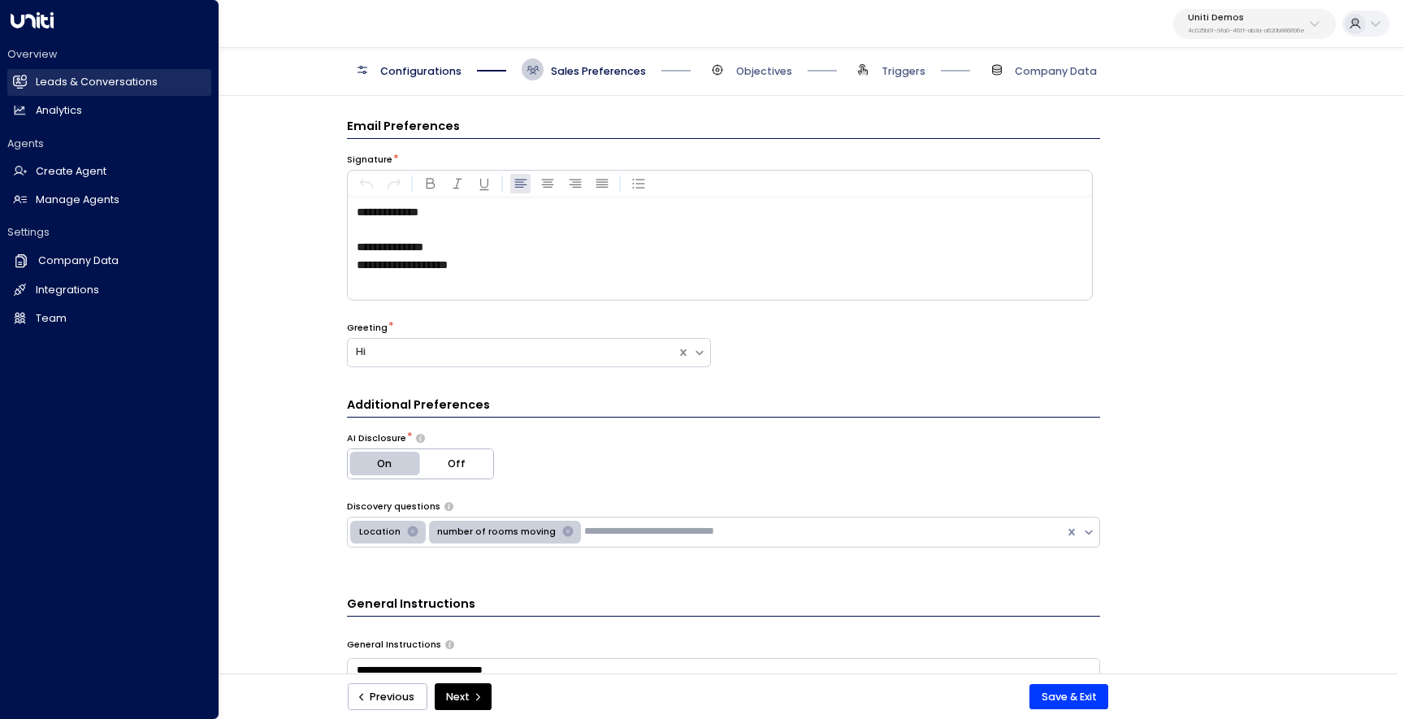
click at [30, 87] on link "Leads & Conversations Leads & Conversations" at bounding box center [109, 82] width 204 height 27
